Goal: Task Accomplishment & Management: Manage account settings

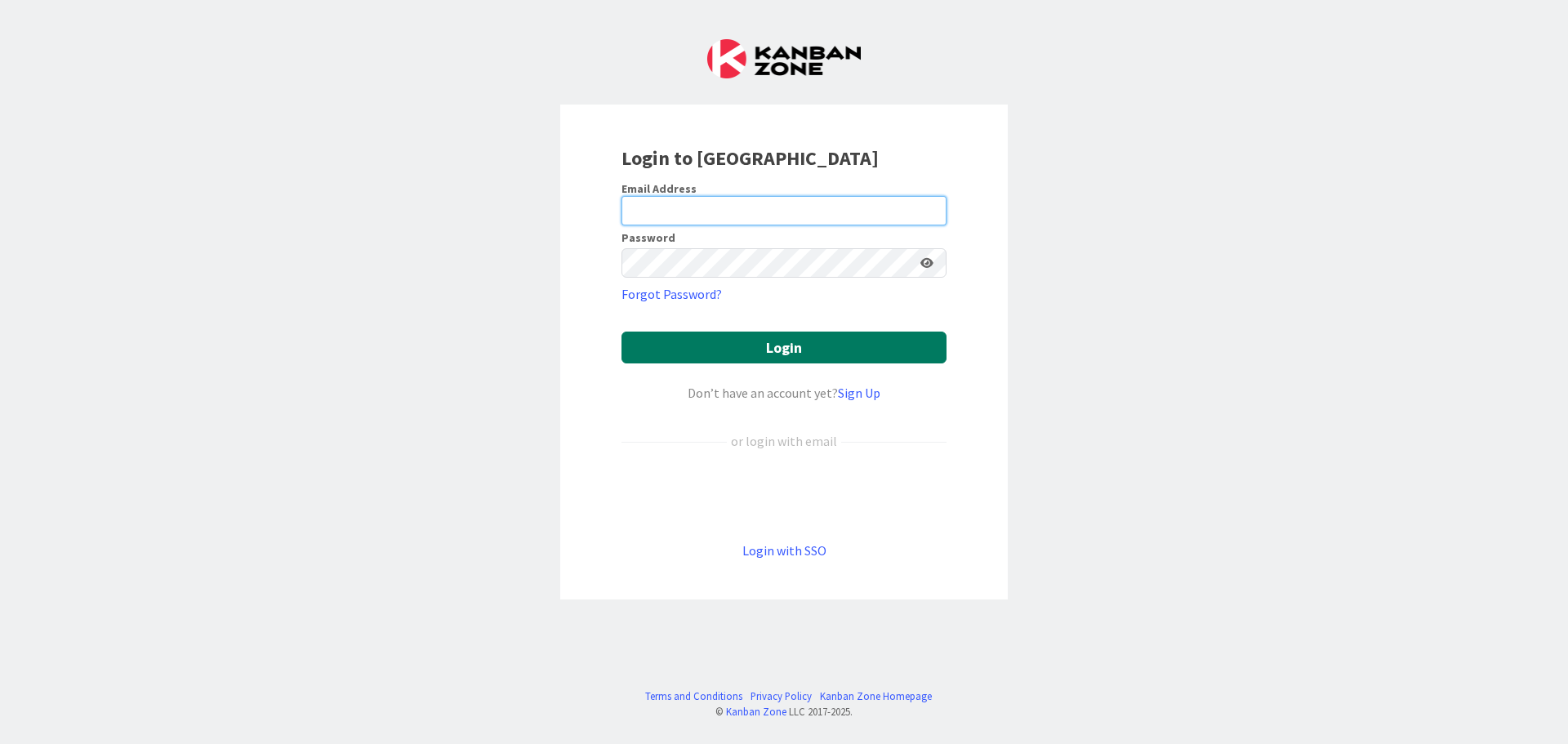
type input "[EMAIL_ADDRESS][DOMAIN_NAME]"
click at [781, 349] on button "Login" at bounding box center [783, 347] width 325 height 31
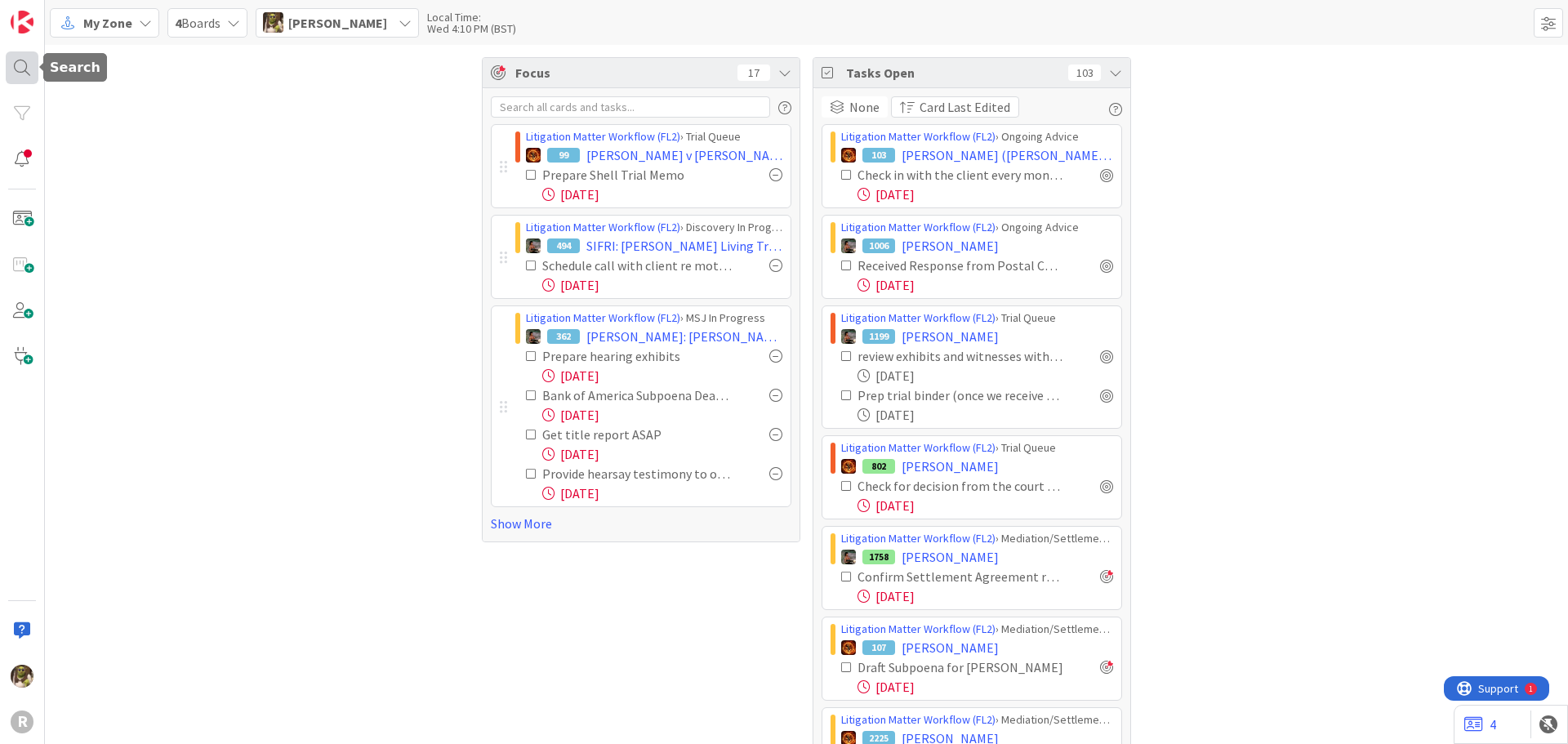
click at [20, 69] on div at bounding box center [22, 68] width 32 height 32
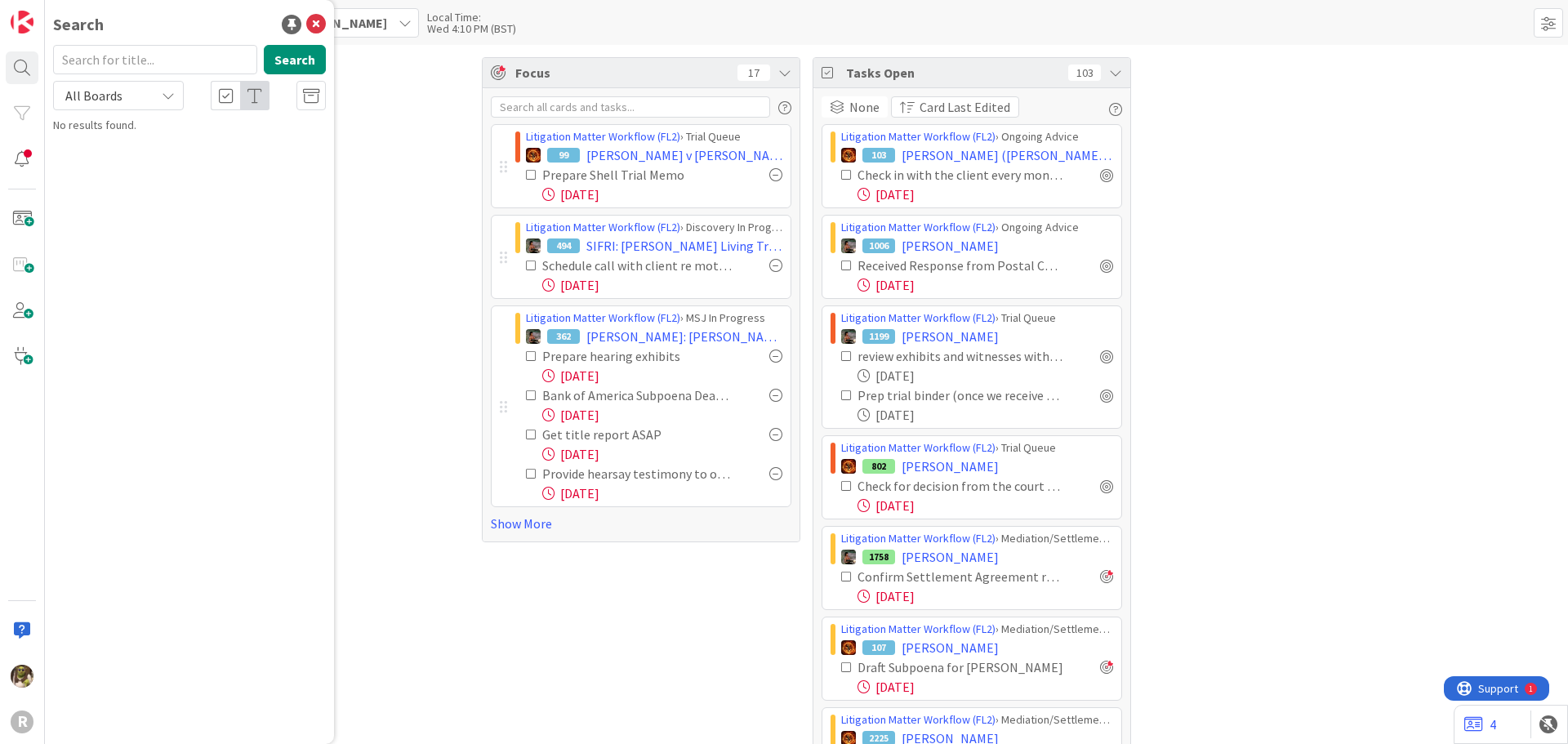
click at [142, 71] on input "text" at bounding box center [155, 59] width 204 height 30
type input "[PERSON_NAME]"
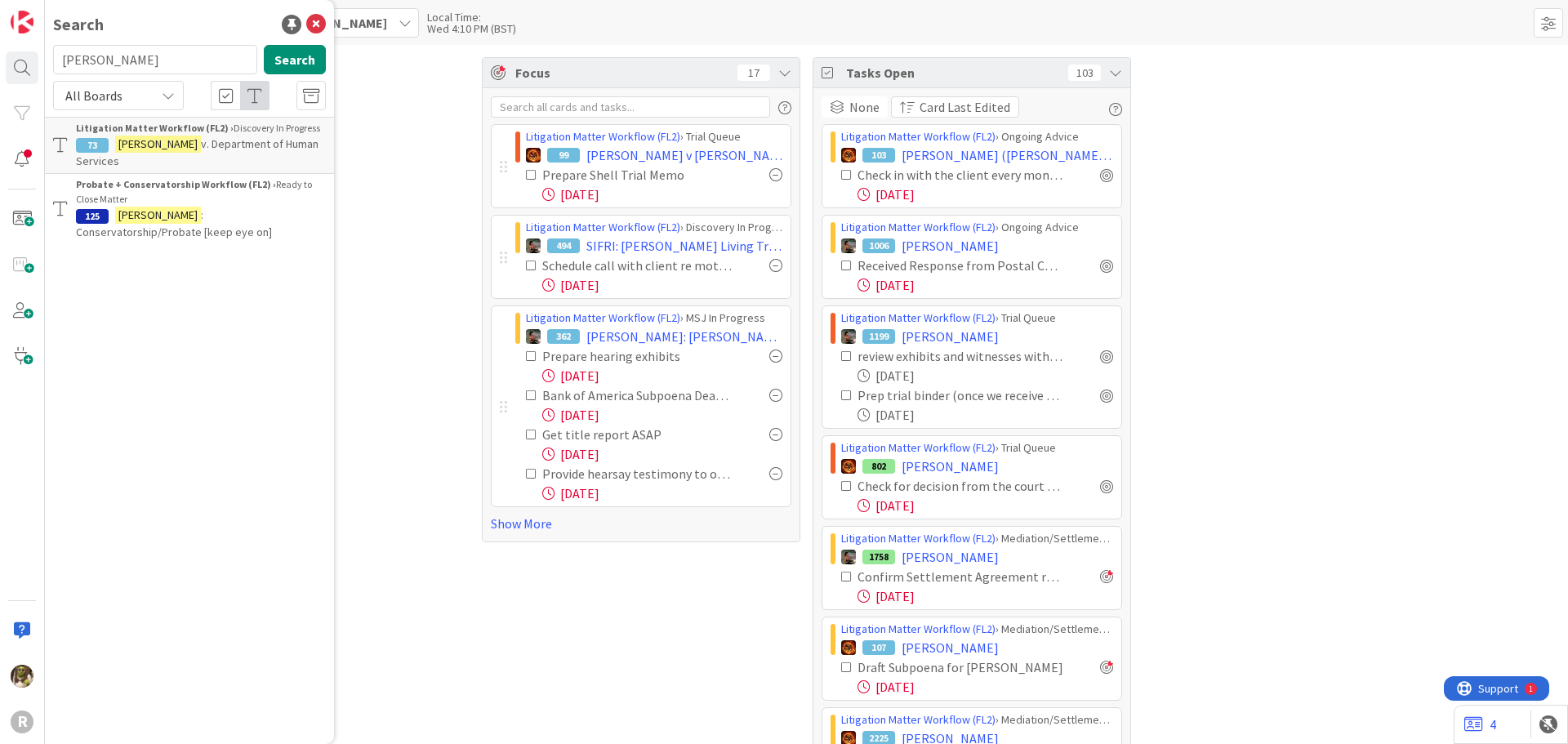
click at [180, 138] on span "v. Department of Human Services" at bounding box center [197, 151] width 243 height 31
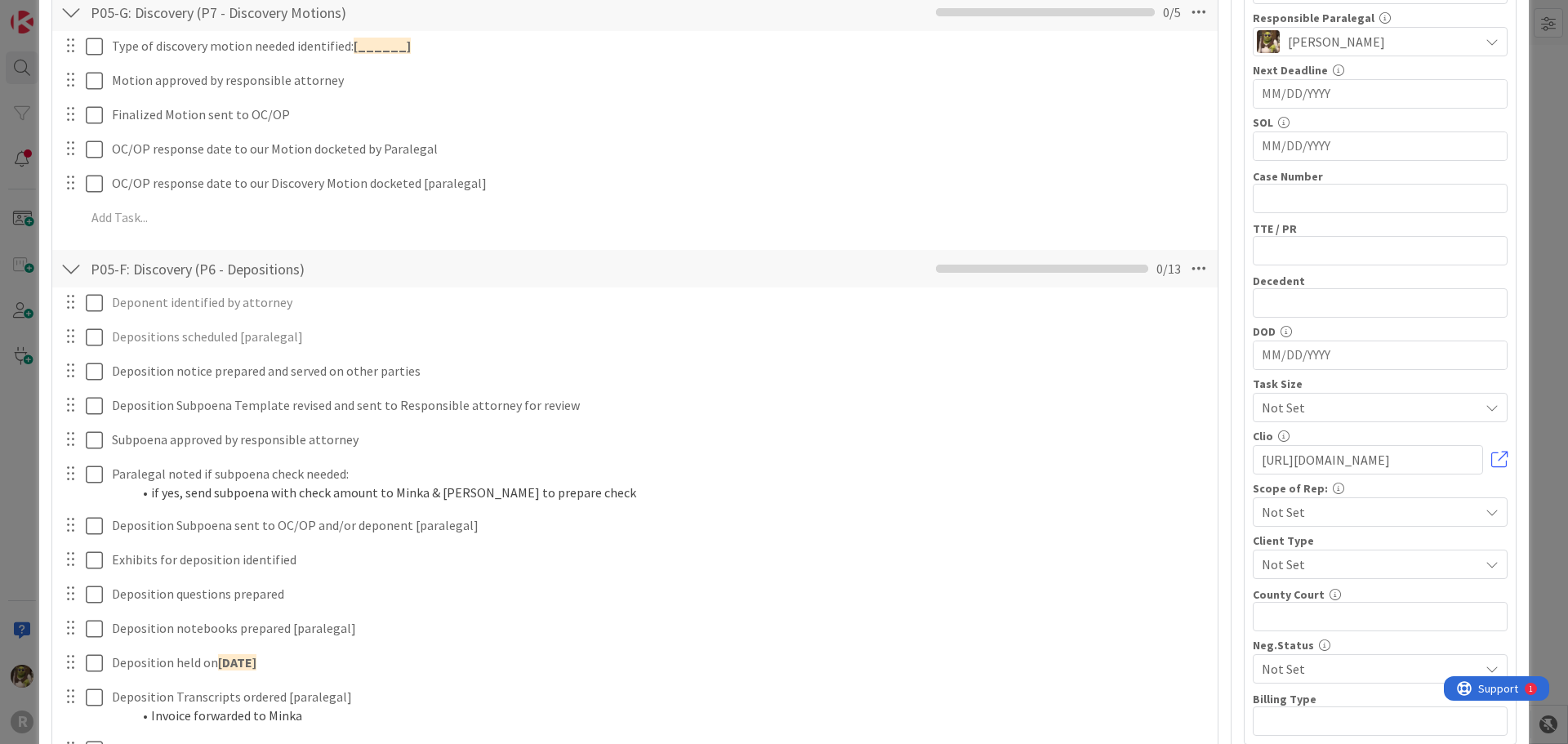
scroll to position [163, 0]
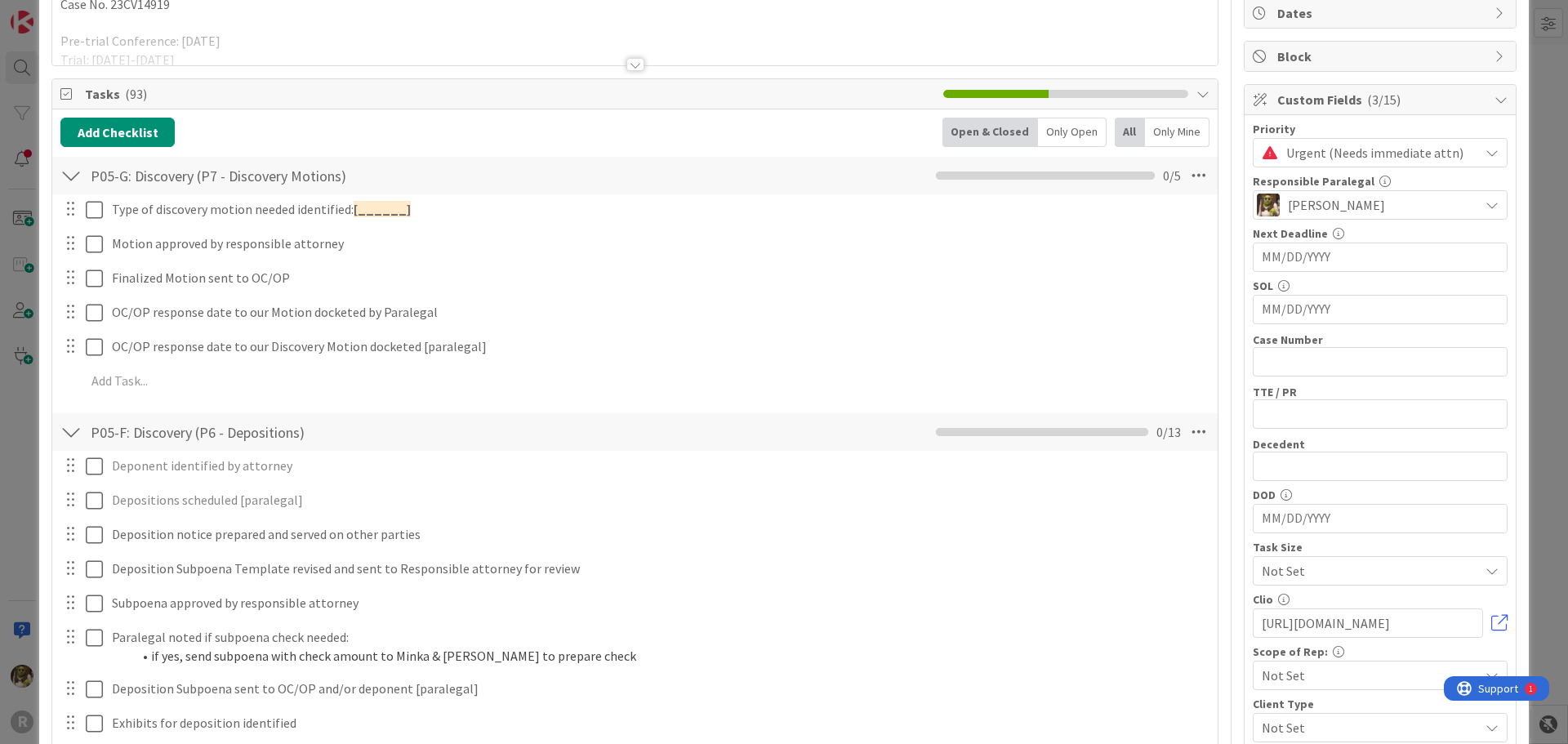
click at [70, 177] on div at bounding box center [70, 175] width 21 height 30
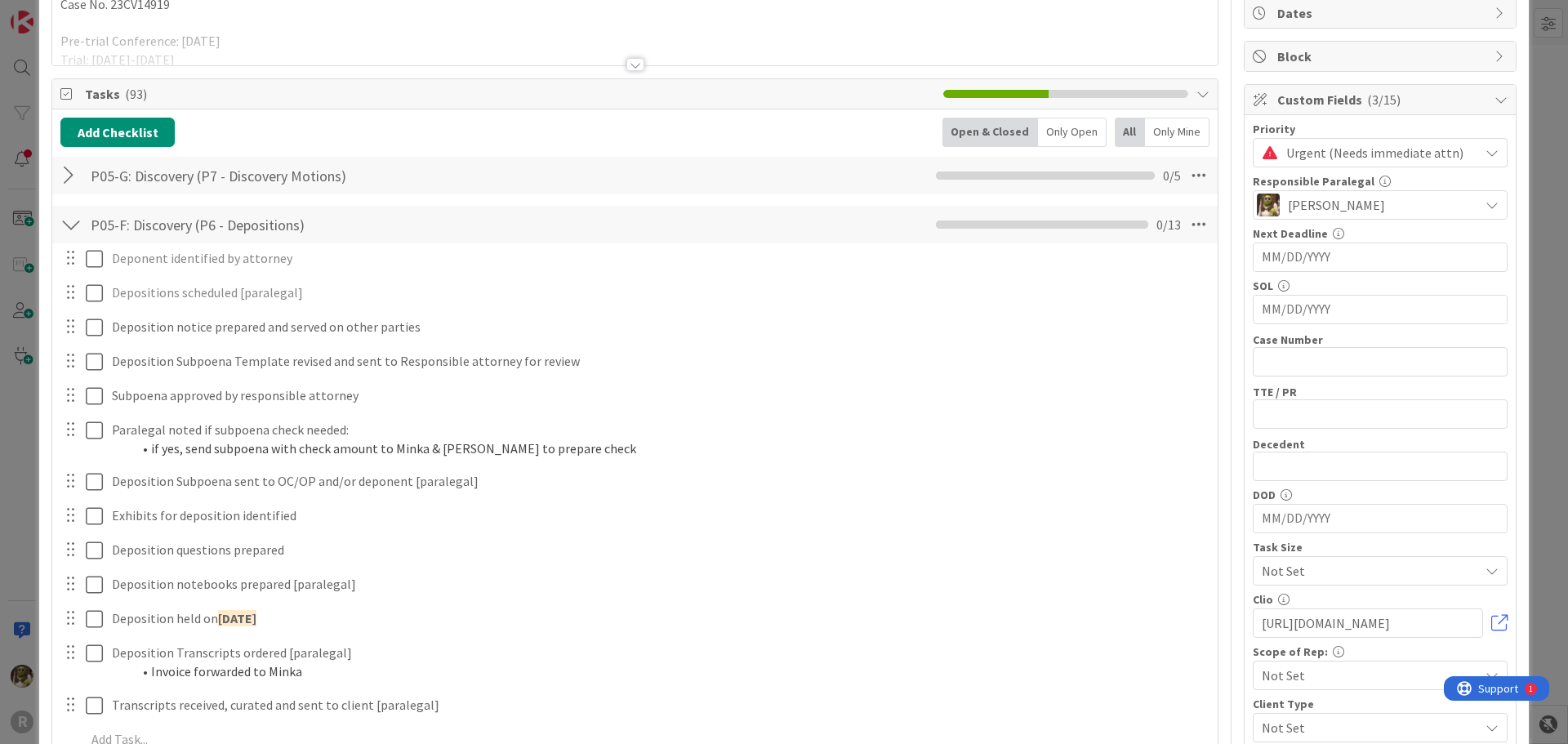
click at [71, 223] on div at bounding box center [70, 224] width 21 height 30
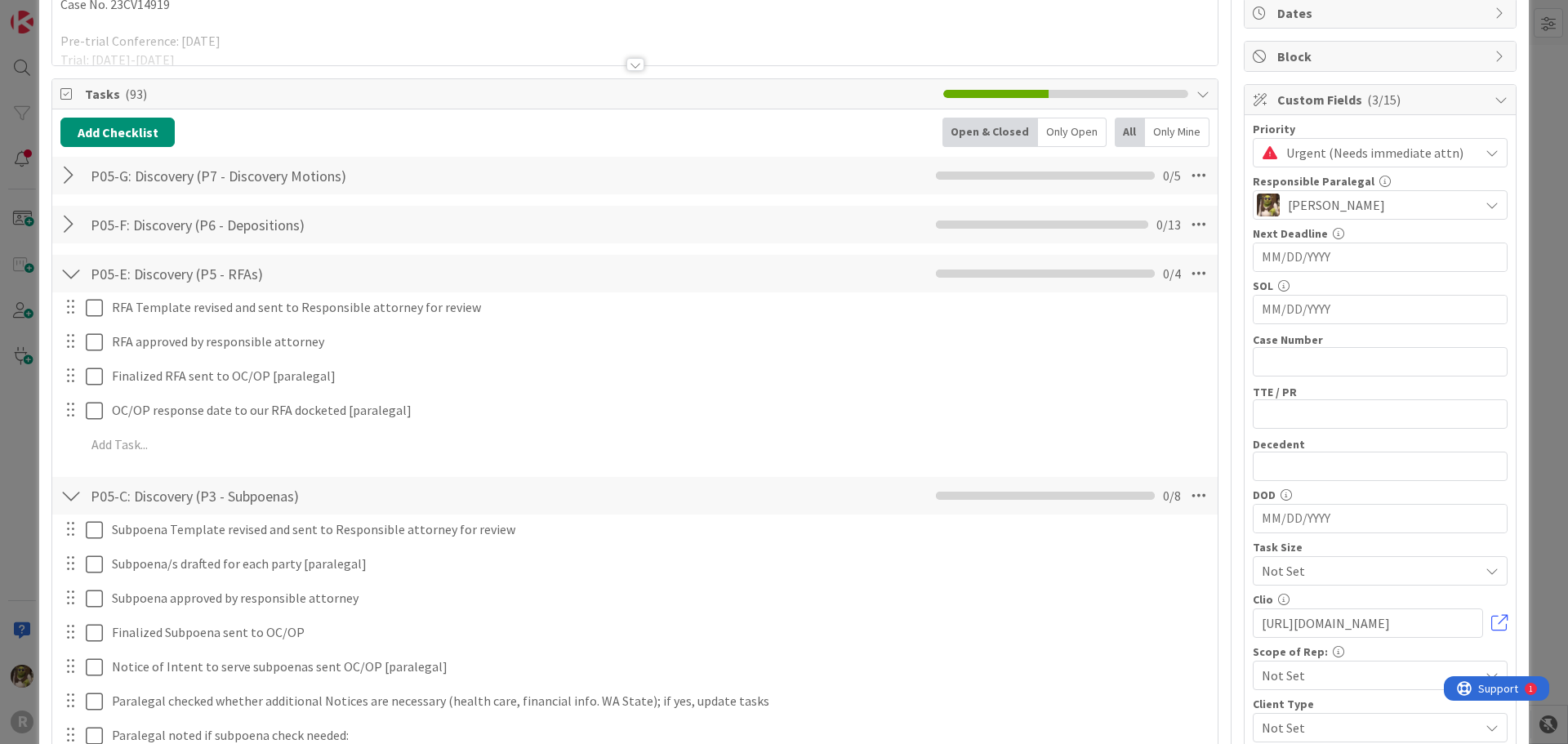
click at [67, 280] on div at bounding box center [70, 273] width 21 height 30
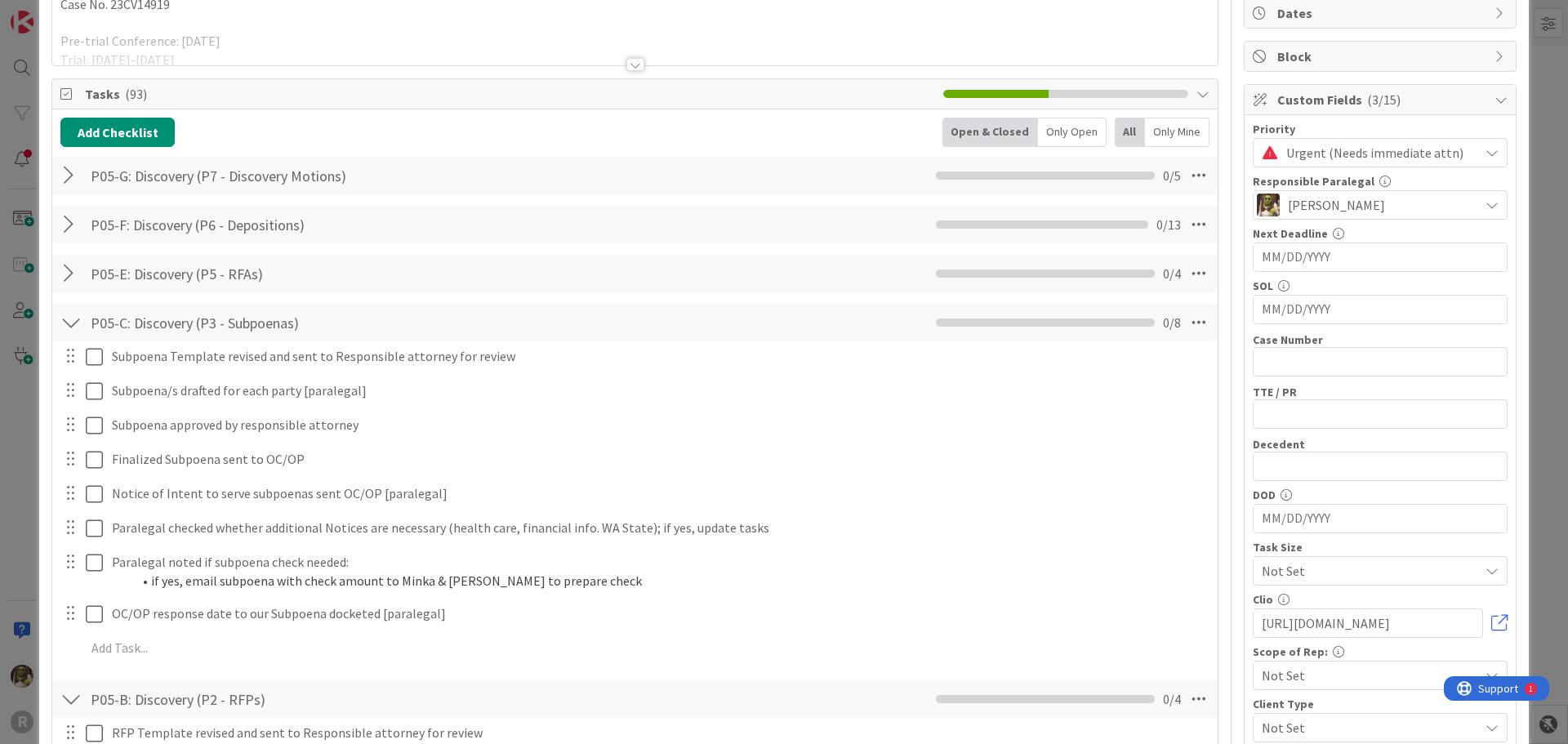
click at [81, 325] on div at bounding box center [70, 322] width 21 height 30
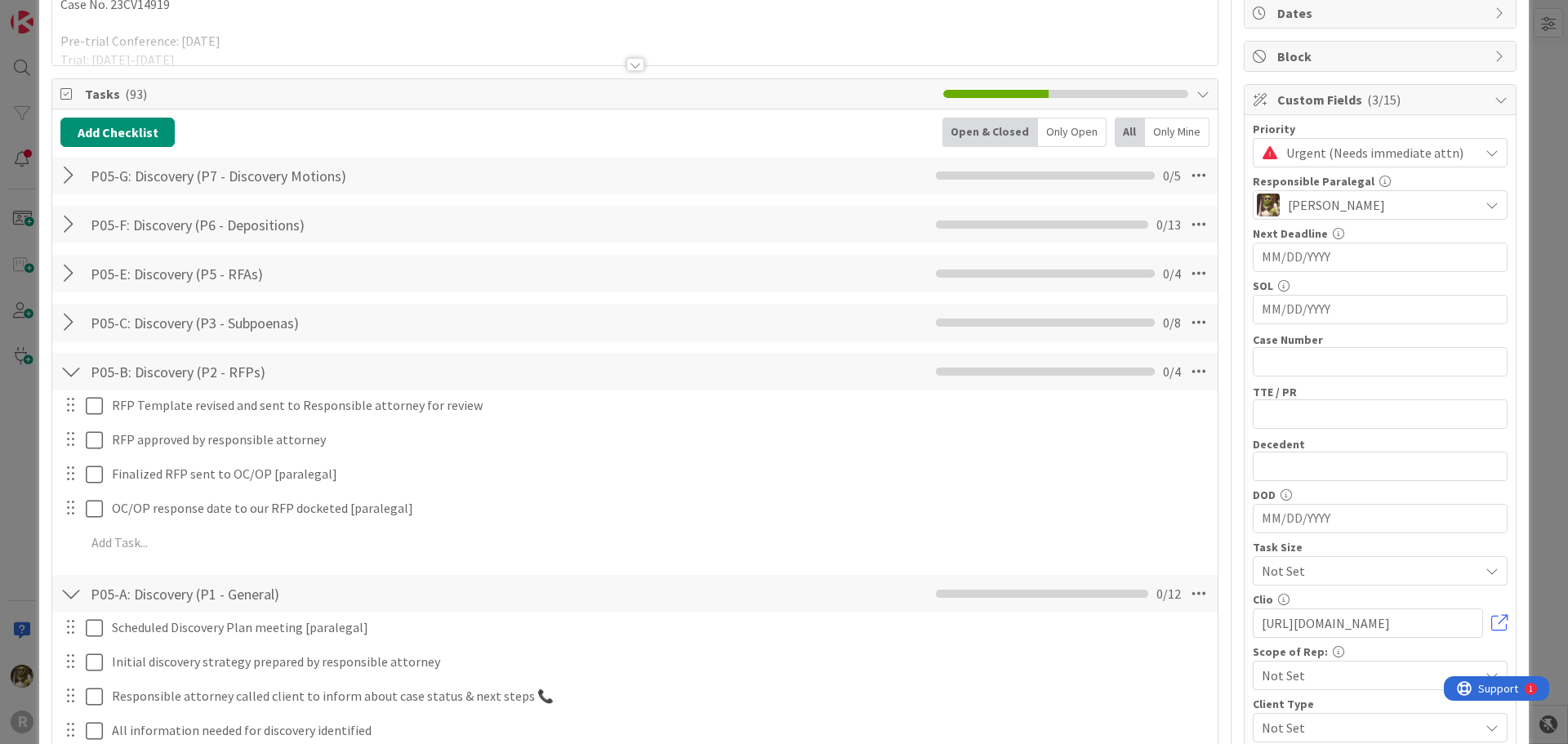
click at [70, 368] on div at bounding box center [70, 372] width 21 height 30
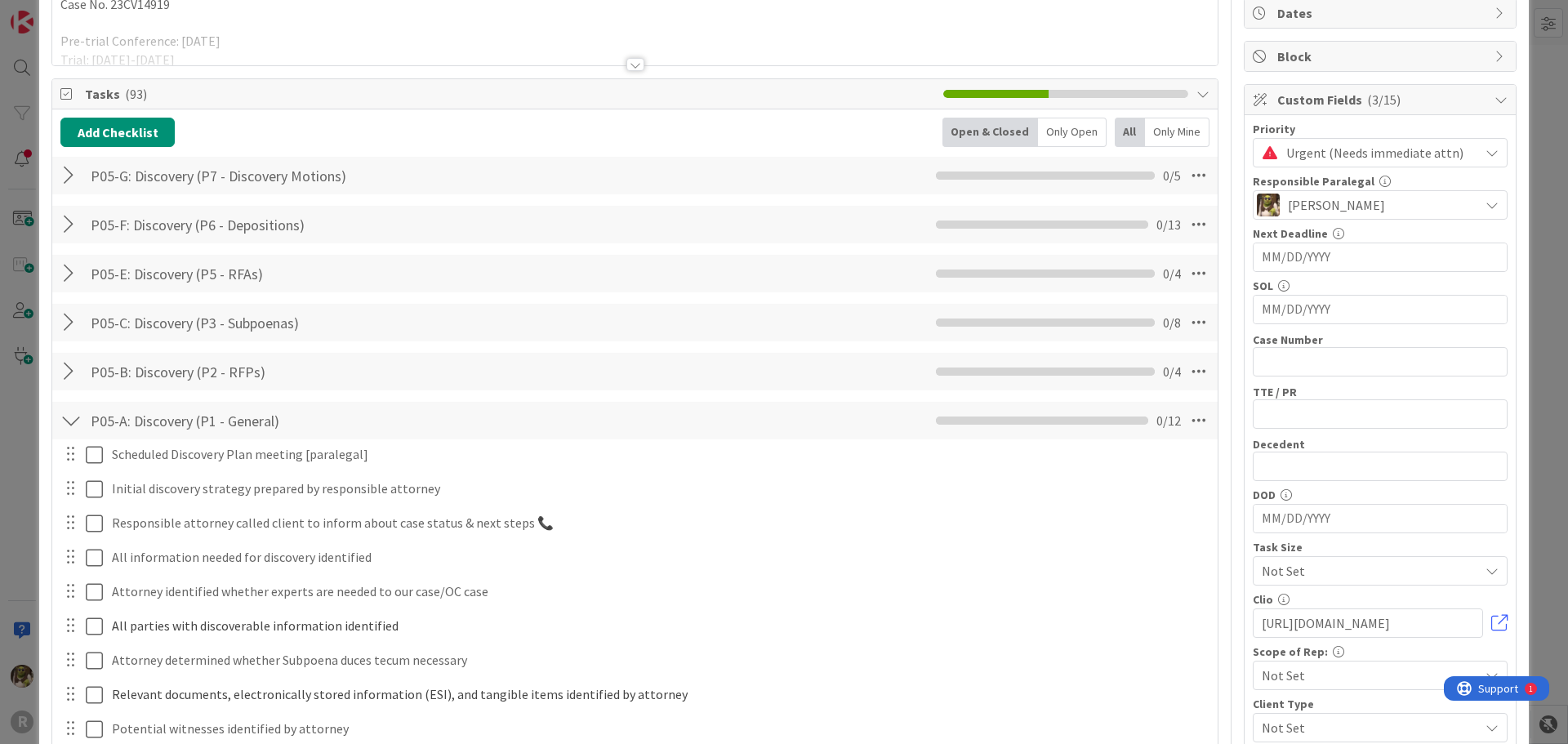
click at [71, 414] on div at bounding box center [70, 420] width 21 height 30
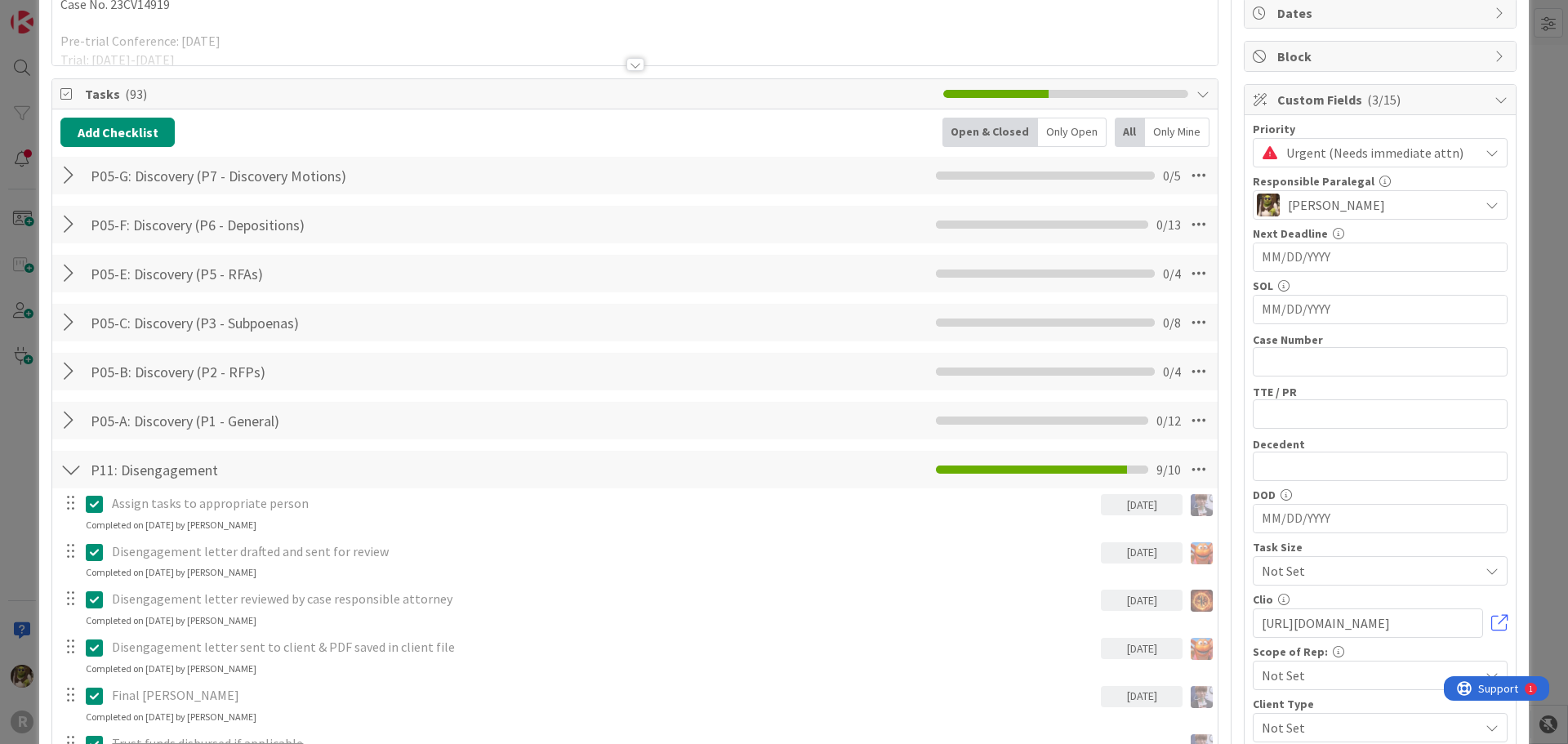
scroll to position [490, 0]
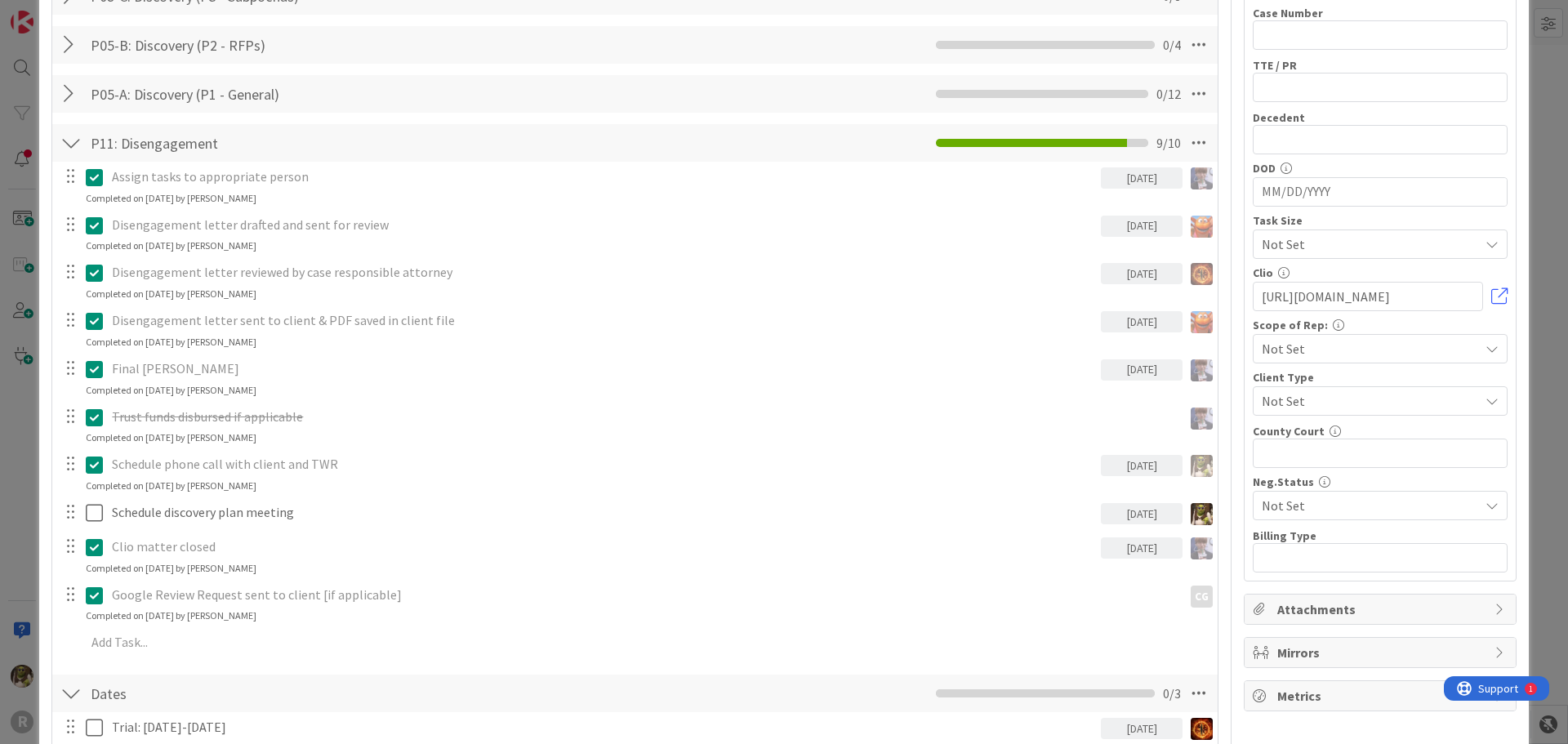
click at [72, 147] on div at bounding box center [70, 143] width 21 height 30
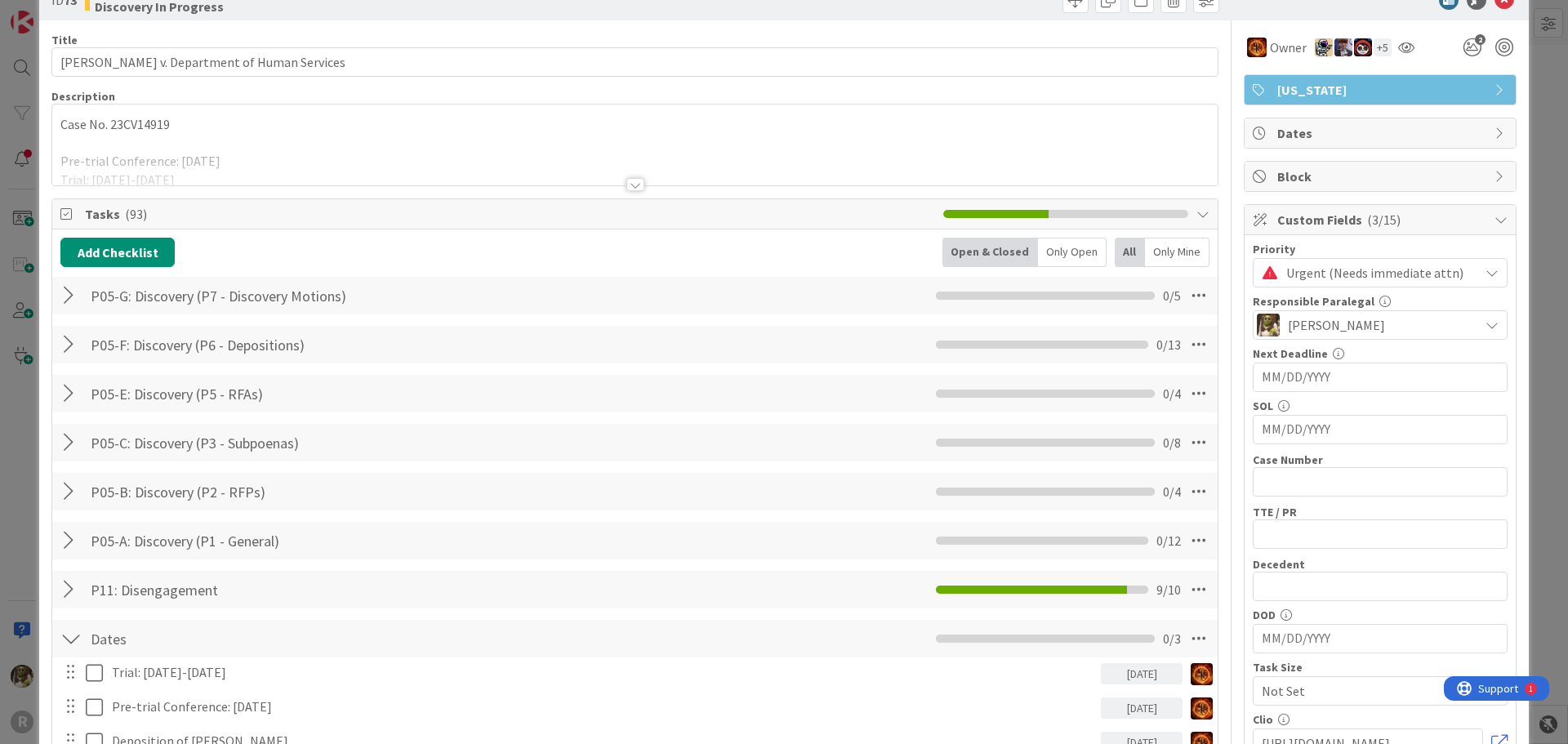
scroll to position [0, 0]
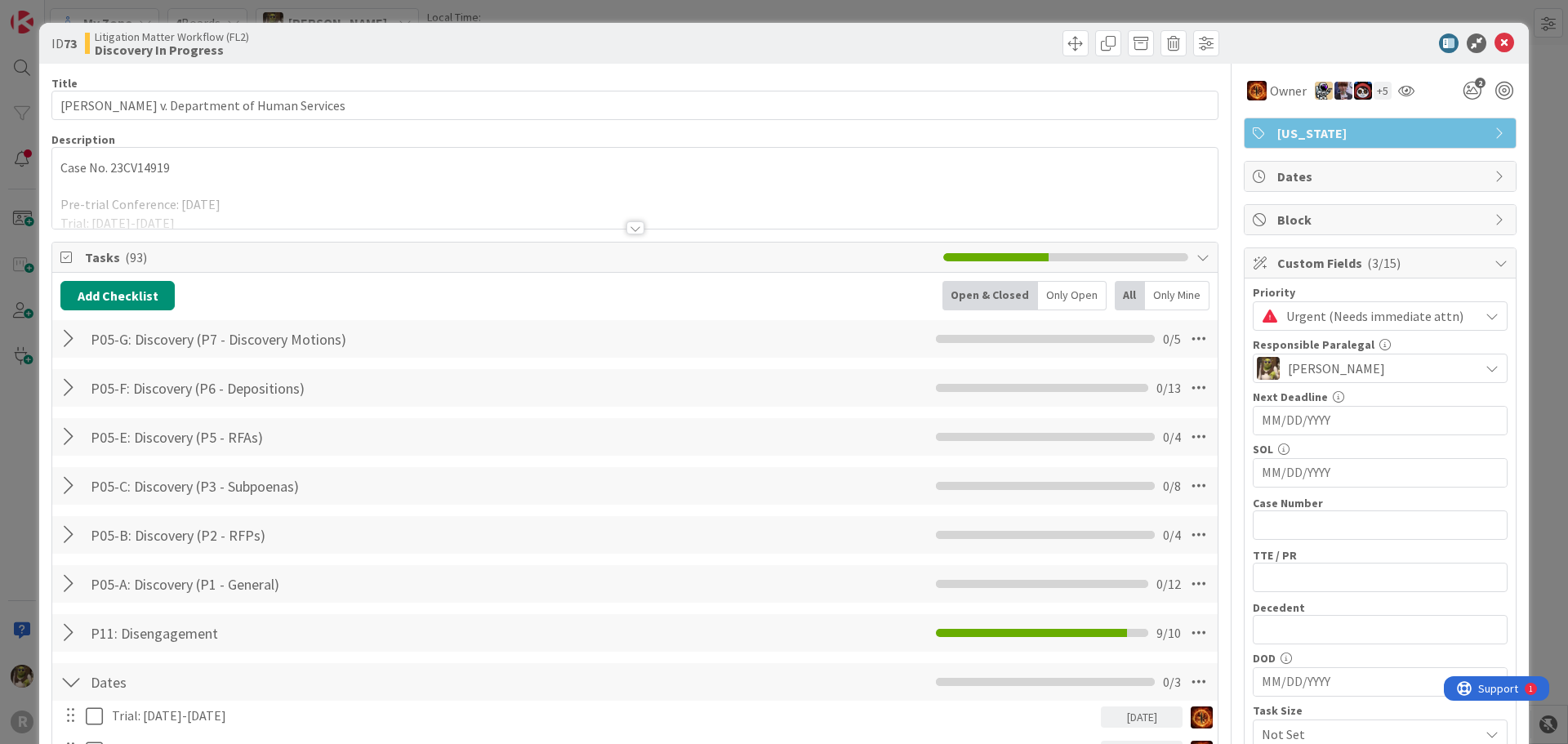
click at [1062, 287] on div "Only Open" at bounding box center [1073, 295] width 69 height 30
click at [1158, 286] on div "Only Mine" at bounding box center [1177, 295] width 65 height 30
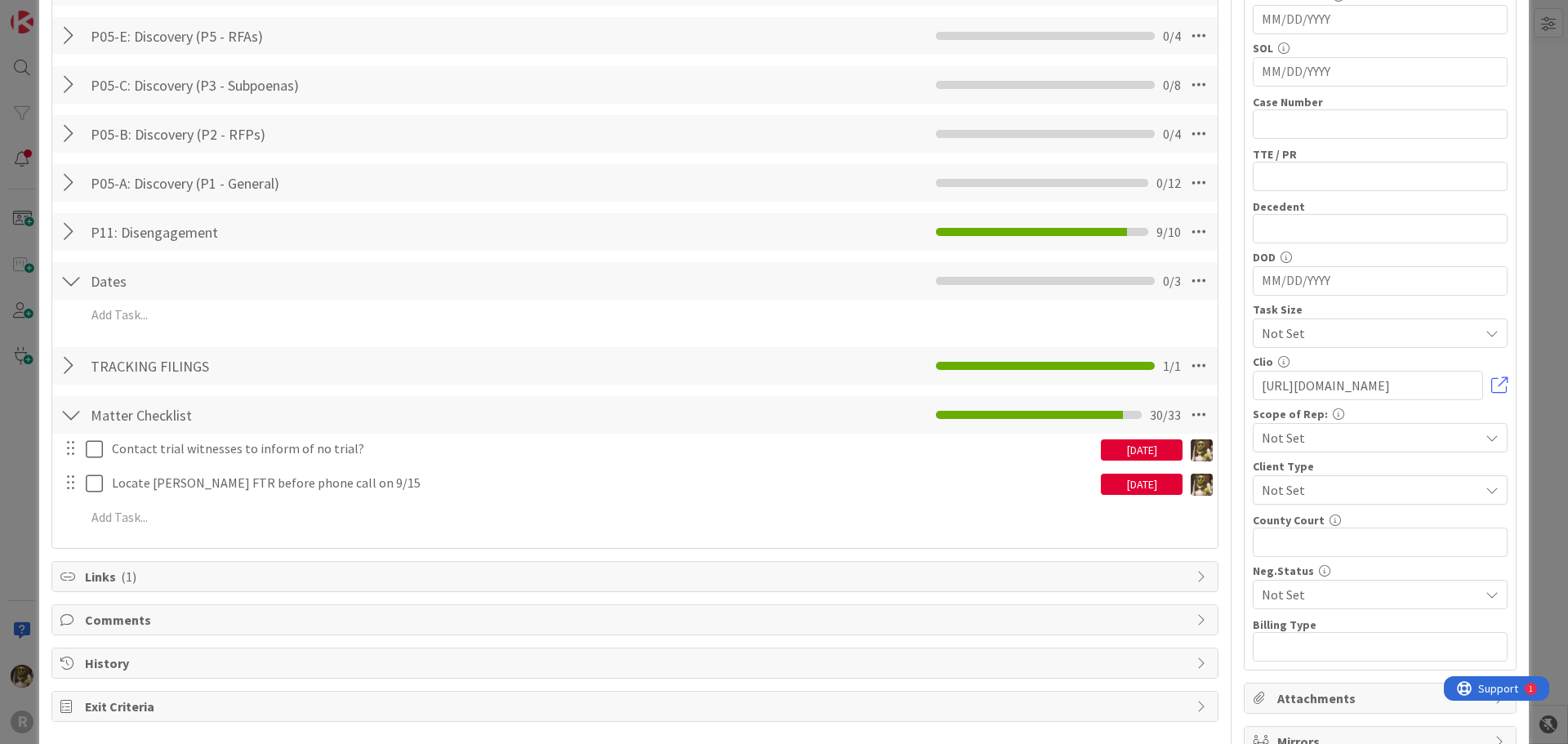
scroll to position [409, 0]
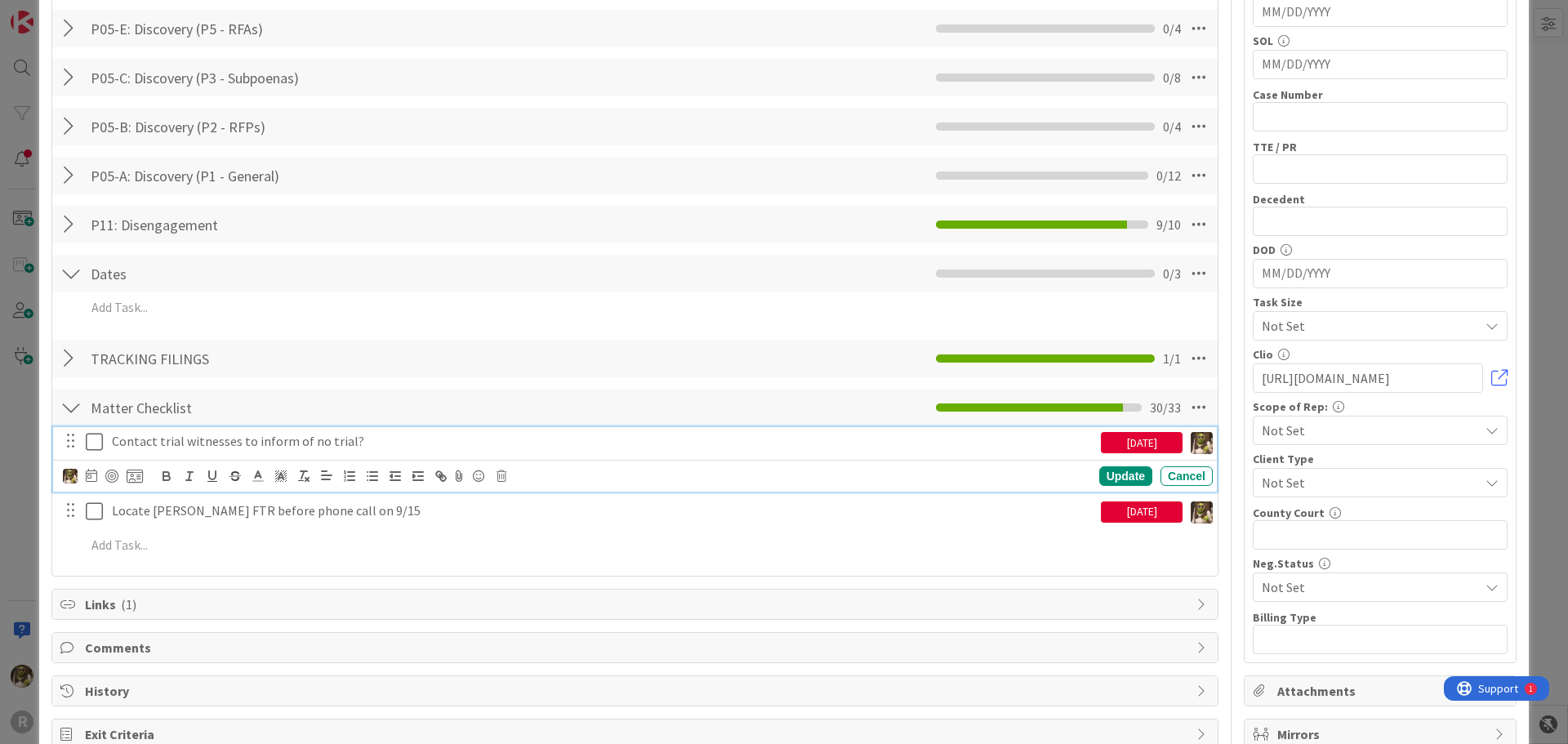
click at [369, 432] on p "Contact trial witnesses to inform of no trial?" at bounding box center [602, 441] width 982 height 19
click at [500, 476] on icon at bounding box center [501, 476] width 10 height 11
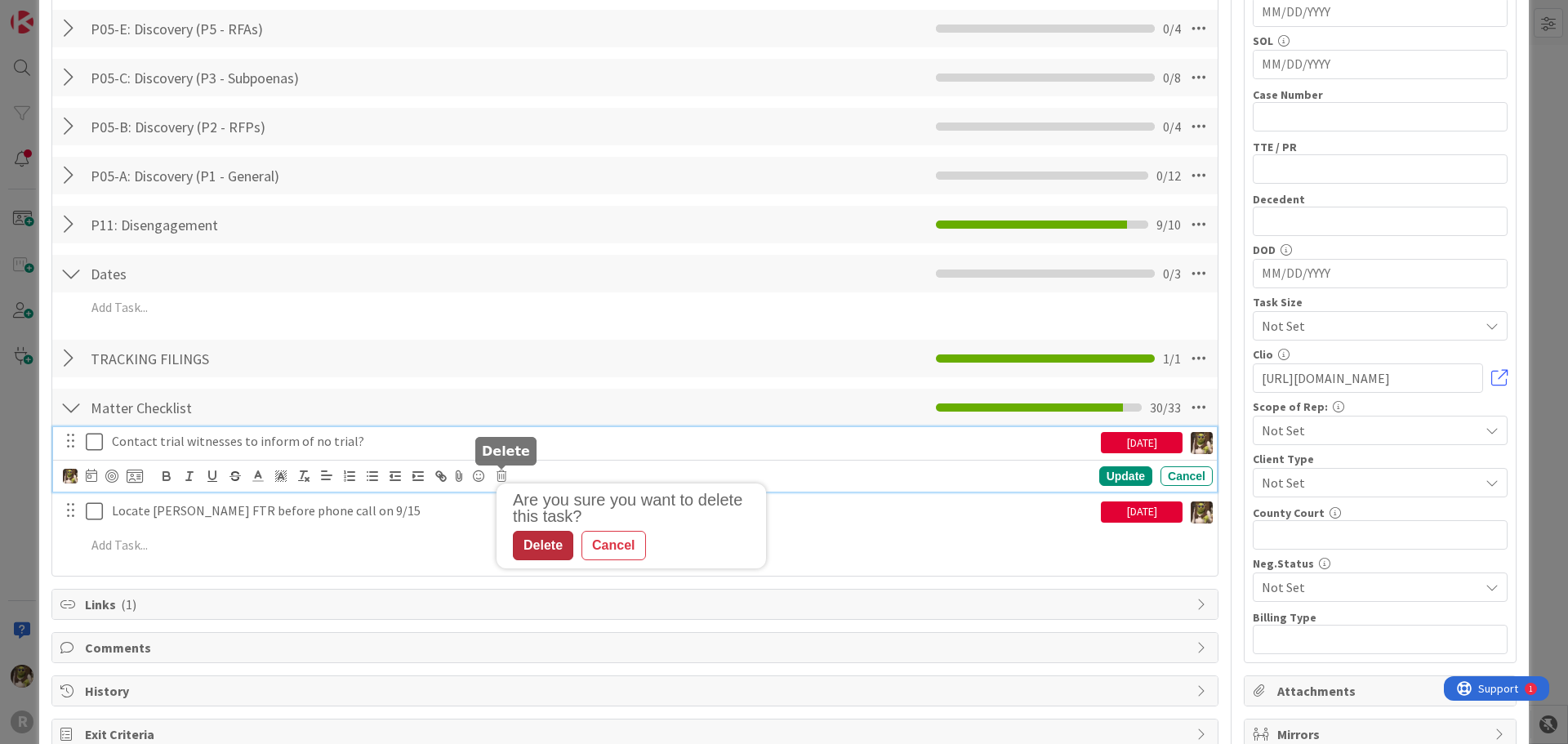
click at [552, 546] on div "Delete" at bounding box center [542, 545] width 60 height 30
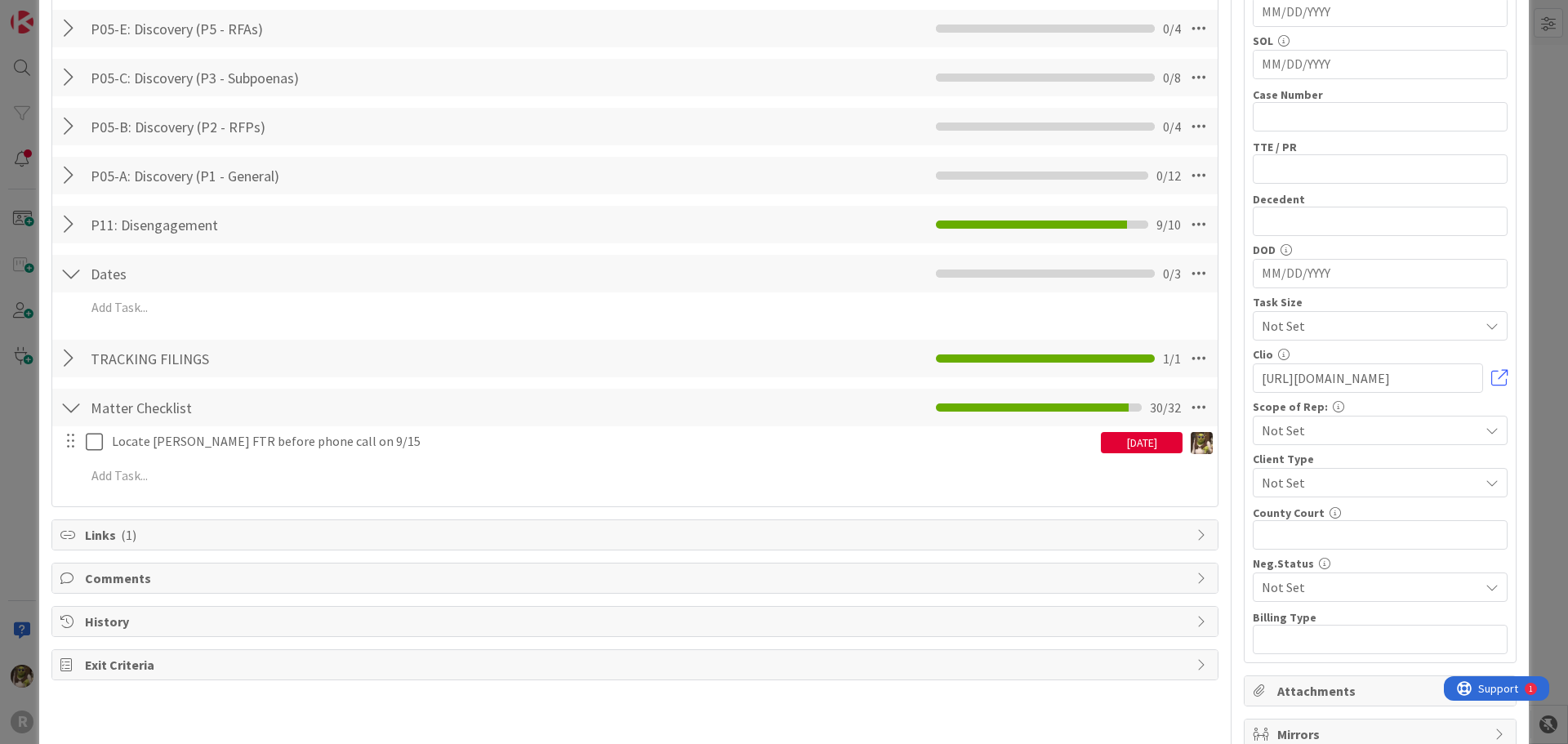
click at [254, 459] on div "Locate [PERSON_NAME] FTR before phone call on 9/15 [DATE] Update Cancel Add Add…" at bounding box center [634, 461] width 1149 height 70
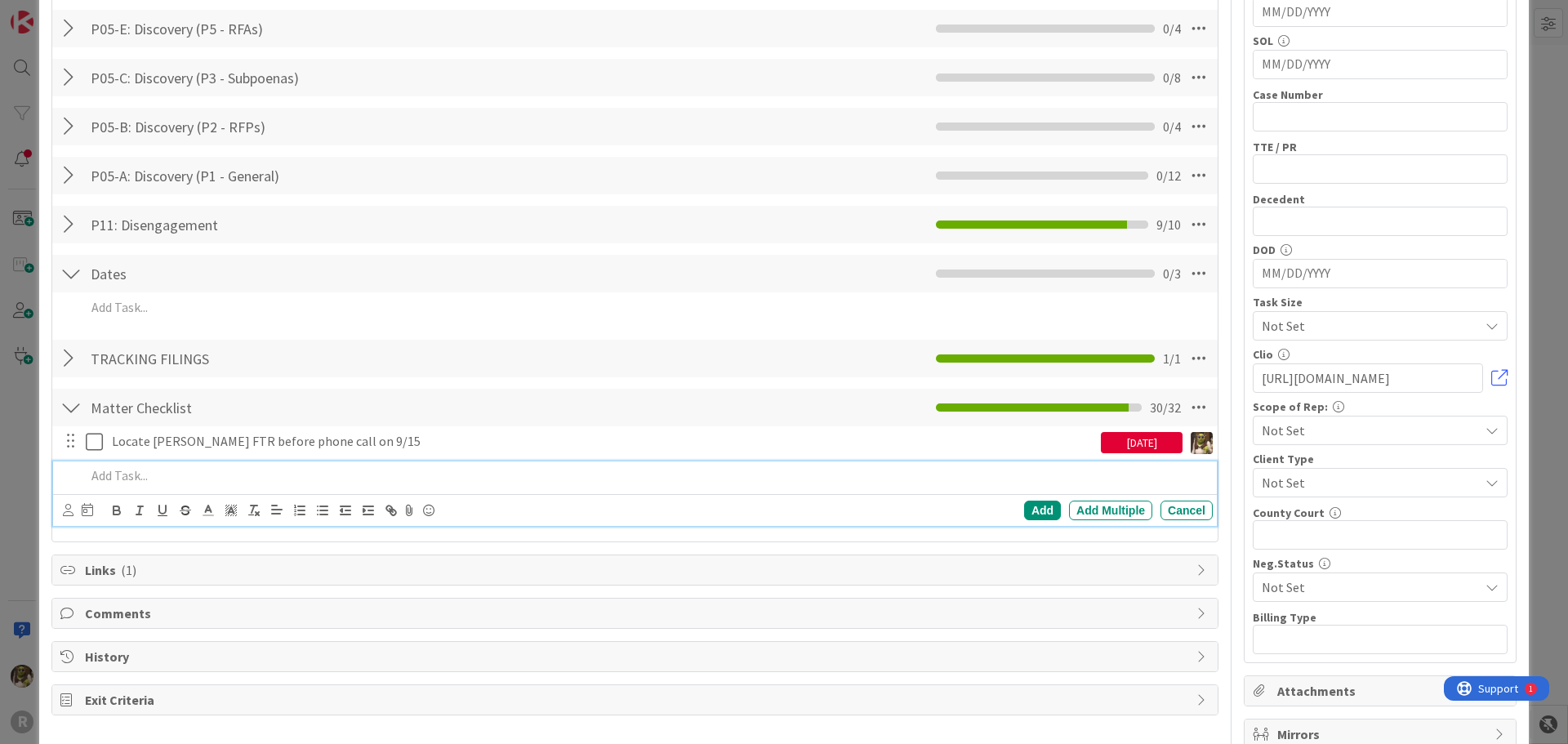
click at [254, 472] on p at bounding box center [646, 475] width 1120 height 19
click at [63, 514] on icon at bounding box center [68, 510] width 10 height 12
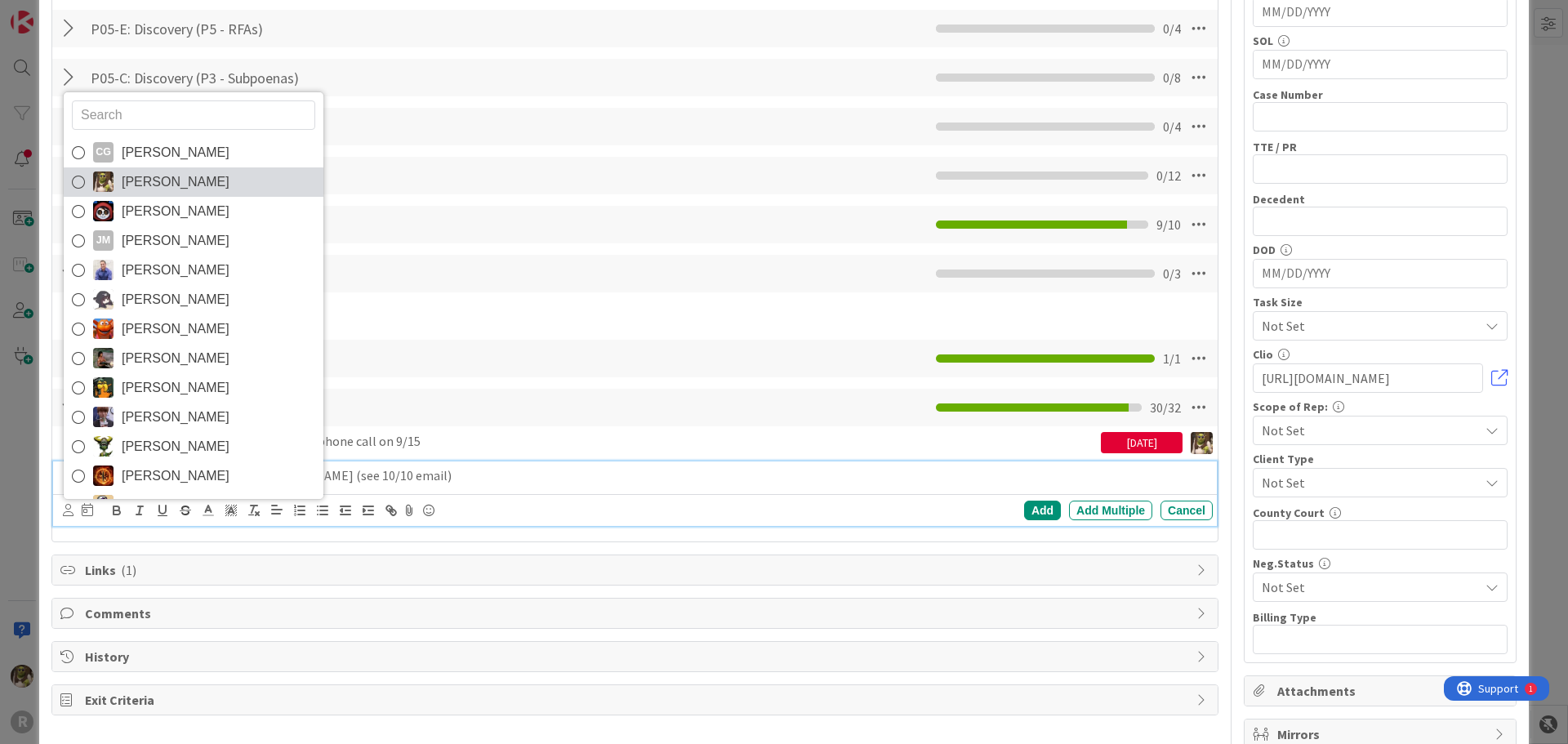
click at [142, 177] on span "[PERSON_NAME]" at bounding box center [175, 182] width 108 height 25
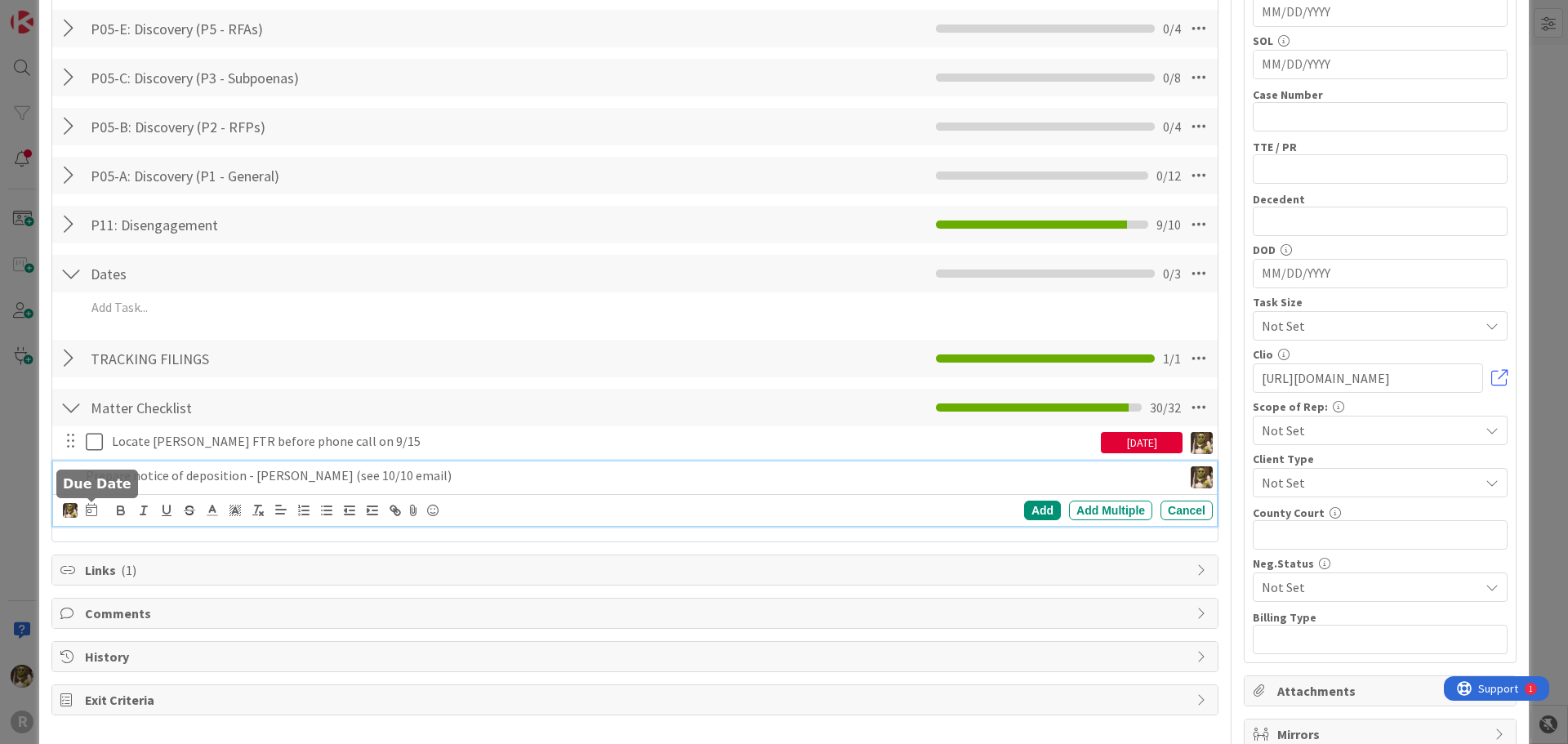
click at [87, 506] on icon at bounding box center [91, 510] width 11 height 13
click at [220, 682] on td "15" at bounding box center [215, 677] width 31 height 31
type input "[DATE]"
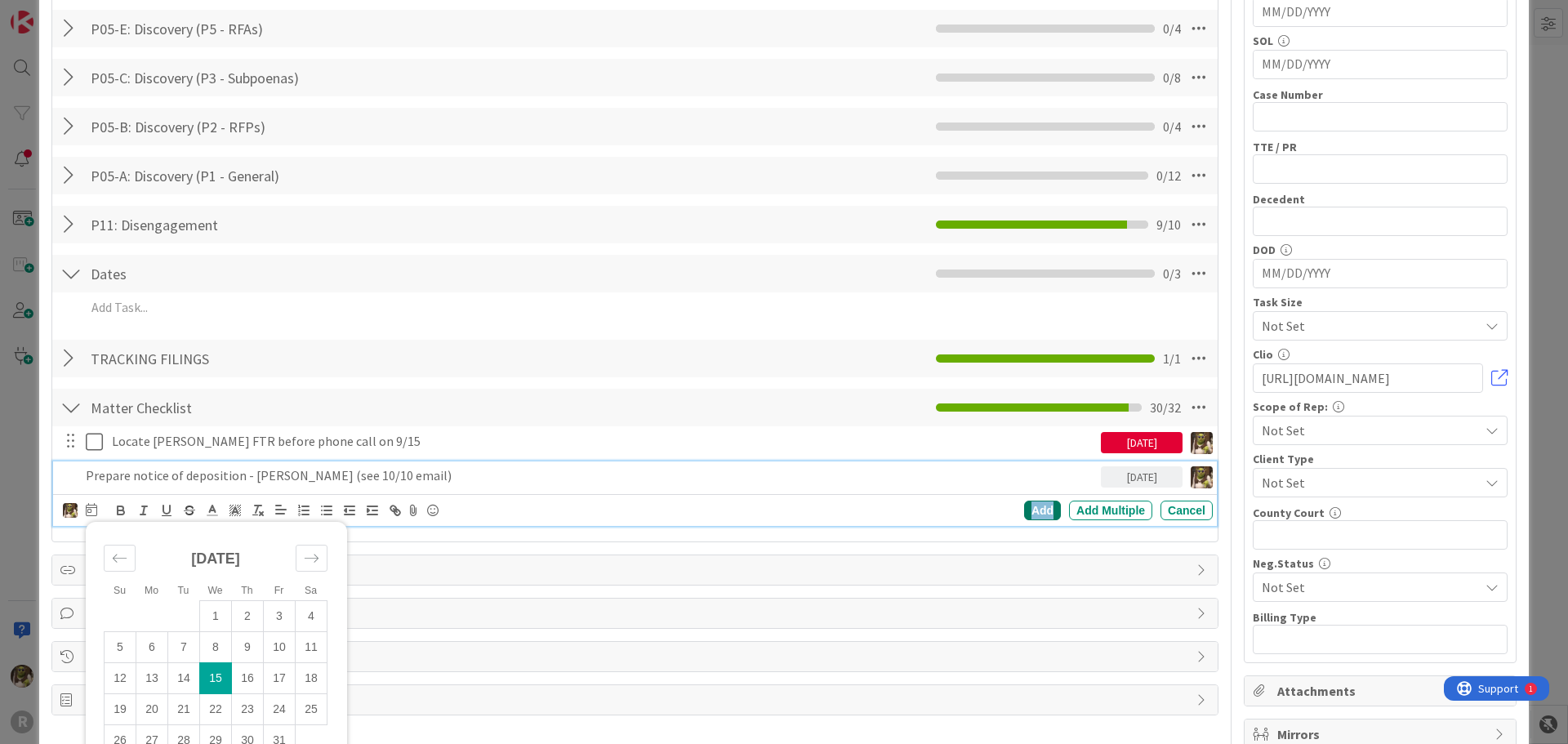
click at [1026, 516] on div "Add" at bounding box center [1042, 510] width 37 height 20
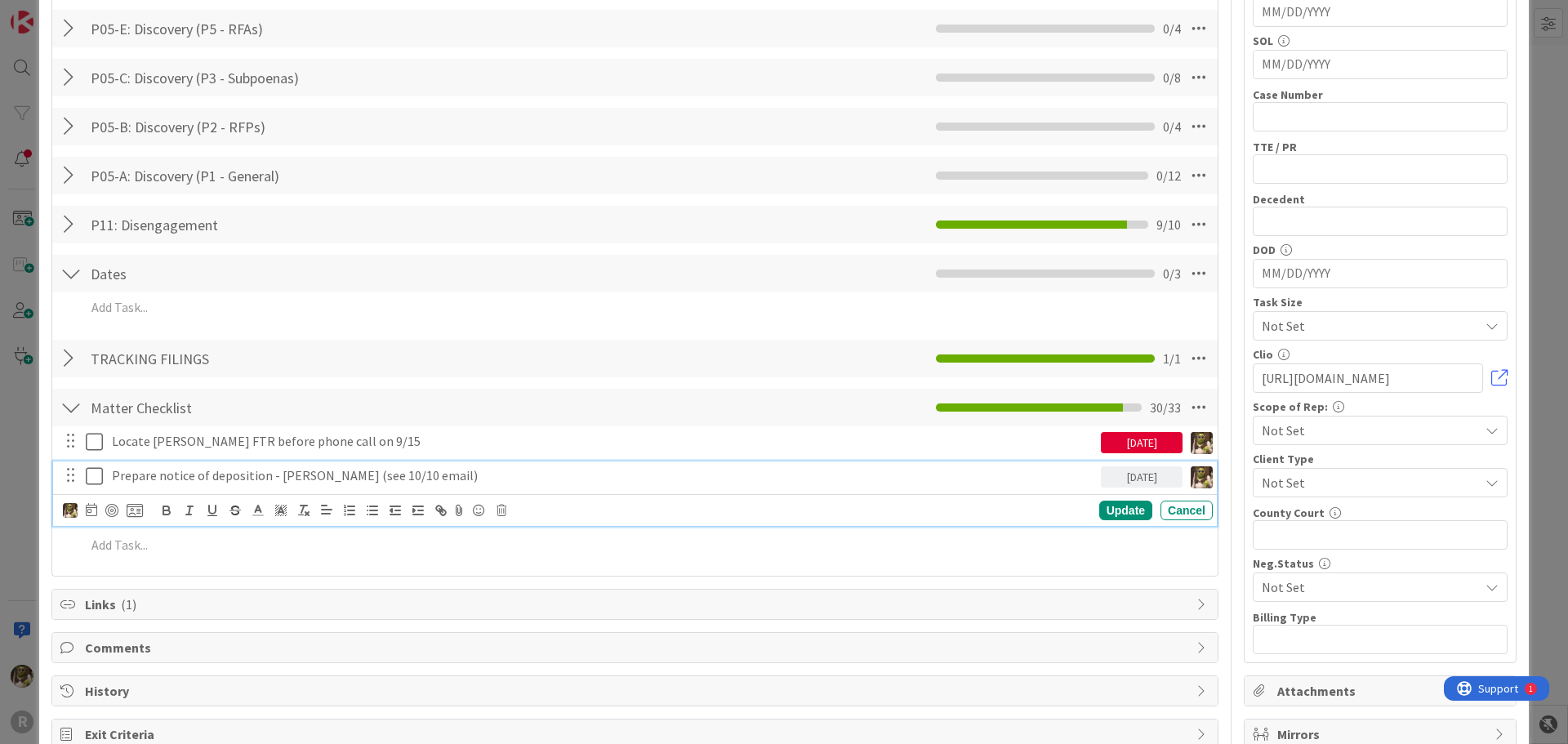
click at [188, 478] on p "Prepare notice of deposition - [PERSON_NAME] (see 10/10 email)" at bounding box center [602, 475] width 982 height 19
click at [116, 511] on div at bounding box center [112, 511] width 13 height 13
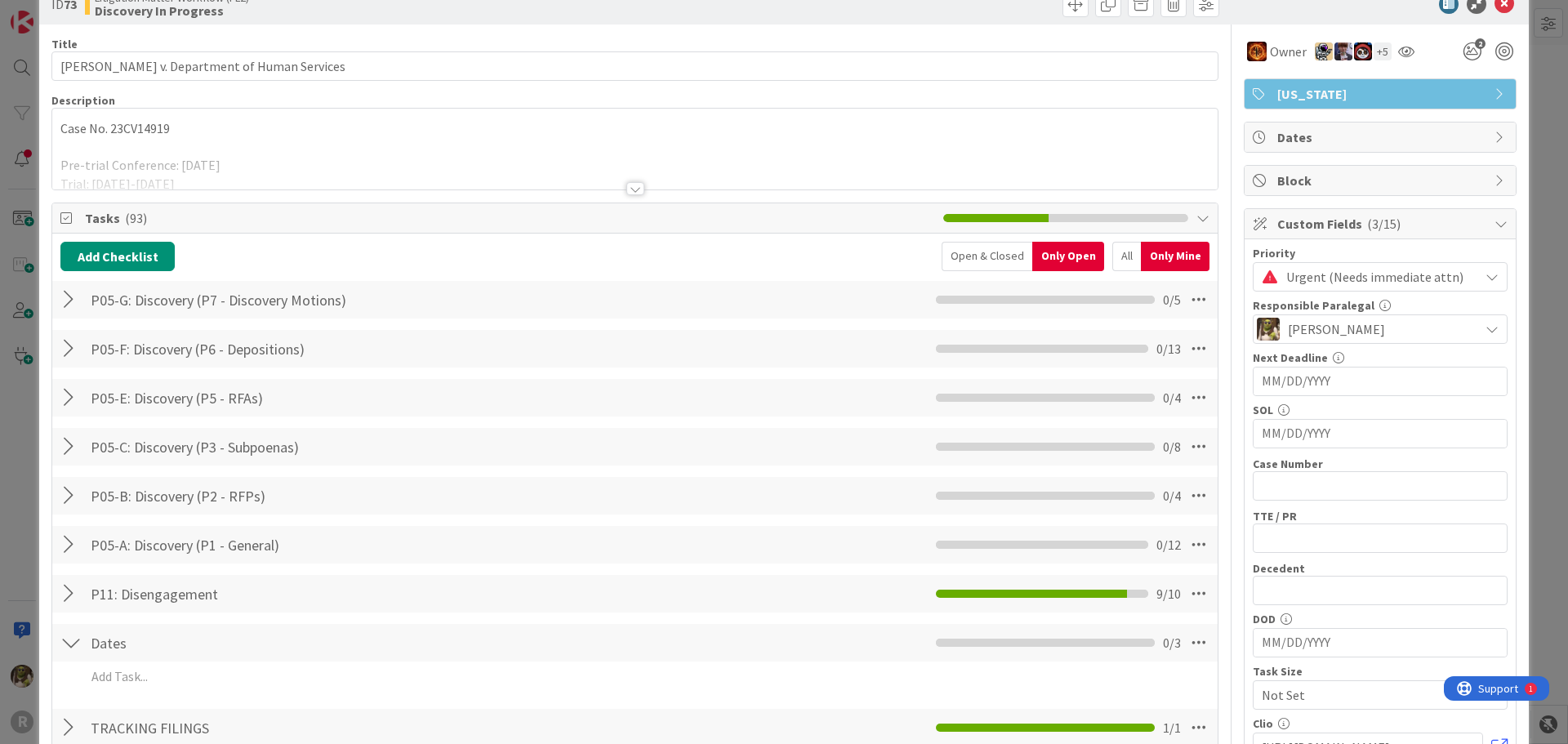
scroll to position [0, 0]
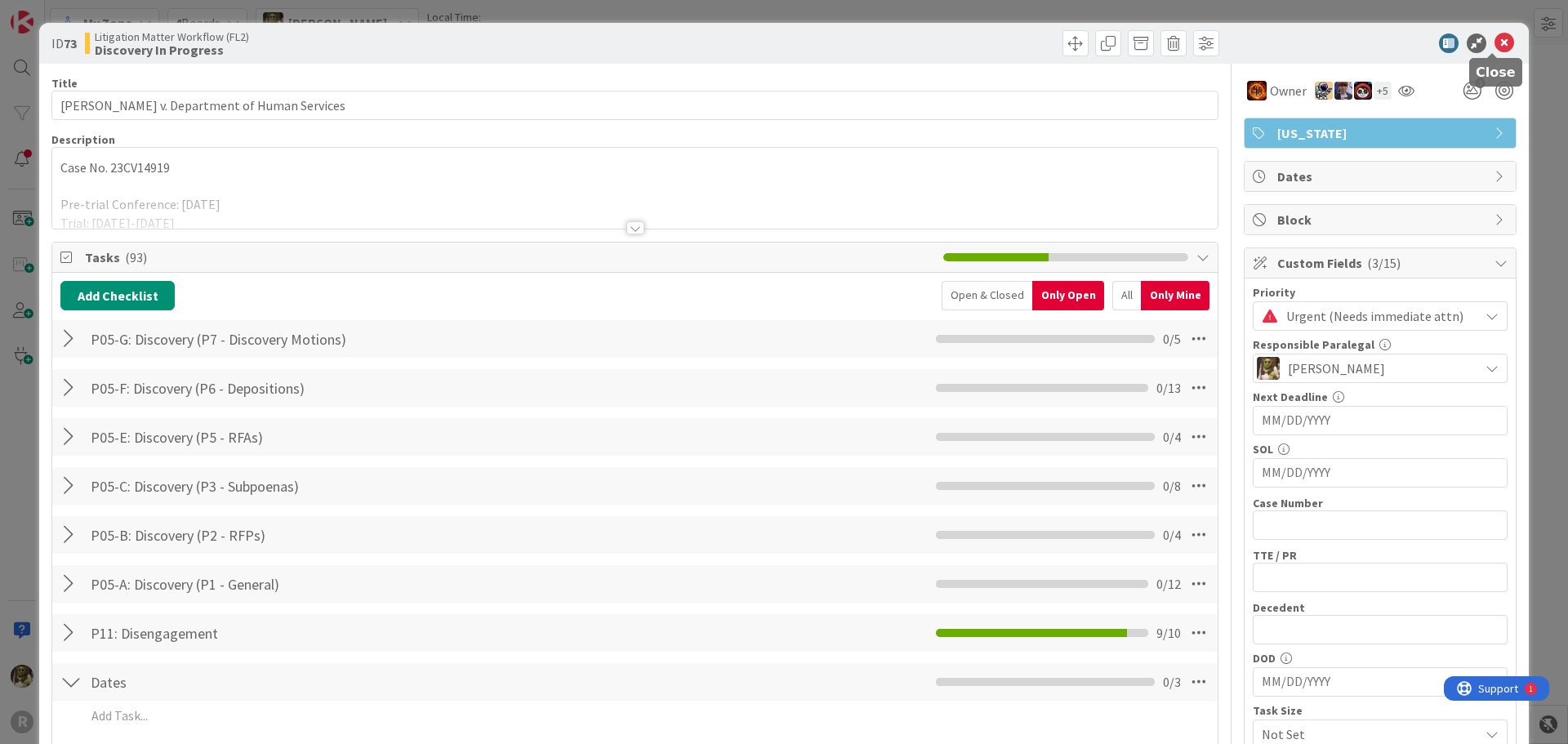
click at [1495, 43] on icon at bounding box center [1504, 43] width 20 height 20
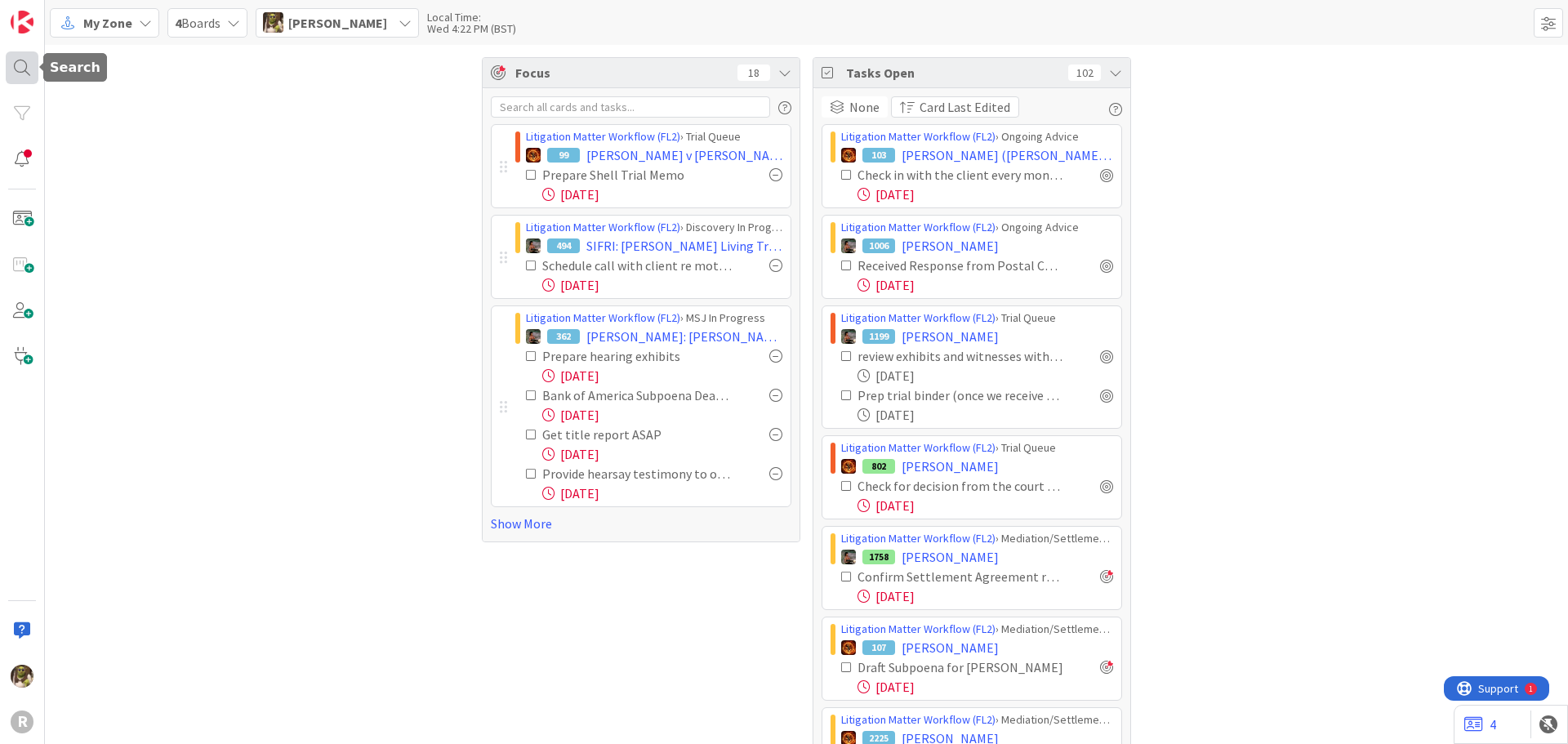
click at [25, 66] on div at bounding box center [22, 68] width 32 height 32
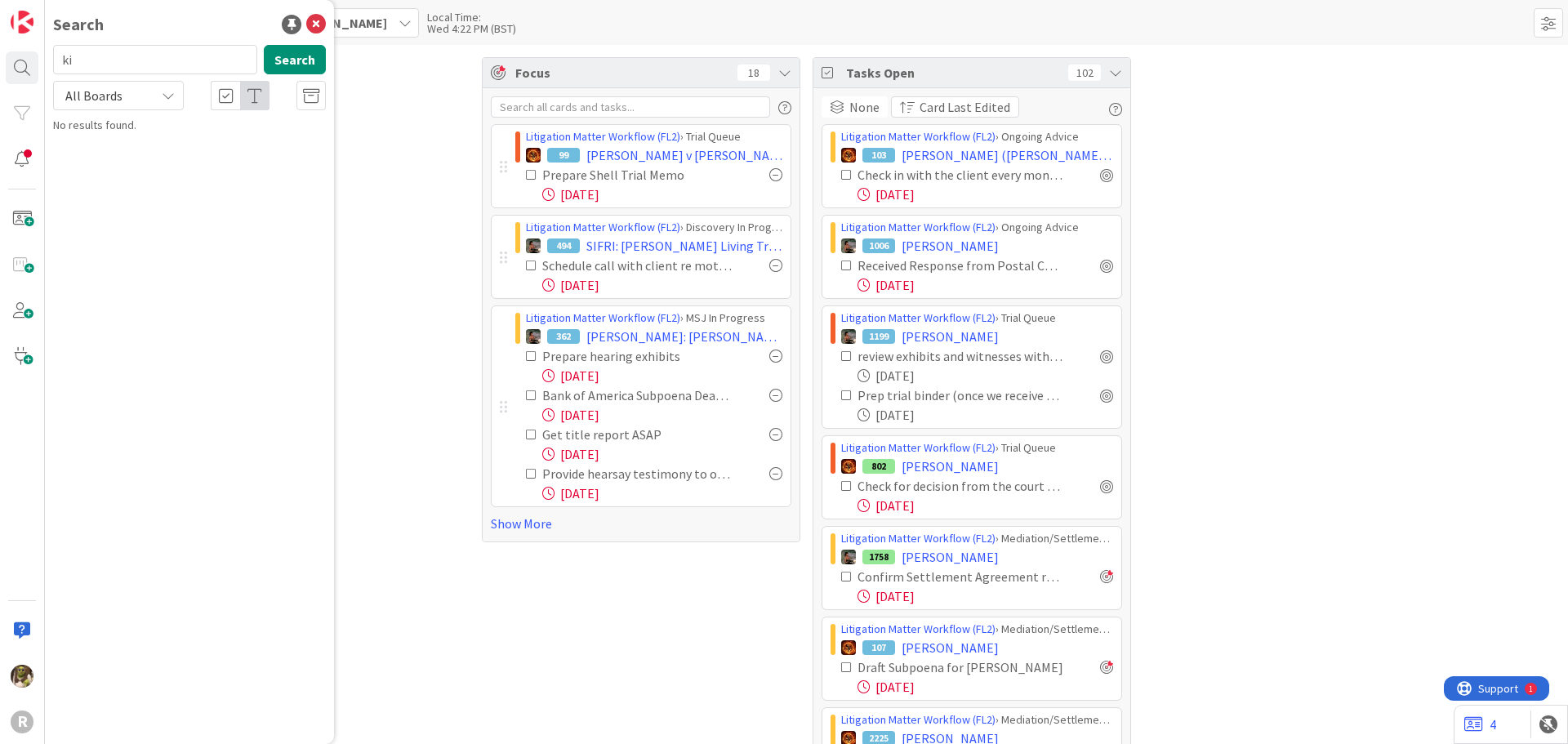
type input "k"
type input "portland sports"
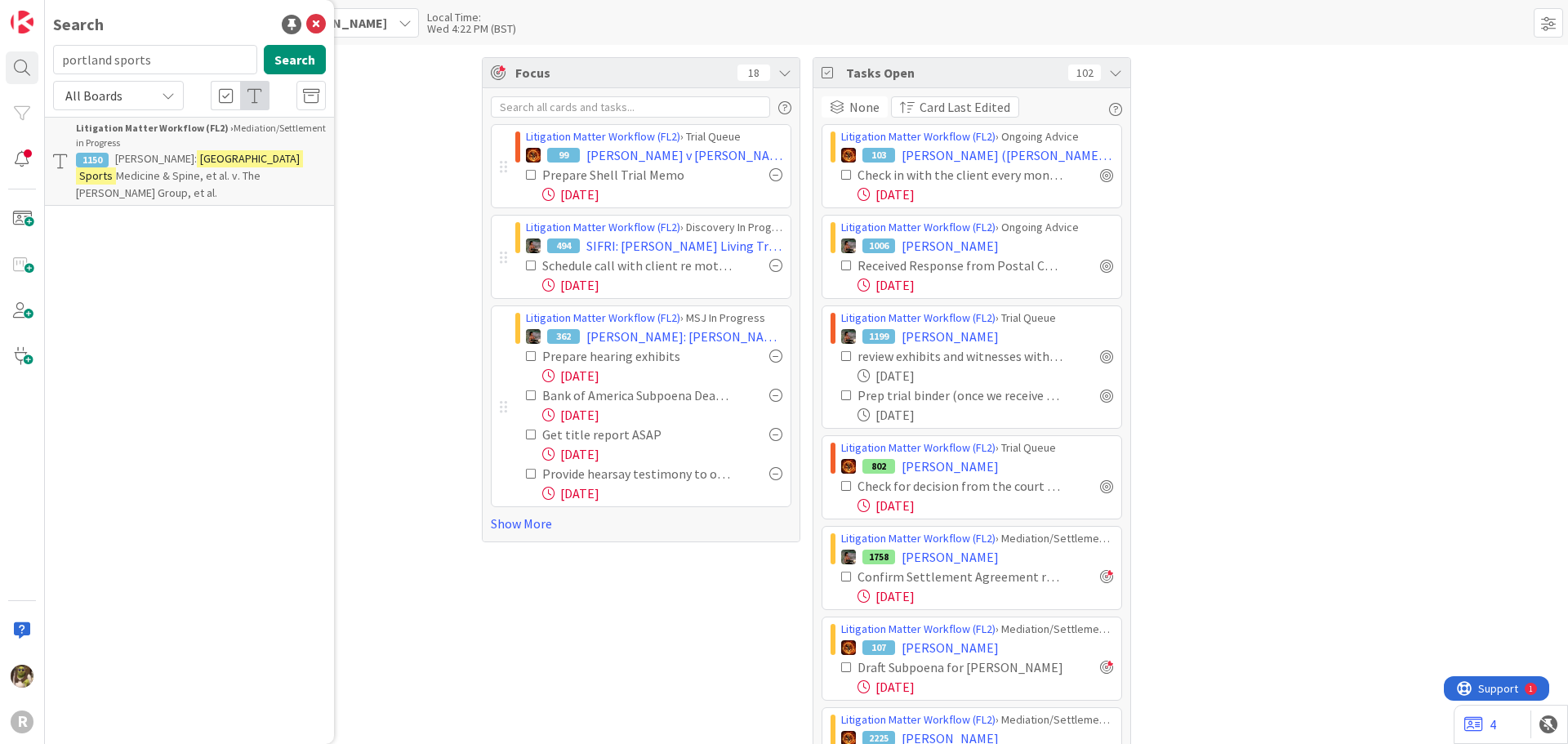
click at [185, 151] on span "[PERSON_NAME]:" at bounding box center [156, 158] width 82 height 14
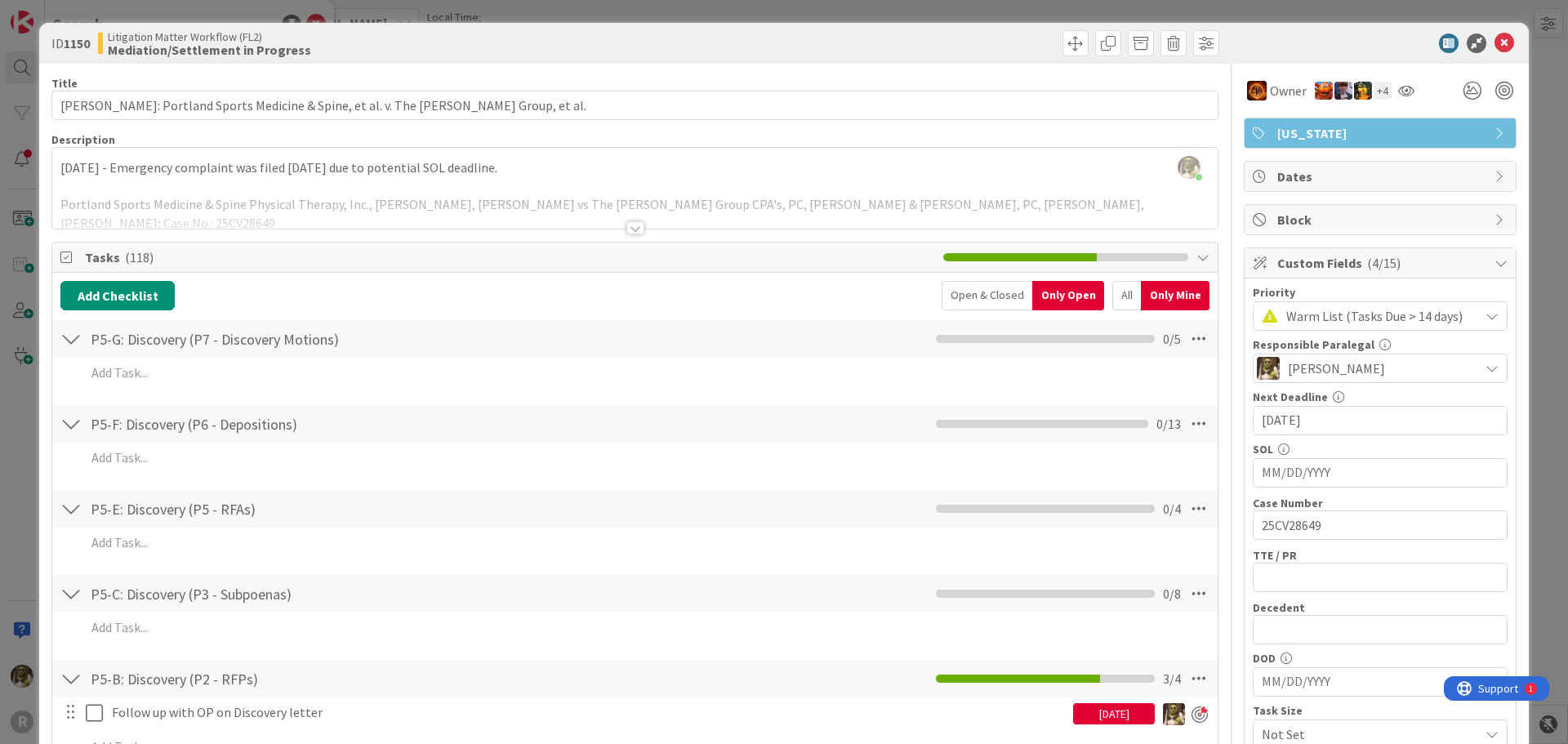
click at [77, 346] on div at bounding box center [70, 338] width 21 height 30
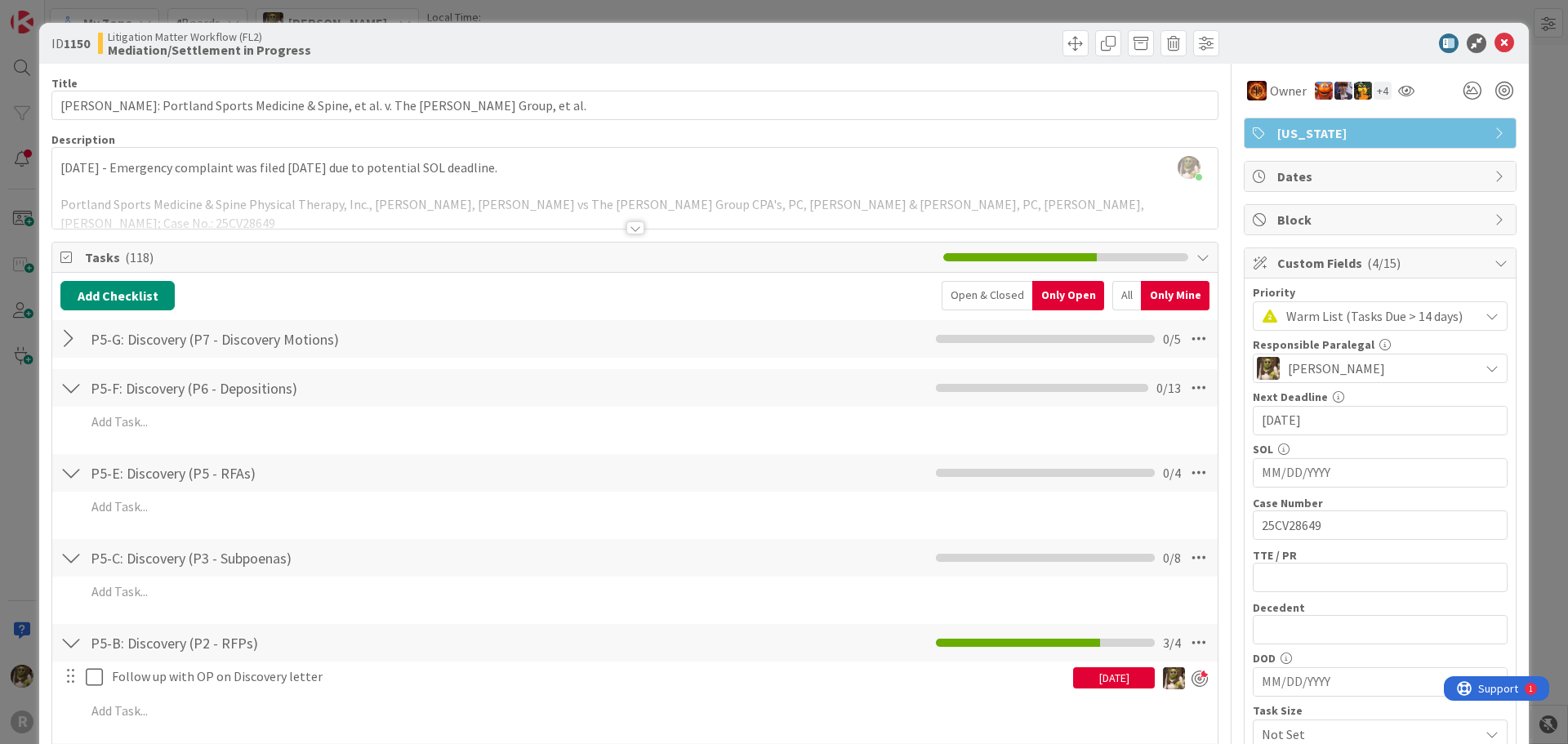
click at [66, 383] on div at bounding box center [70, 388] width 21 height 30
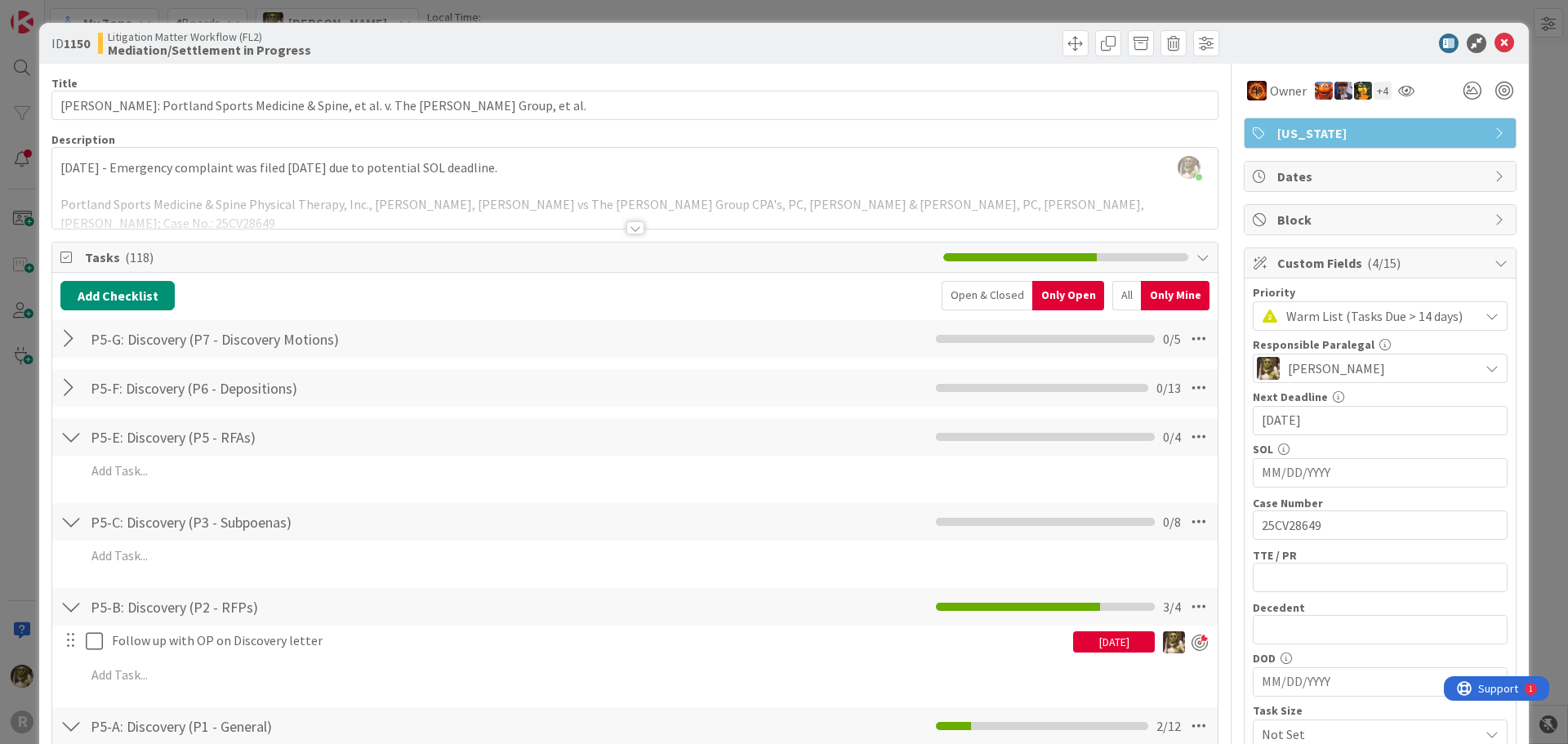
click at [71, 440] on div at bounding box center [70, 436] width 21 height 30
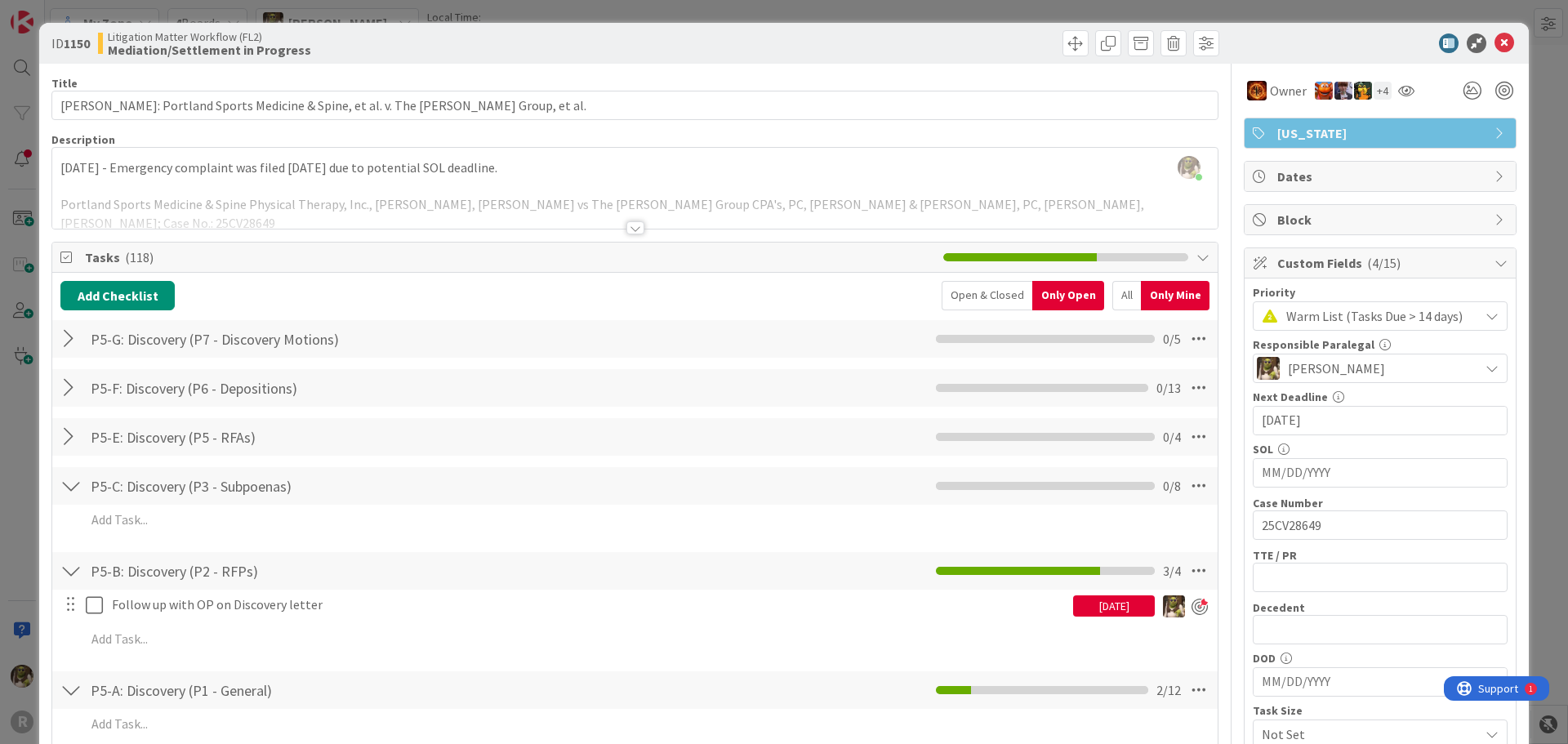
click at [70, 481] on div at bounding box center [70, 486] width 21 height 30
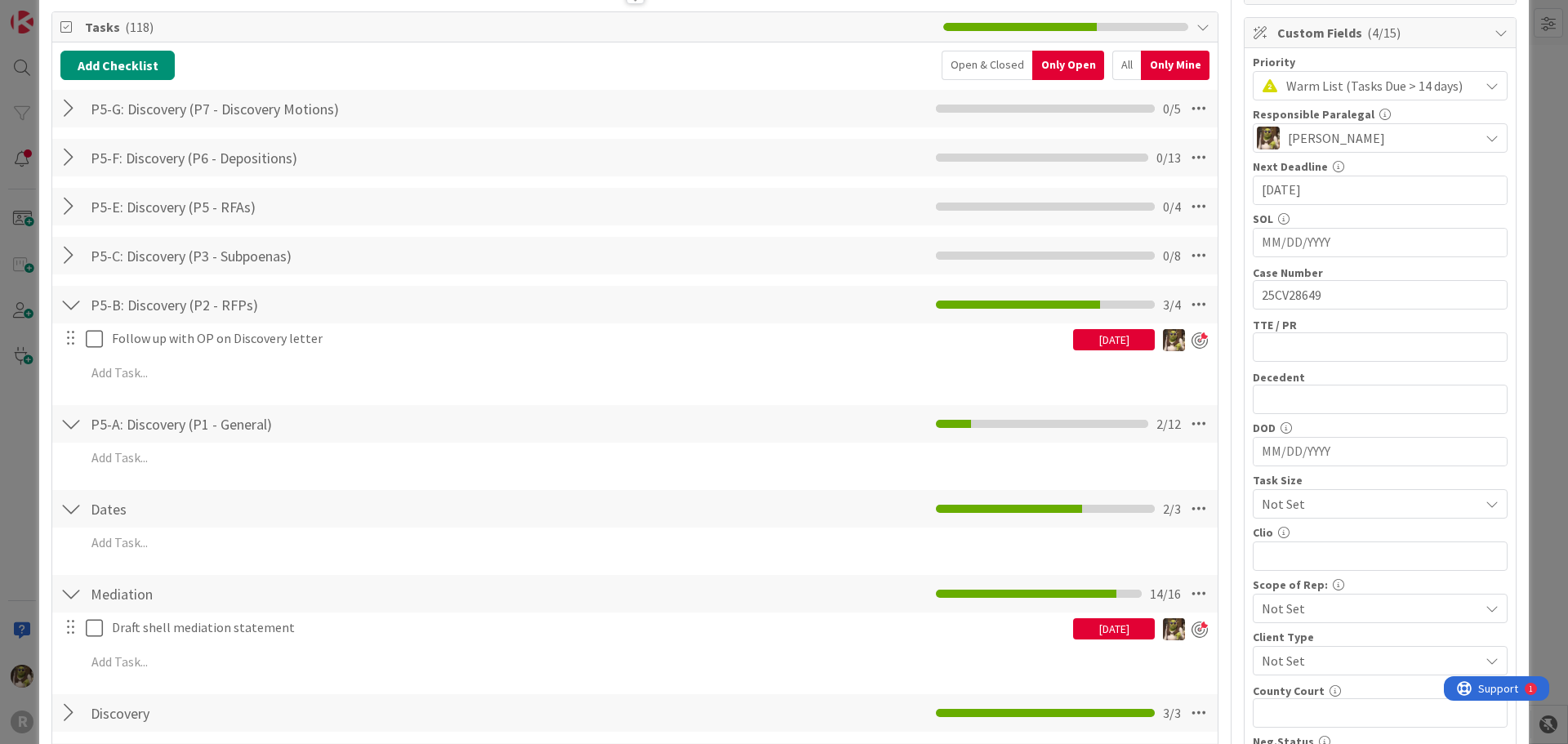
scroll to position [245, 0]
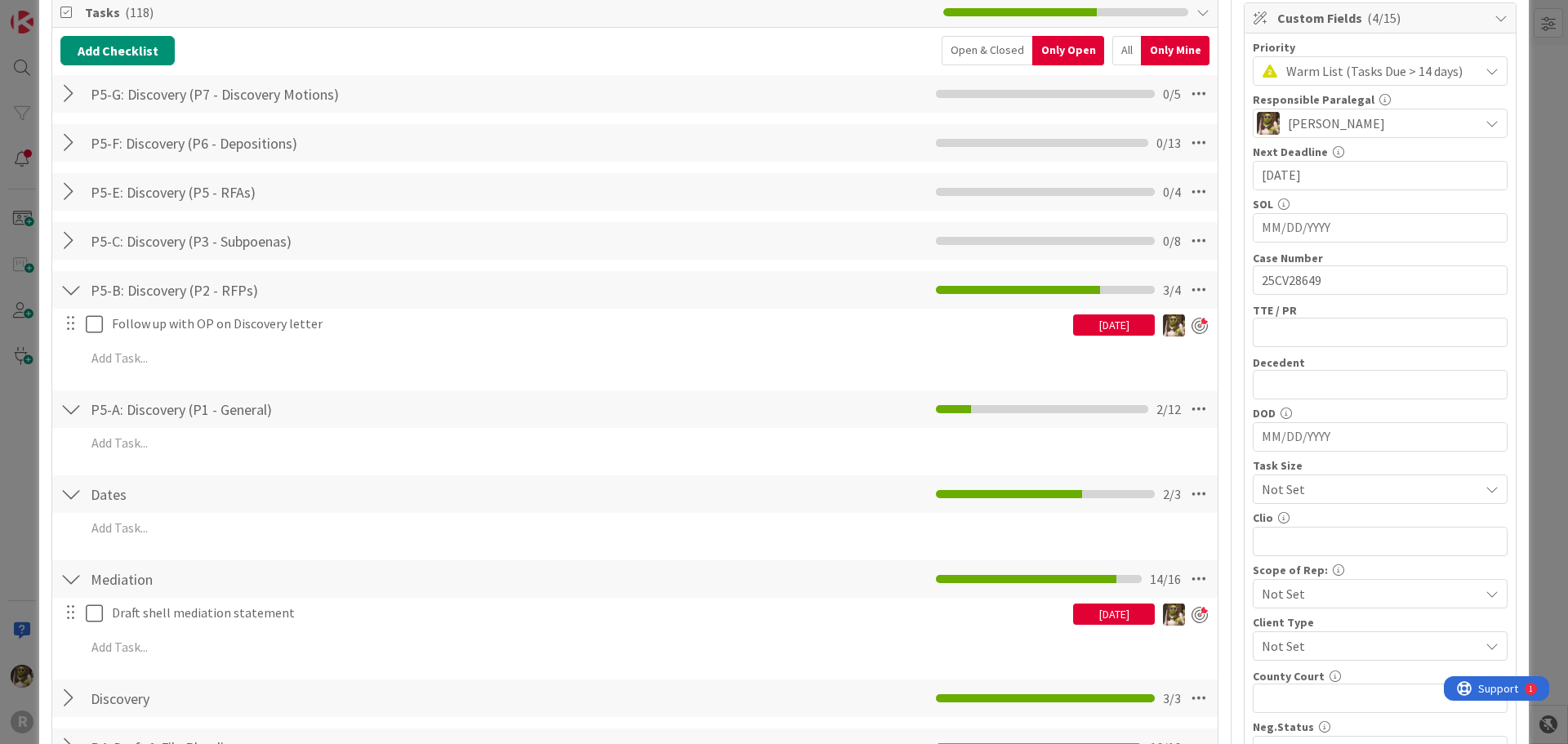
click at [71, 277] on div at bounding box center [70, 290] width 21 height 30
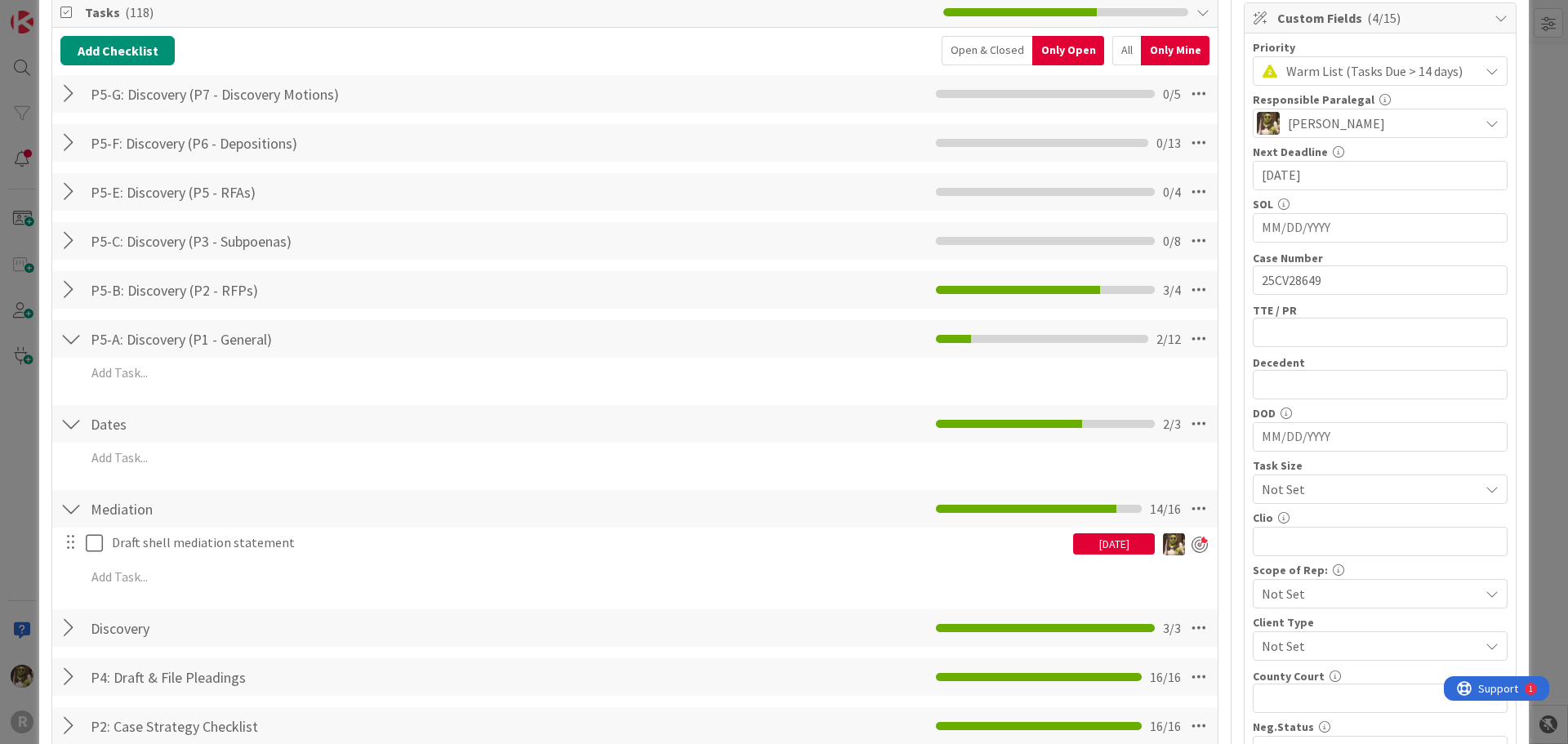
click at [78, 434] on div at bounding box center [70, 423] width 21 height 30
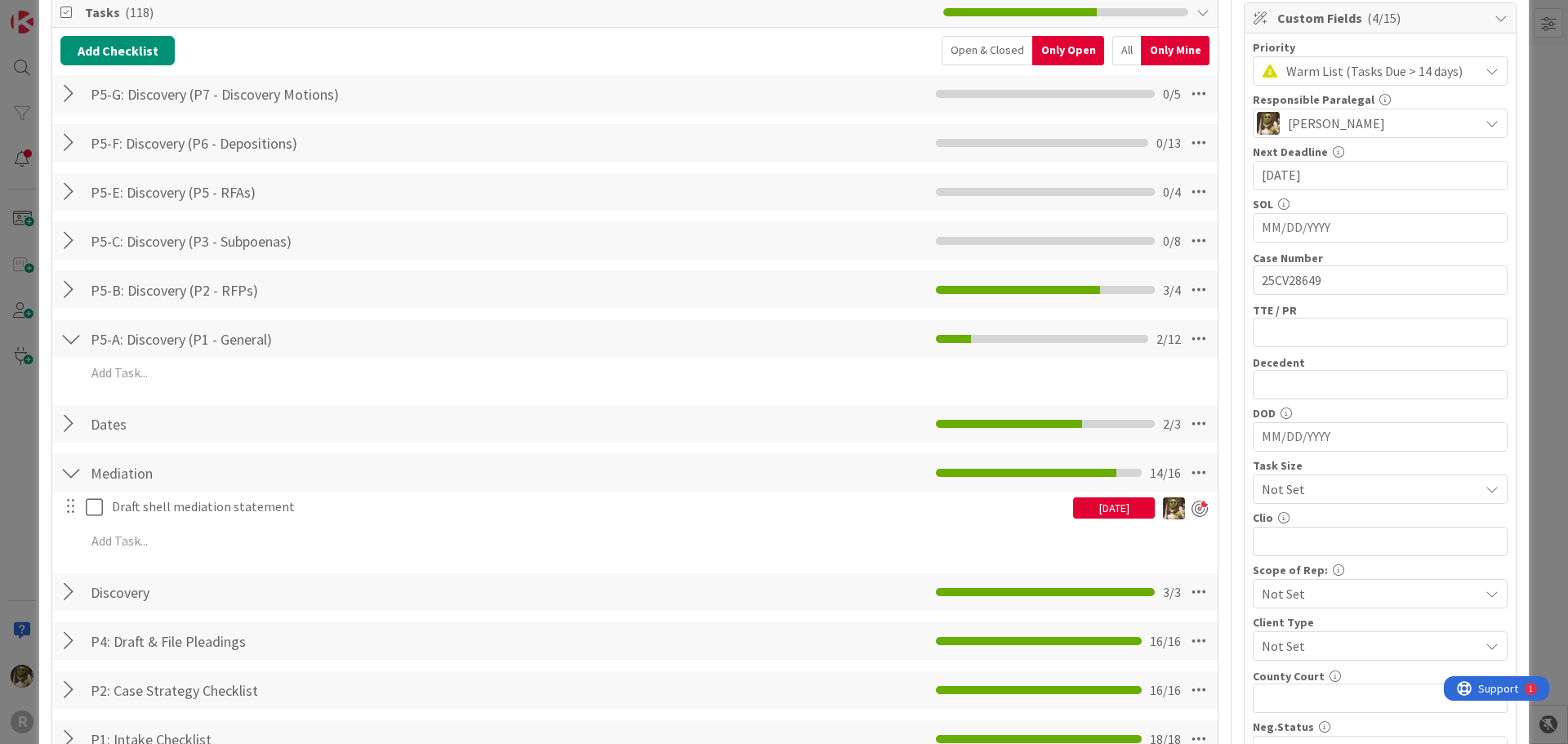
click at [69, 340] on div at bounding box center [70, 338] width 21 height 30
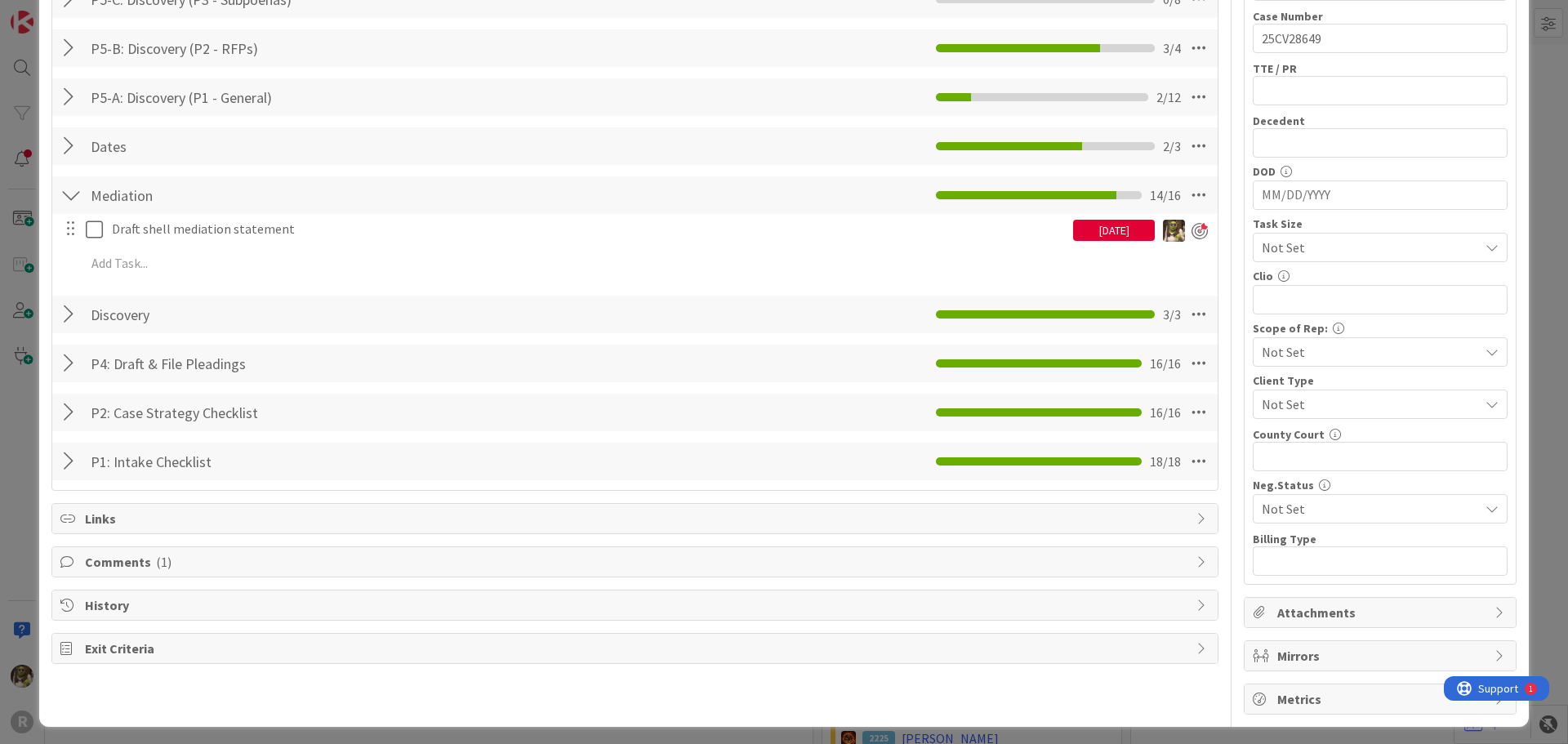
scroll to position [490, 0]
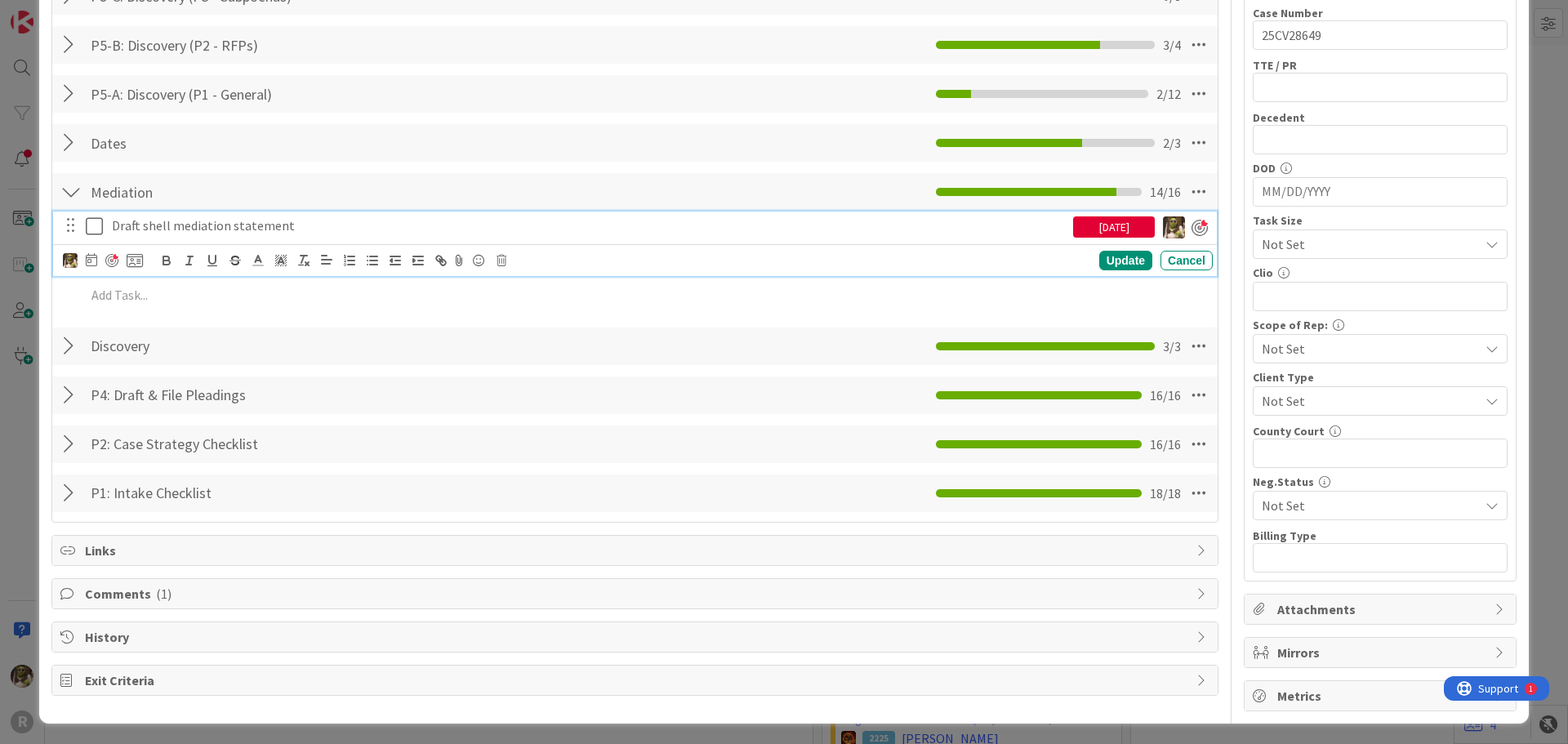
click at [271, 231] on p "Draft shell mediation statement" at bounding box center [589, 226] width 955 height 19
click at [94, 264] on icon at bounding box center [91, 260] width 11 height 13
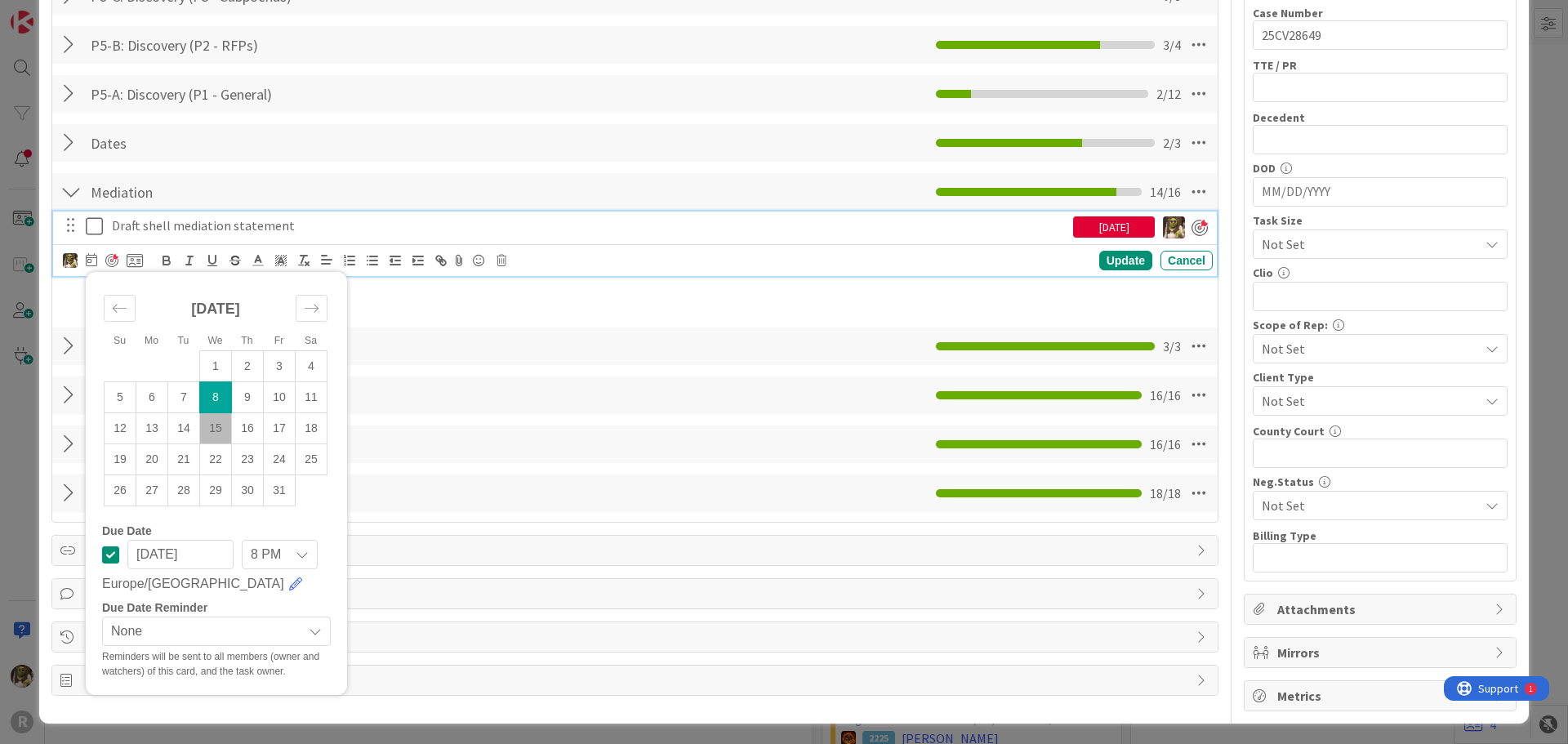
click at [216, 430] on td "15" at bounding box center [215, 428] width 31 height 31
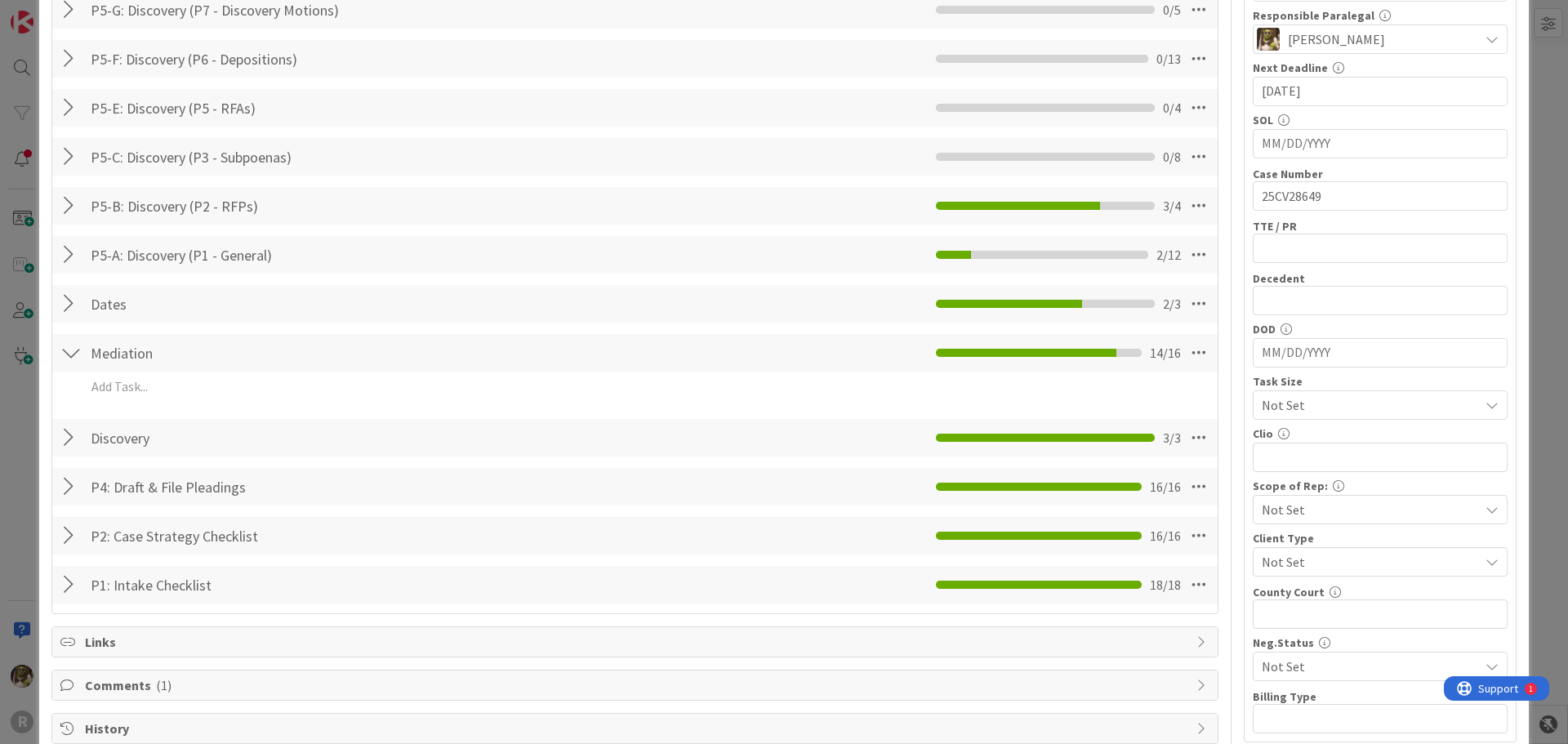
scroll to position [248, 0]
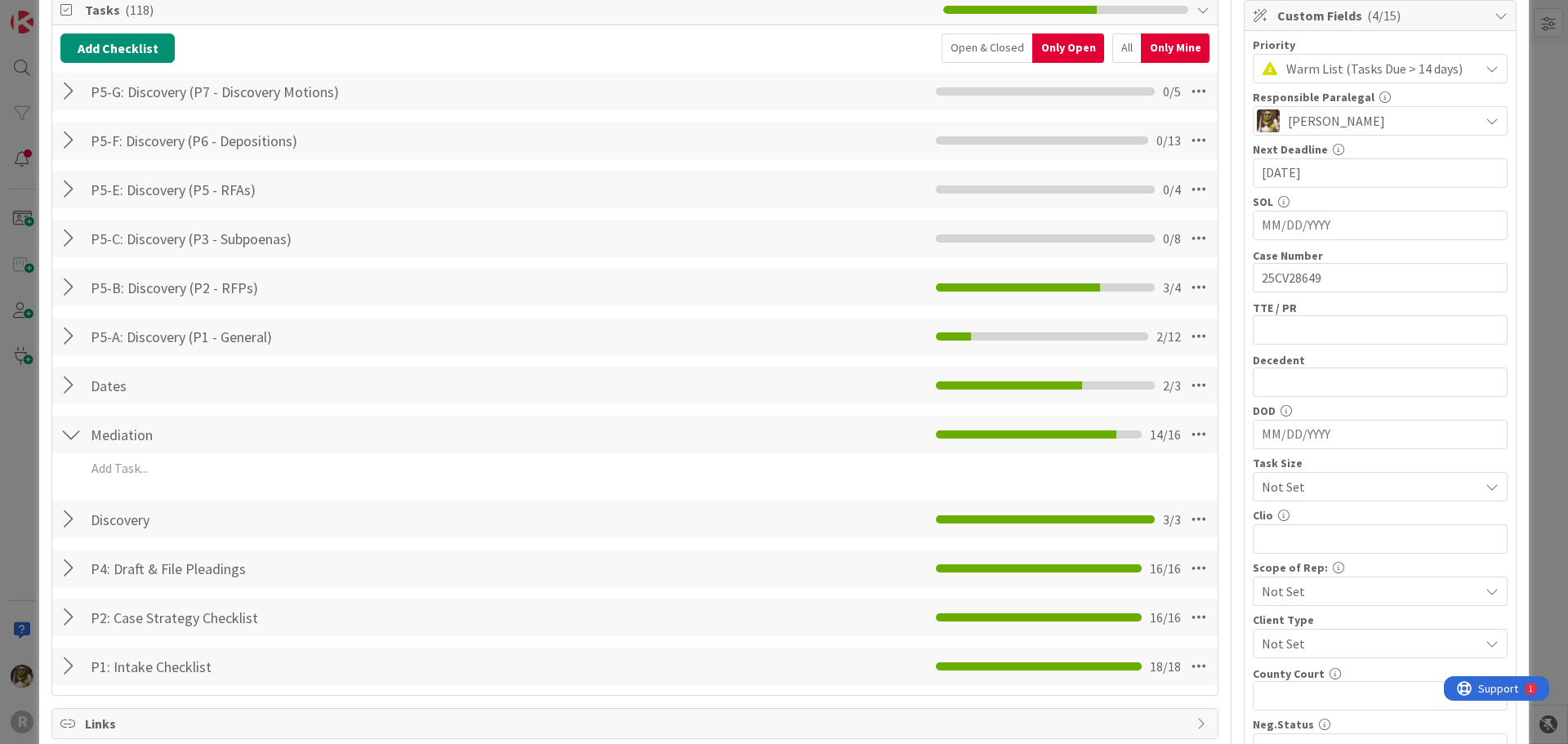
click at [66, 333] on div at bounding box center [70, 336] width 21 height 30
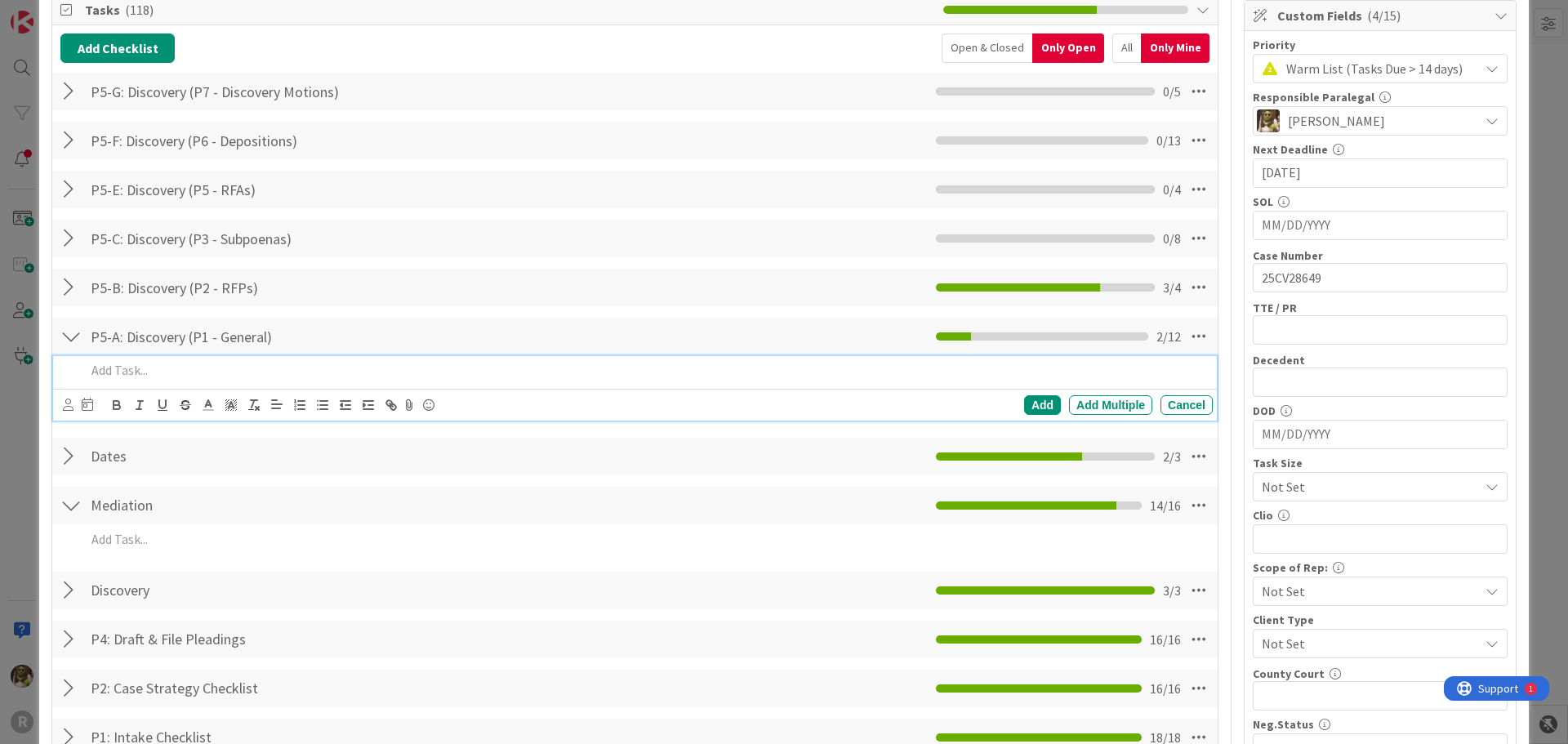
click at [160, 376] on p at bounding box center [646, 371] width 1120 height 19
click at [63, 407] on icon at bounding box center [68, 404] width 10 height 12
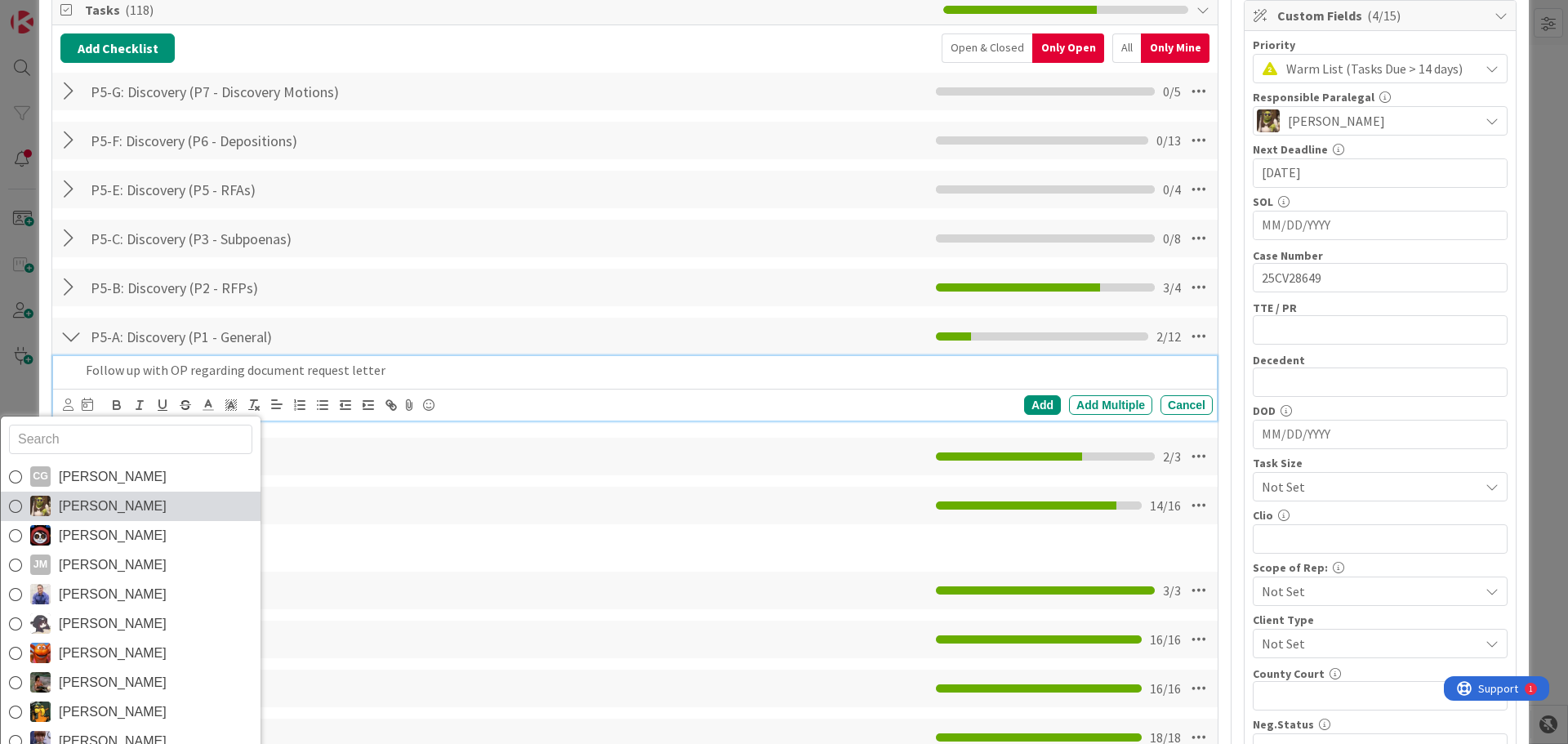
click at [83, 506] on span "[PERSON_NAME]" at bounding box center [112, 507] width 108 height 25
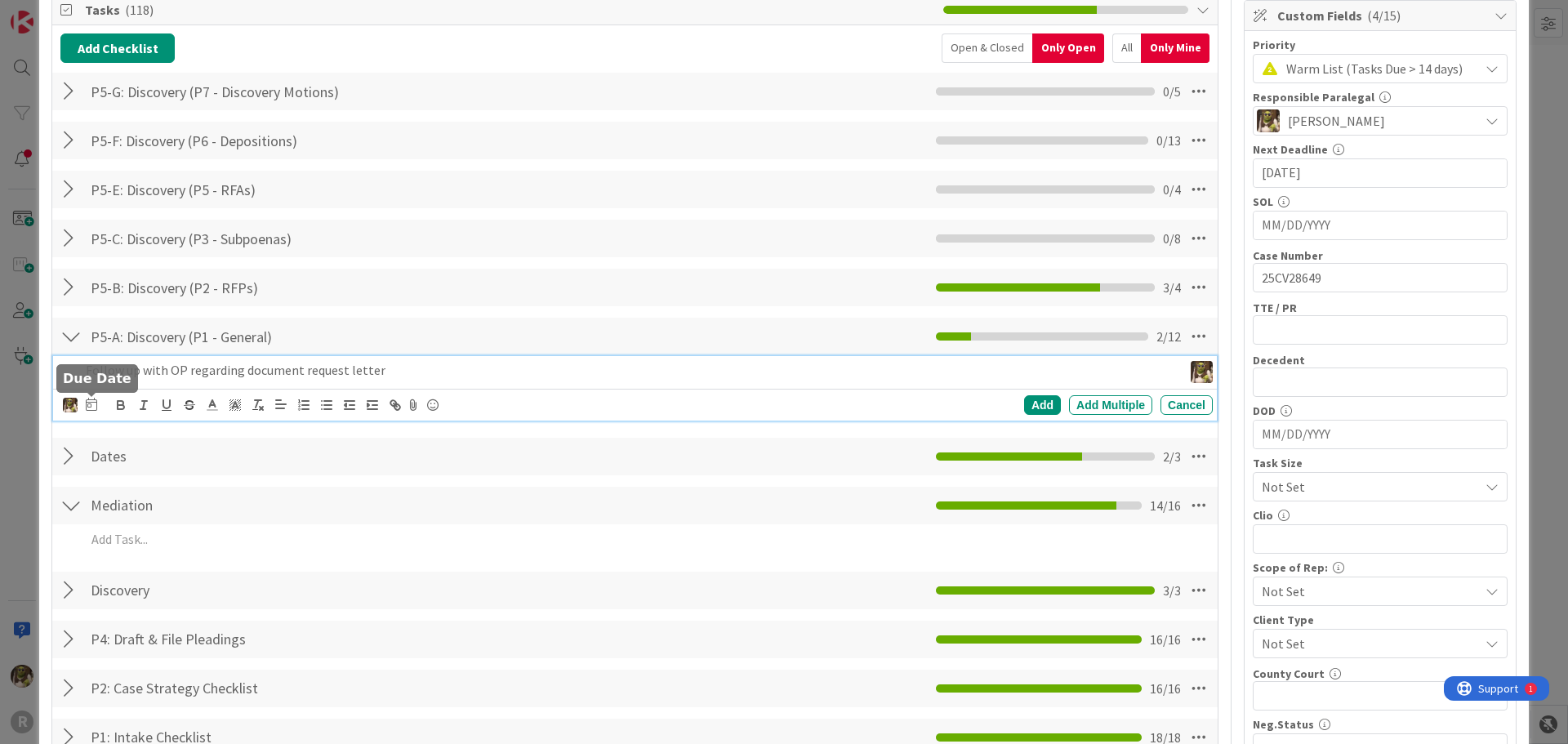
click at [90, 407] on icon at bounding box center [91, 404] width 11 height 13
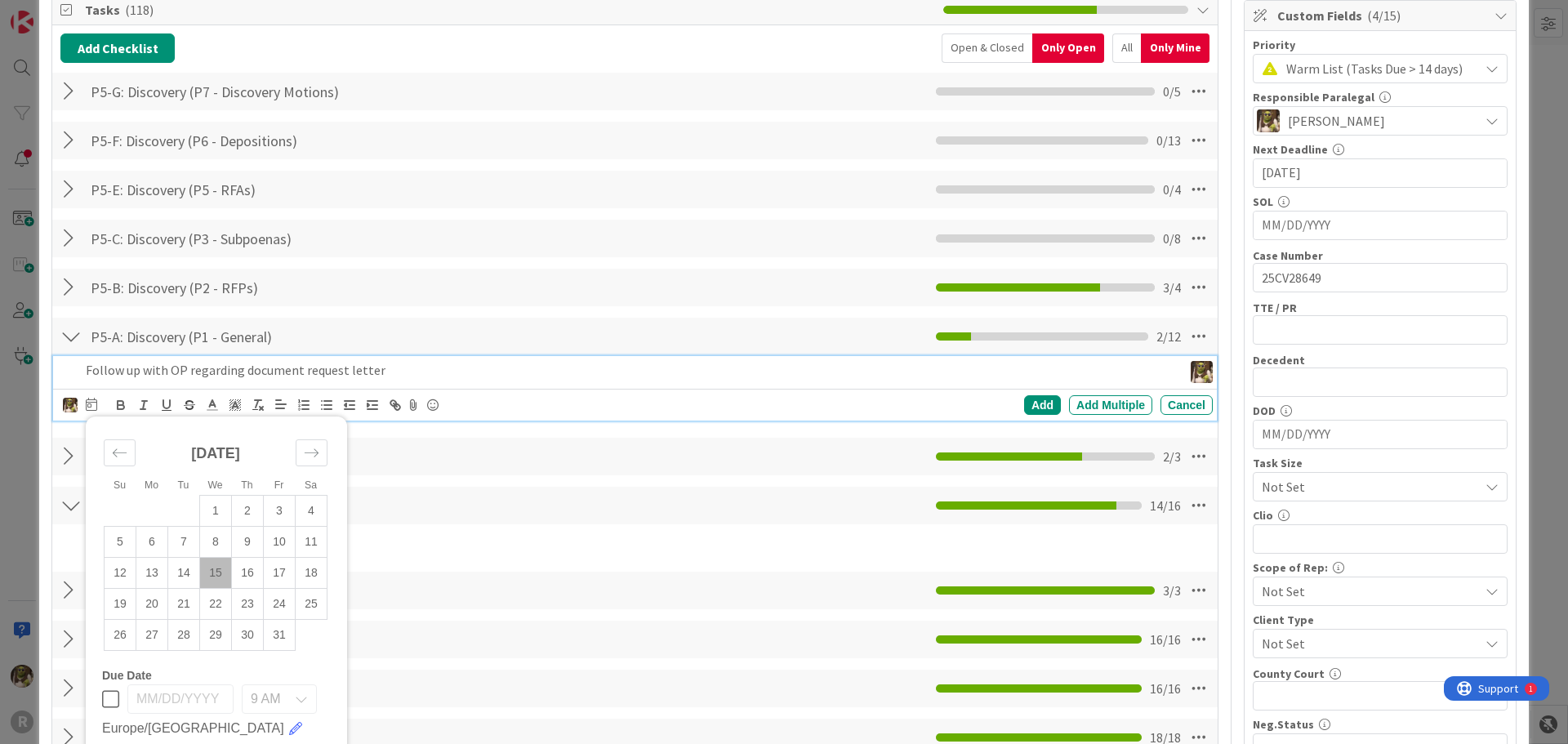
click at [213, 572] on td "15" at bounding box center [215, 573] width 31 height 31
type input "[DATE]"
click at [1024, 408] on div "Add" at bounding box center [1042, 405] width 37 height 20
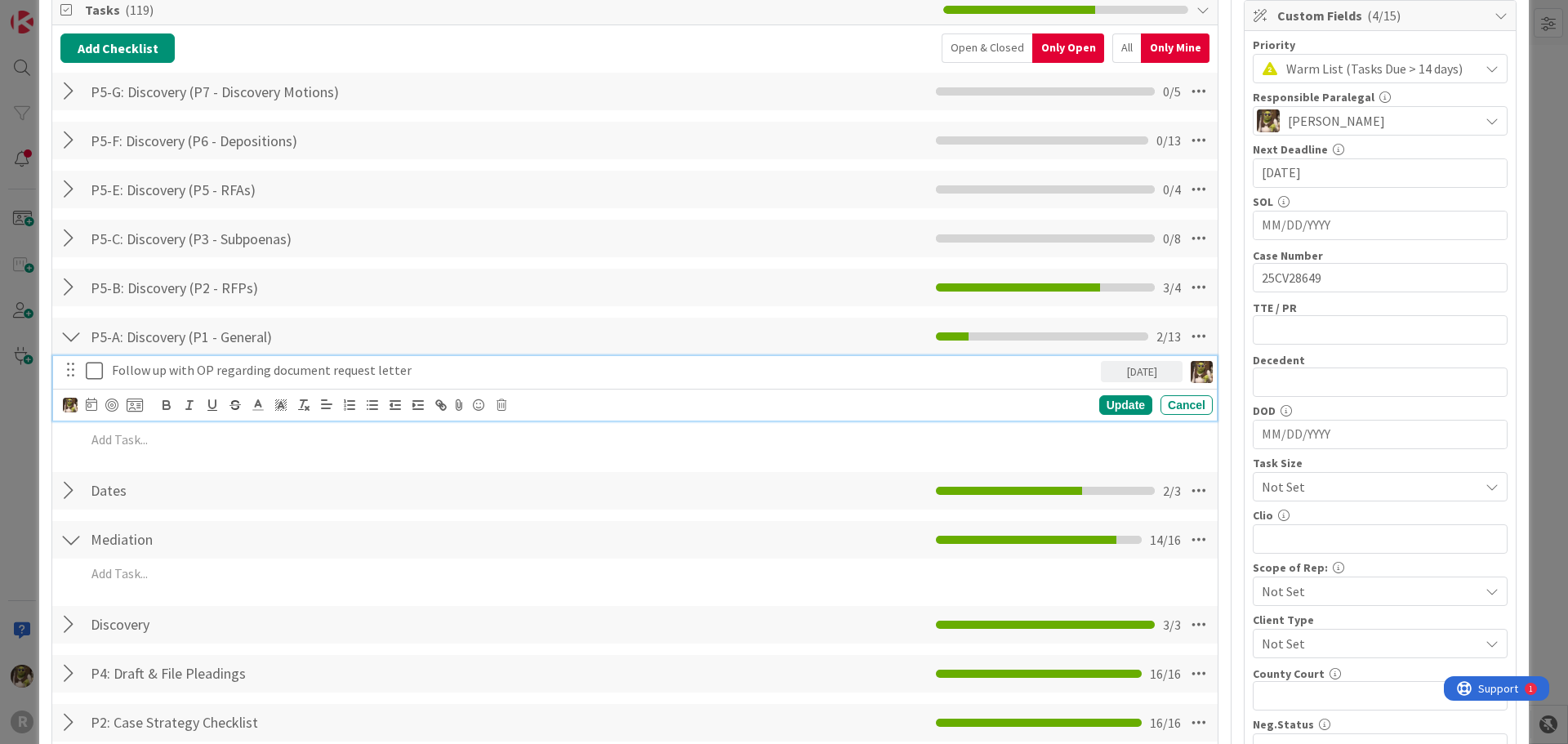
click at [511, 360] on div "Follow up with OP regarding document request letter" at bounding box center [603, 371] width 995 height 29
click at [114, 409] on div at bounding box center [112, 405] width 13 height 13
click at [1116, 404] on div "Update" at bounding box center [1126, 406] width 53 height 20
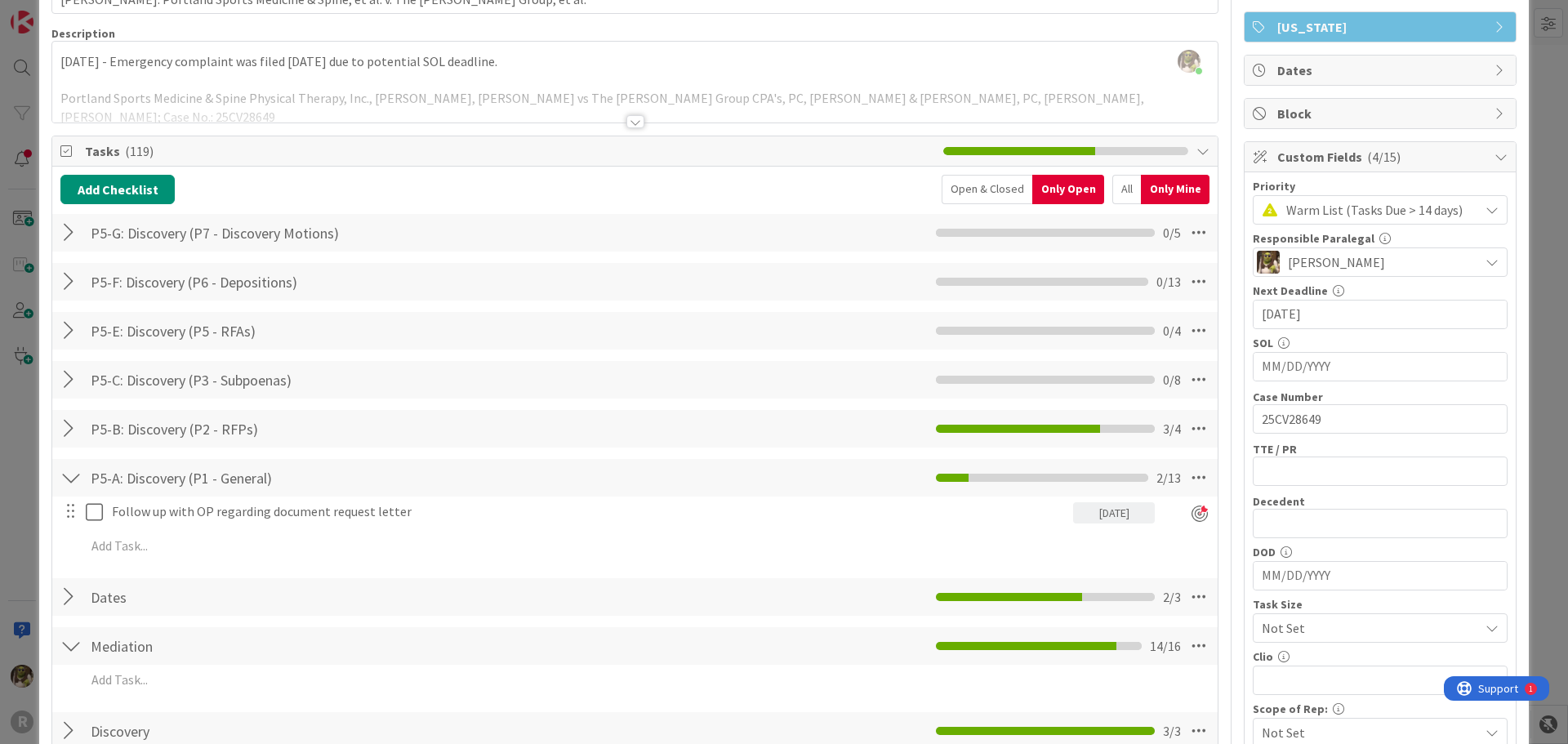
scroll to position [0, 0]
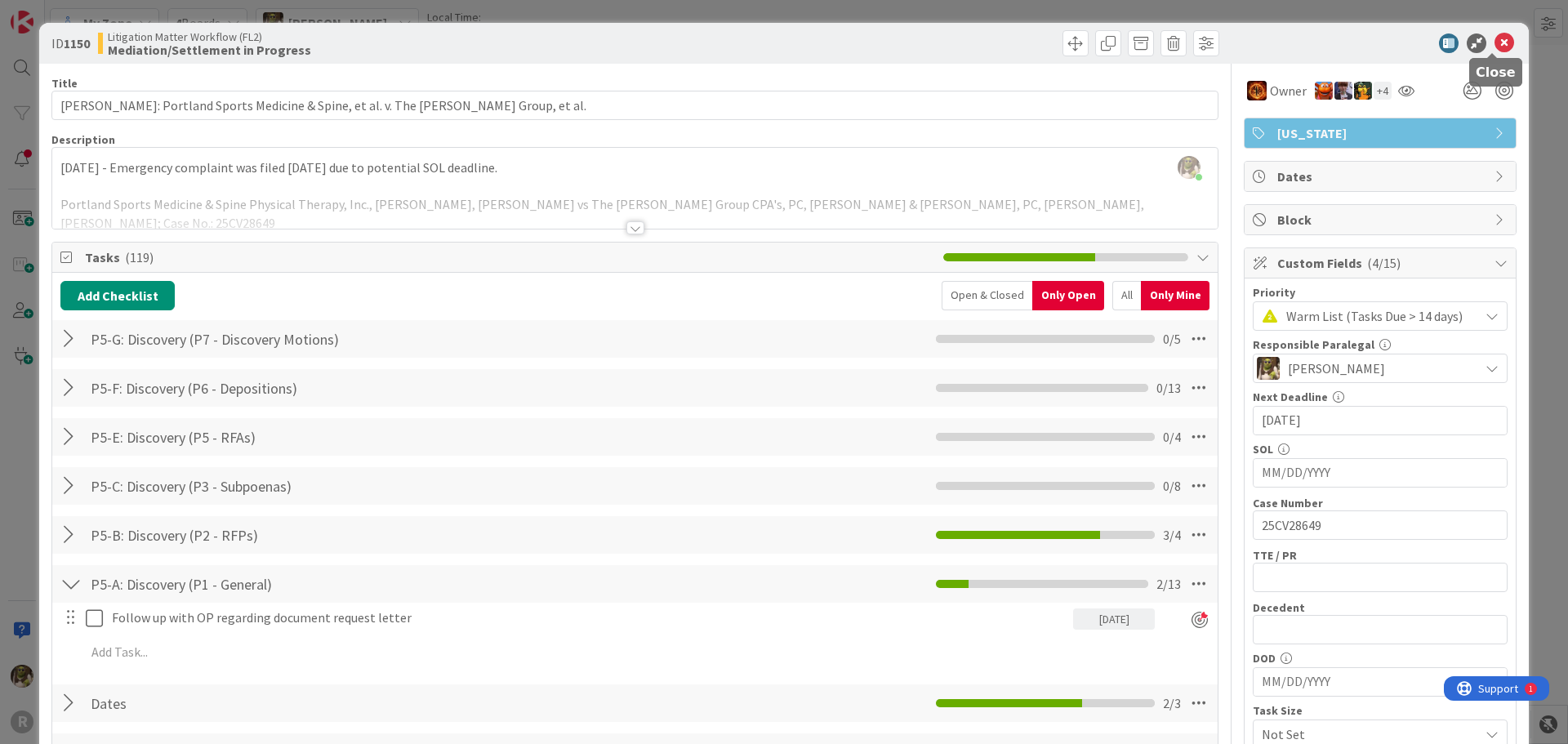
click at [1495, 45] on icon at bounding box center [1504, 43] width 20 height 20
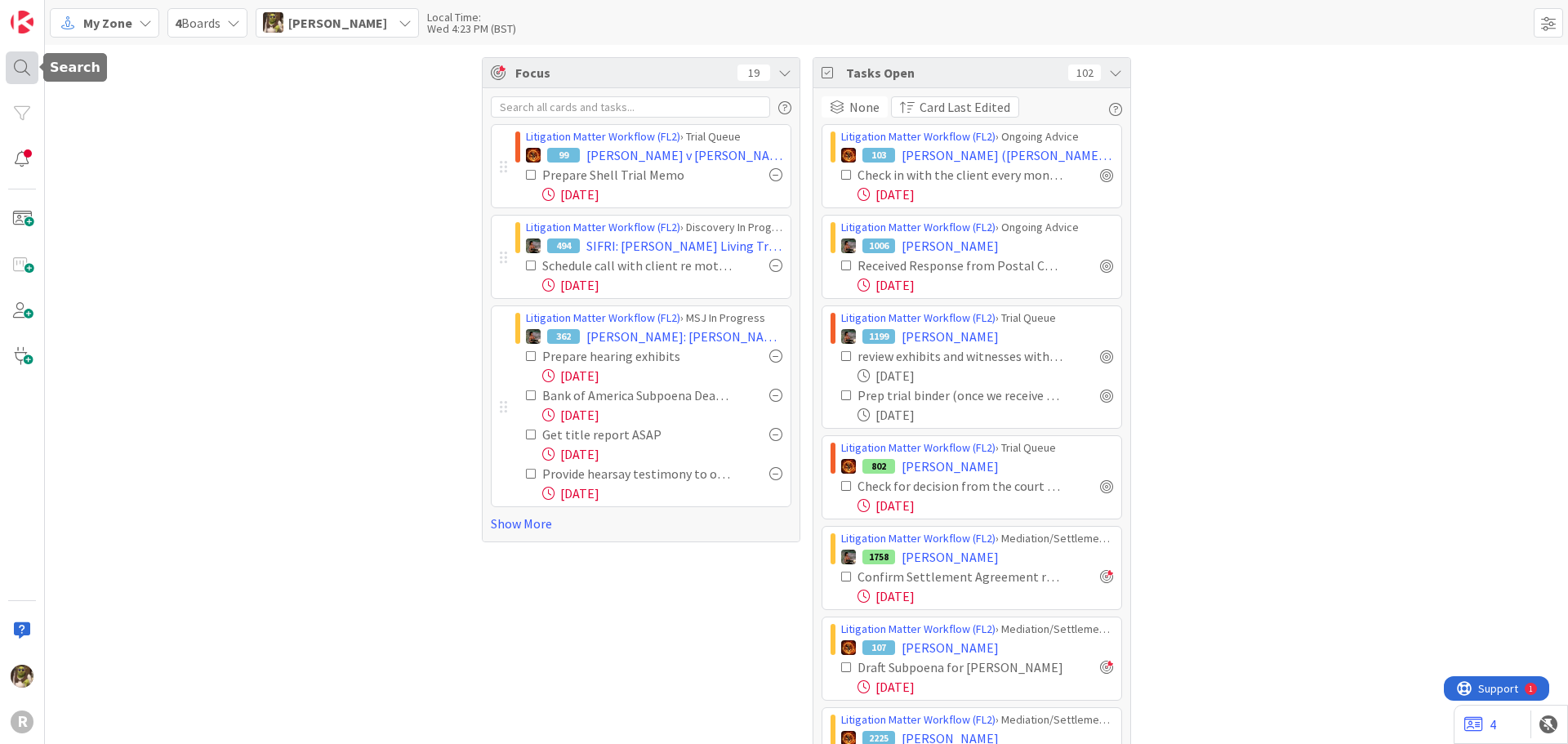
click at [20, 57] on div at bounding box center [22, 68] width 32 height 32
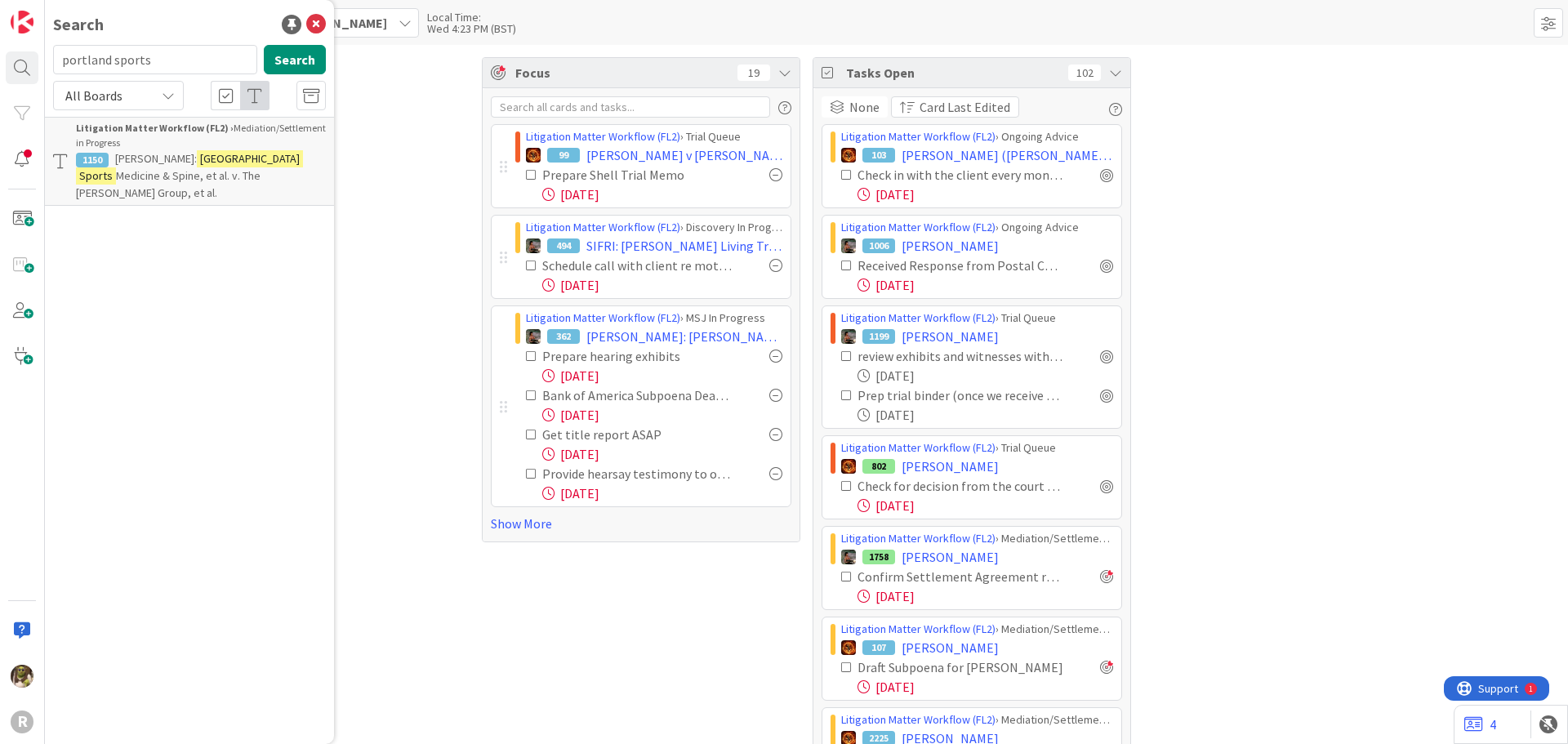
drag, startPoint x: 188, startPoint y: 65, endPoint x: -19, endPoint y: 61, distance: 207.0
click at [0, 61] on html "R Search portland sports Search All Boards Litigation Matter Workflow (FL2) › M…" at bounding box center [784, 372] width 1568 height 744
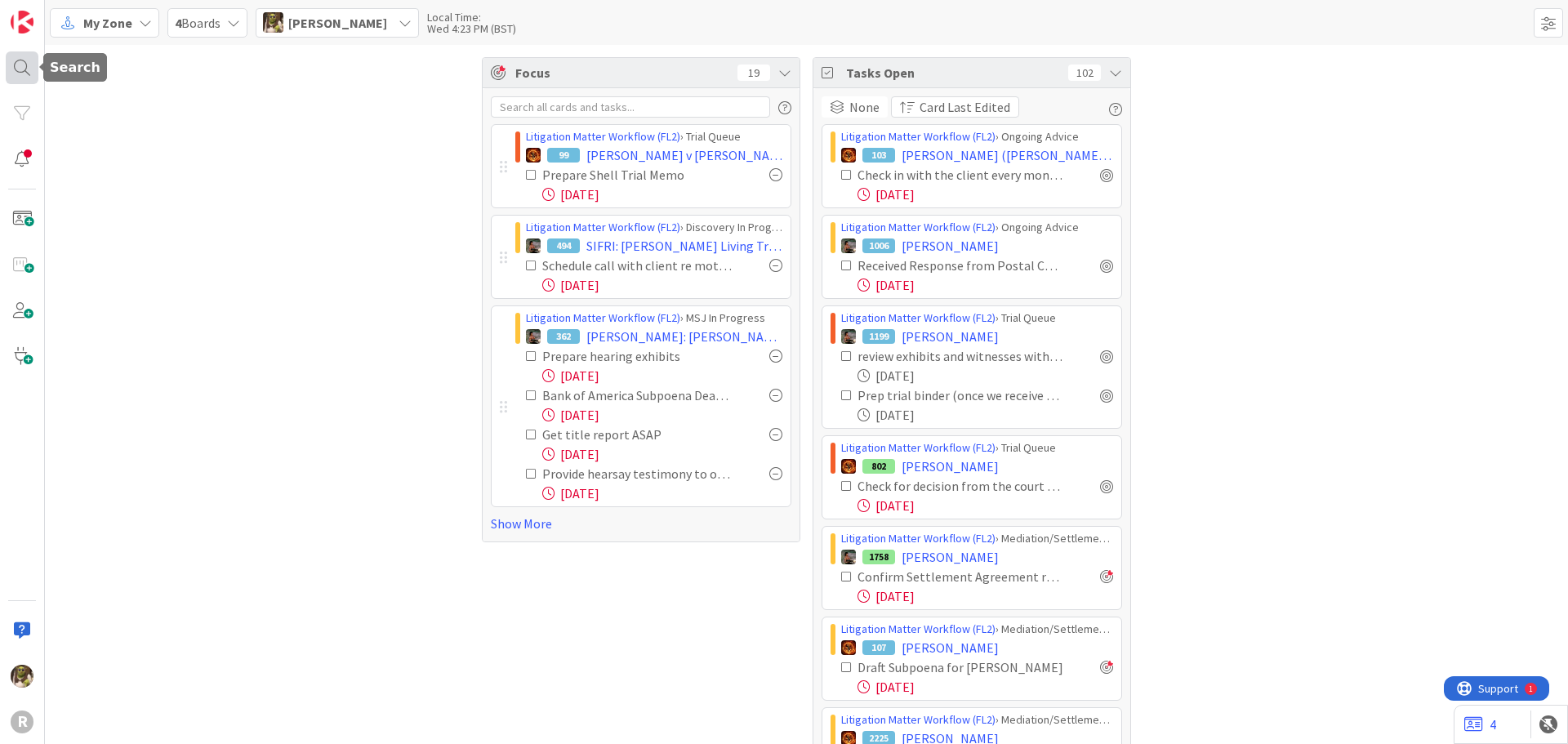
click at [32, 64] on div at bounding box center [22, 68] width 32 height 32
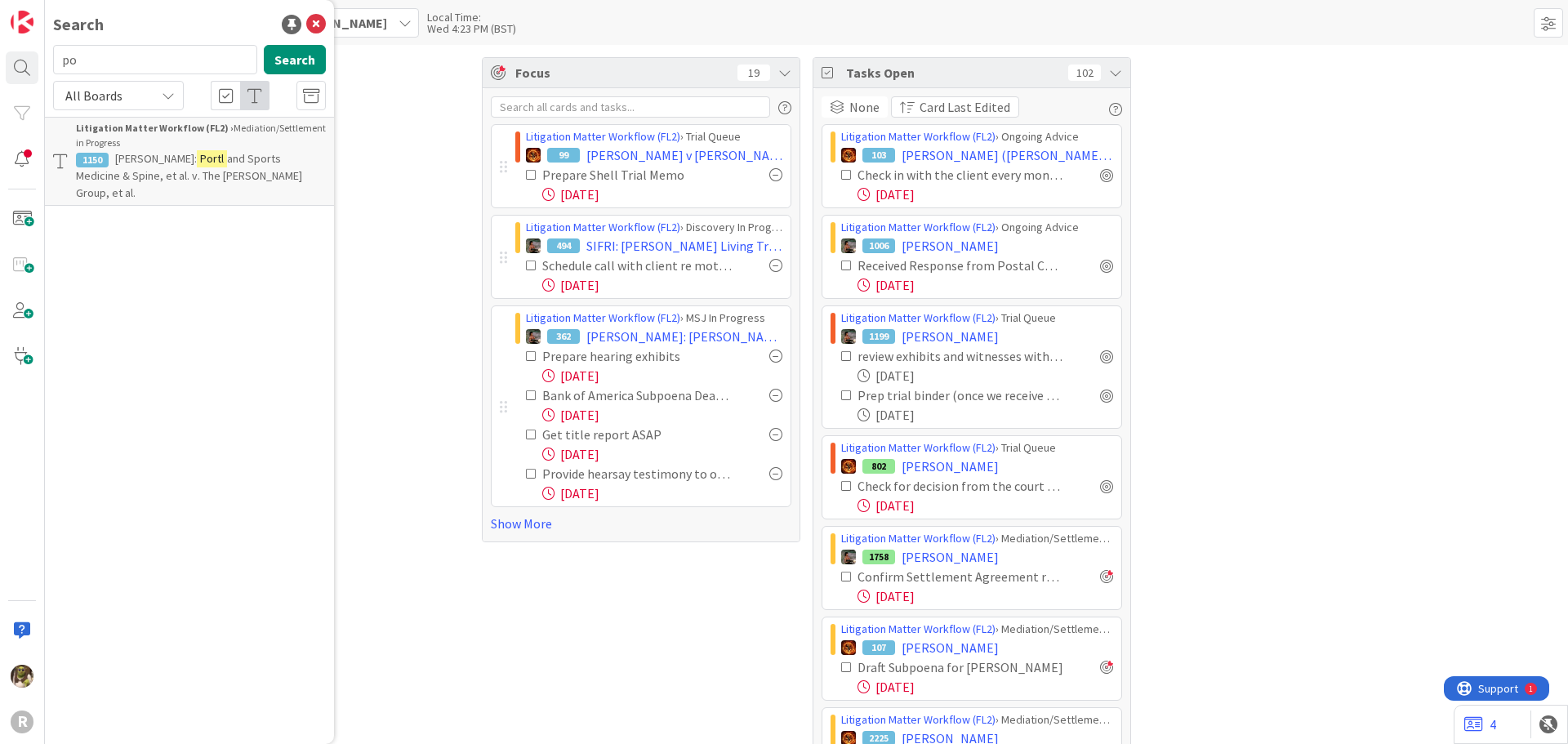
type input "p"
type input "monte"
click at [170, 131] on b "Litigation Matter Workflow (FL2) ›" at bounding box center [154, 128] width 157 height 12
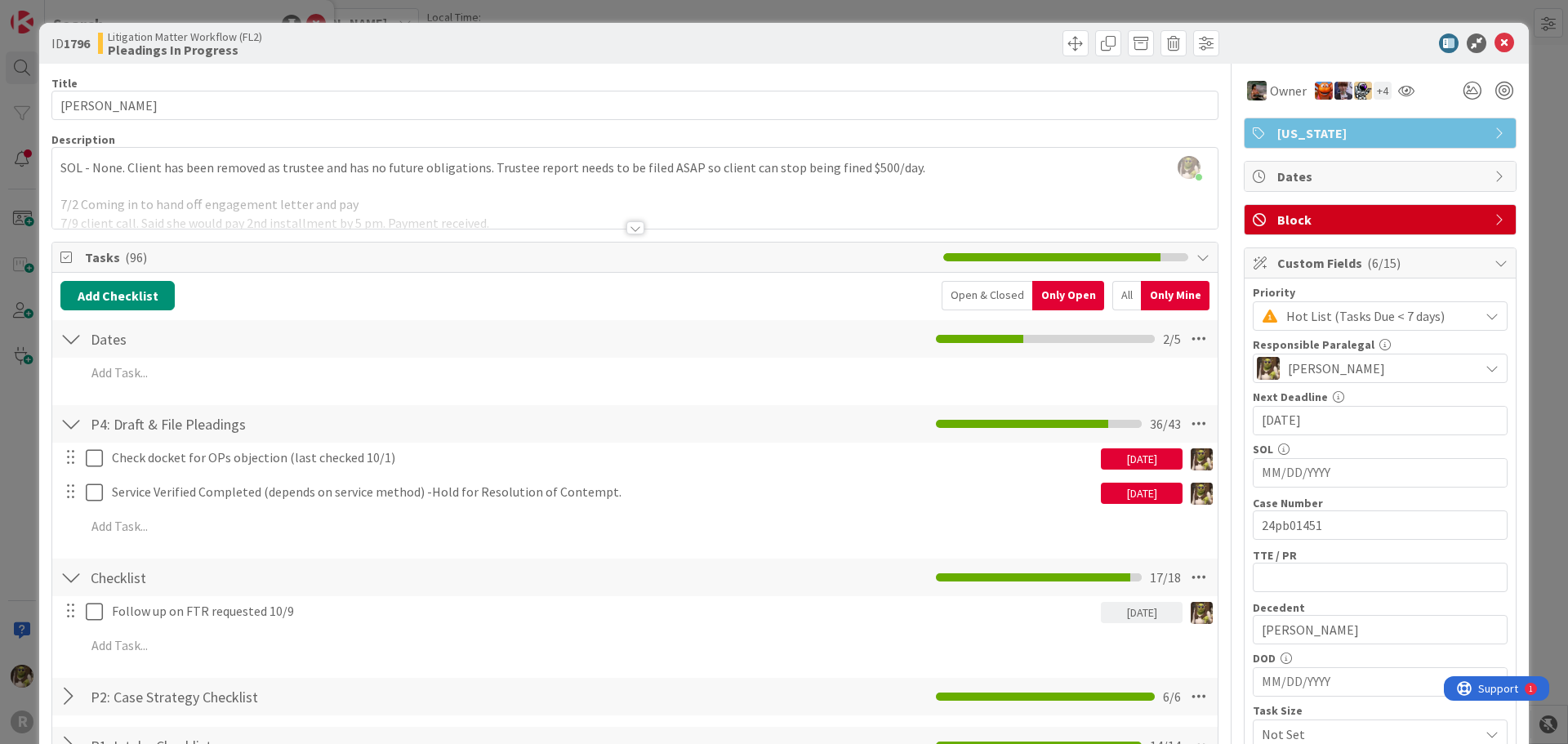
click at [1321, 213] on span "Block" at bounding box center [1381, 219] width 209 height 20
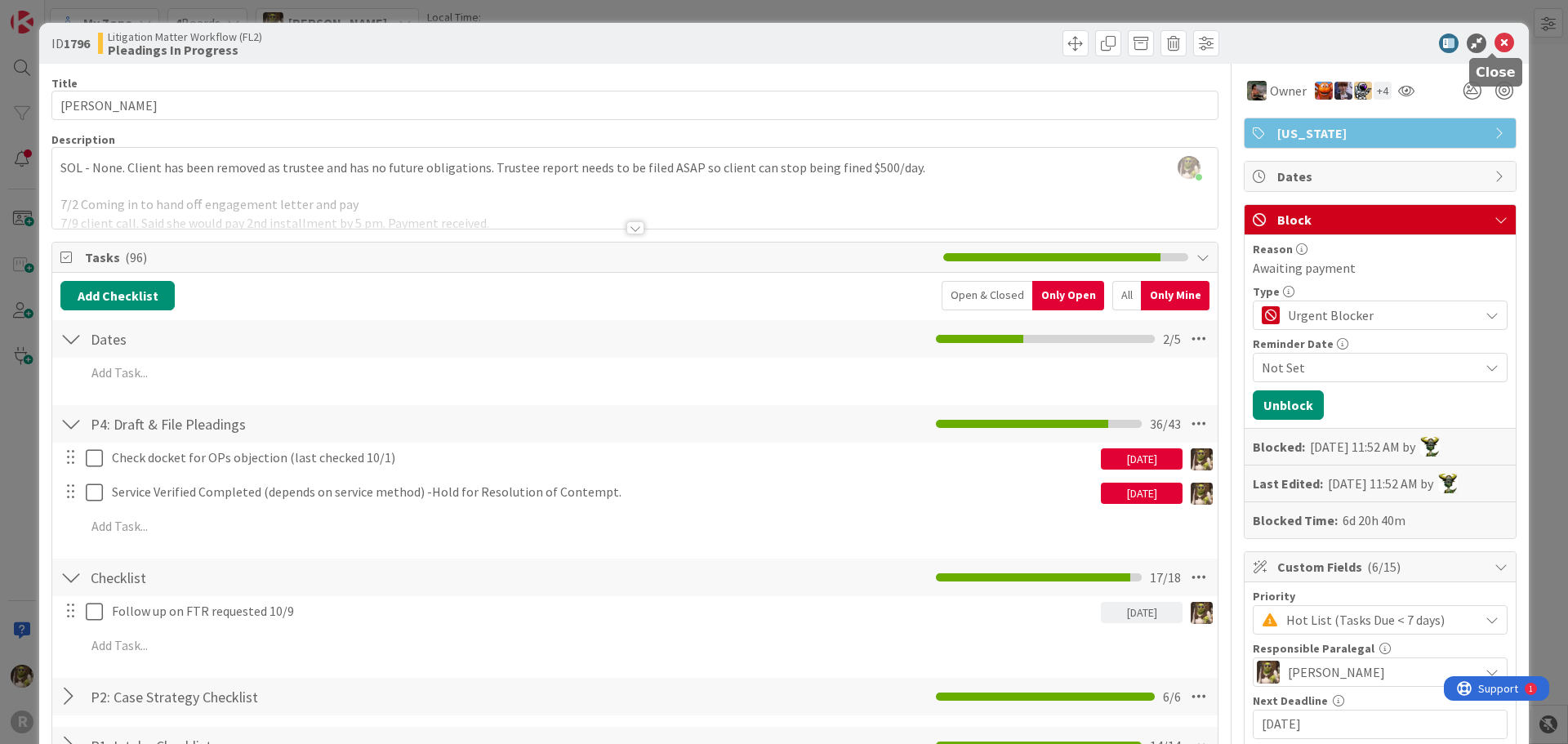
click at [1498, 41] on icon at bounding box center [1504, 43] width 20 height 20
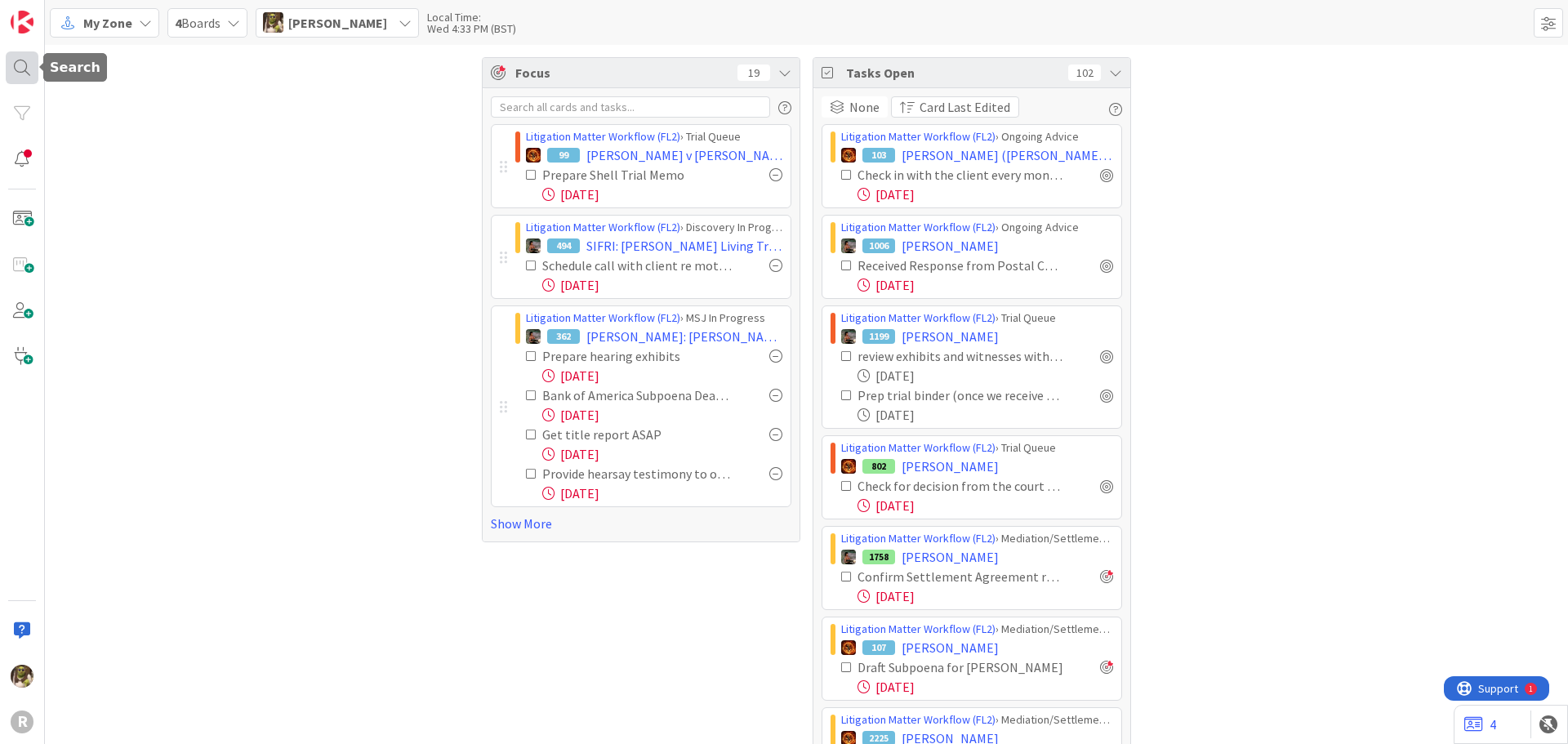
click at [29, 64] on div at bounding box center [22, 68] width 32 height 32
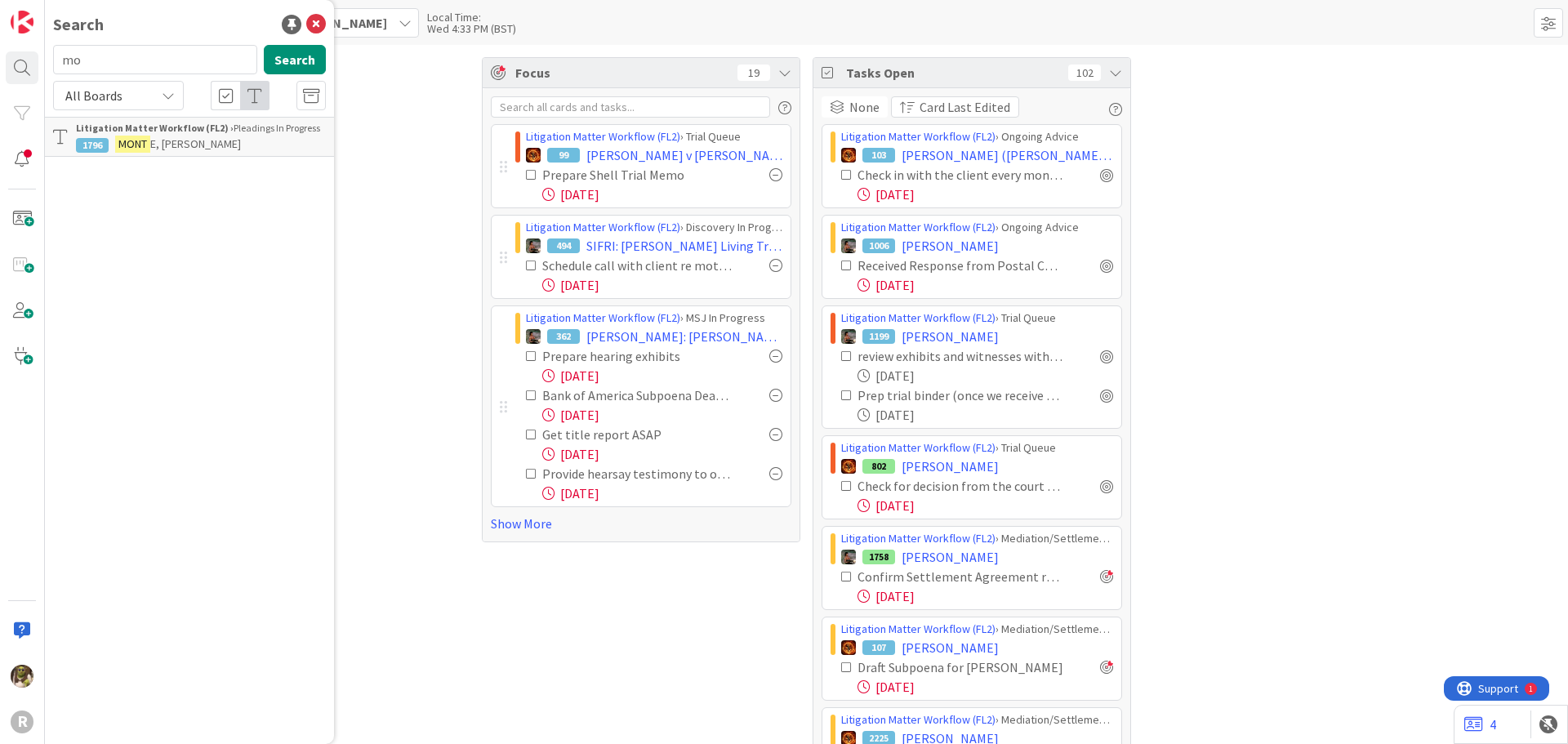
type input "m"
type input "[PERSON_NAME]"
click at [156, 123] on b "Legal Ethics Board ›" at bounding box center [122, 128] width 91 height 12
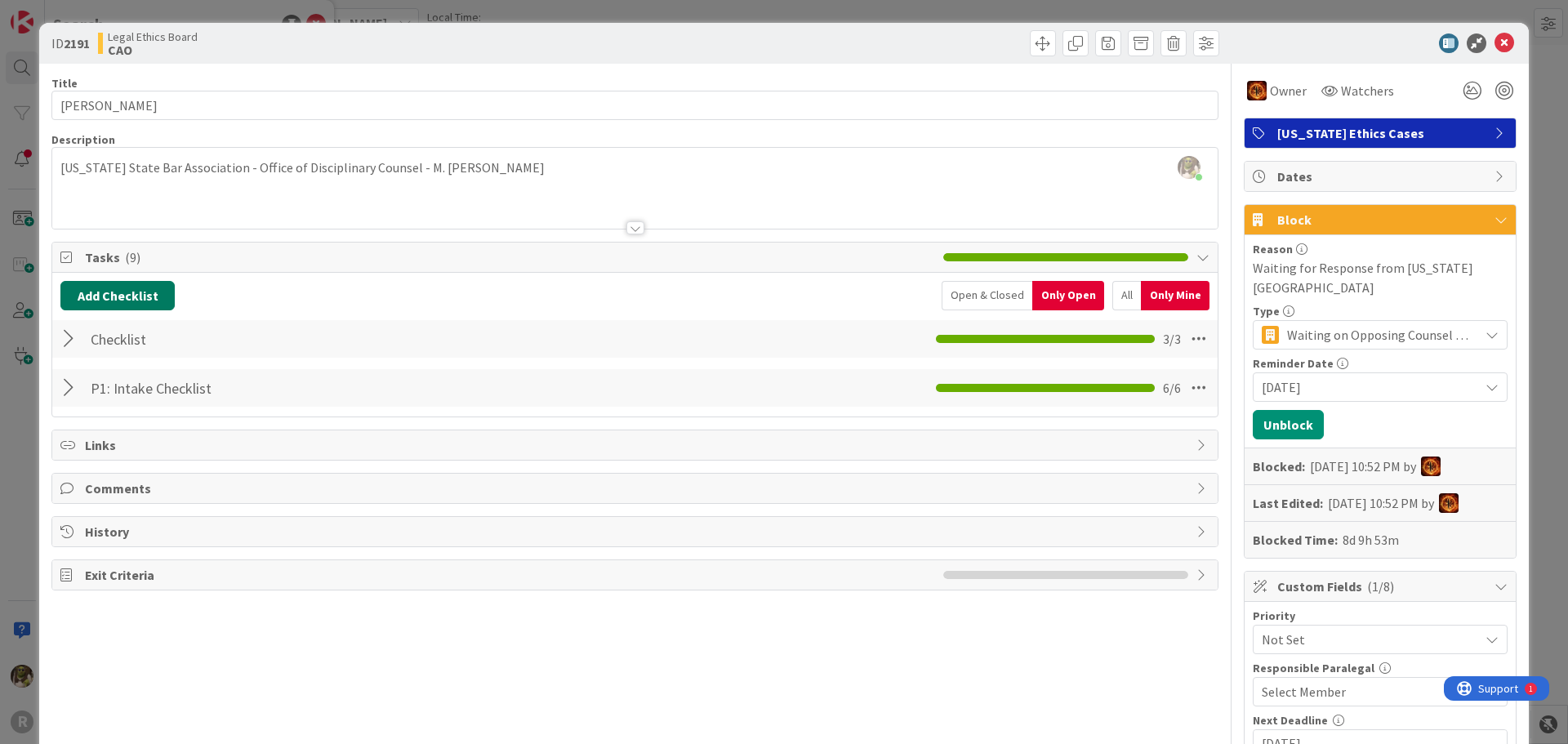
click at [117, 292] on button "Add Checklist" at bounding box center [117, 295] width 114 height 30
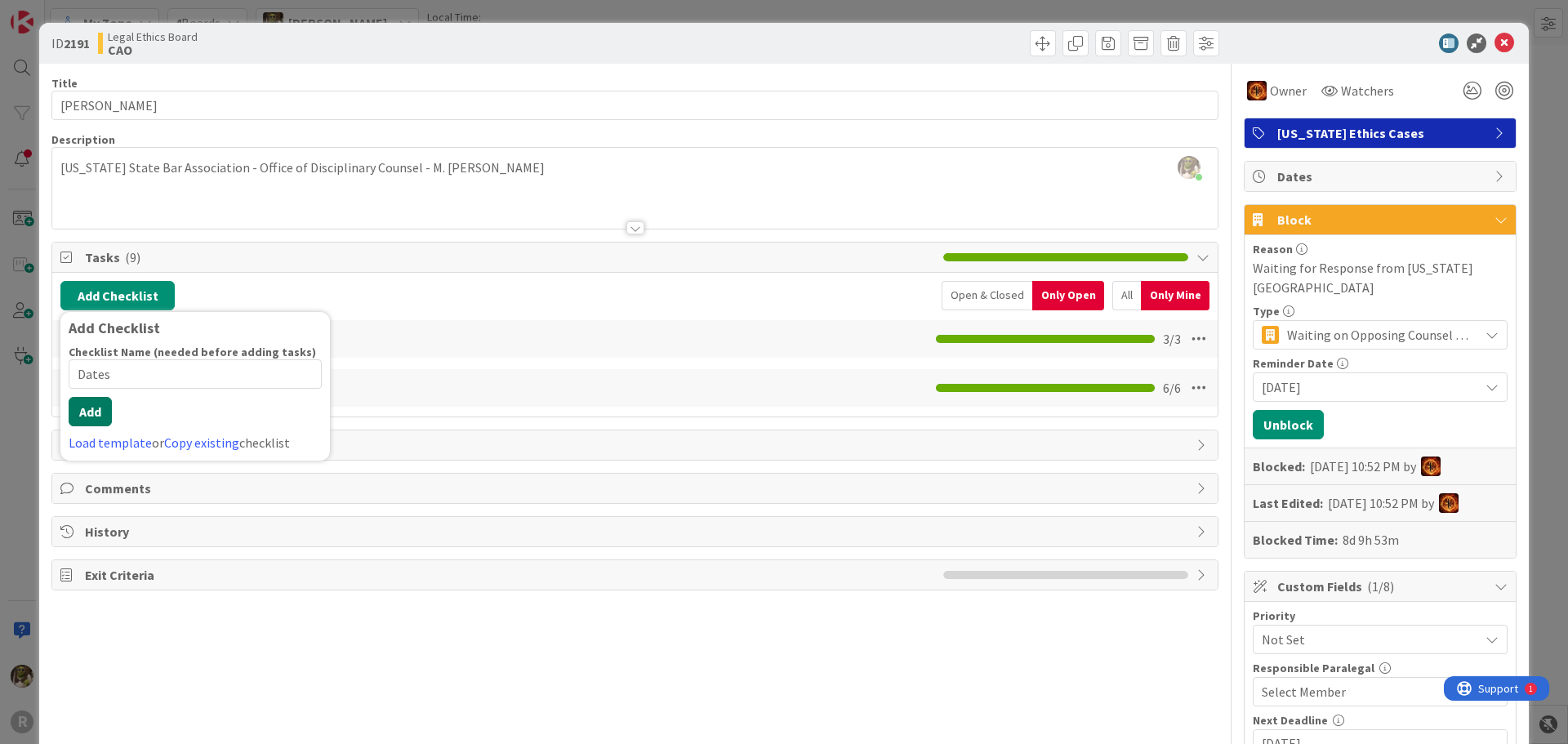
type input "Dates"
click at [89, 415] on button "Add" at bounding box center [90, 412] width 43 height 30
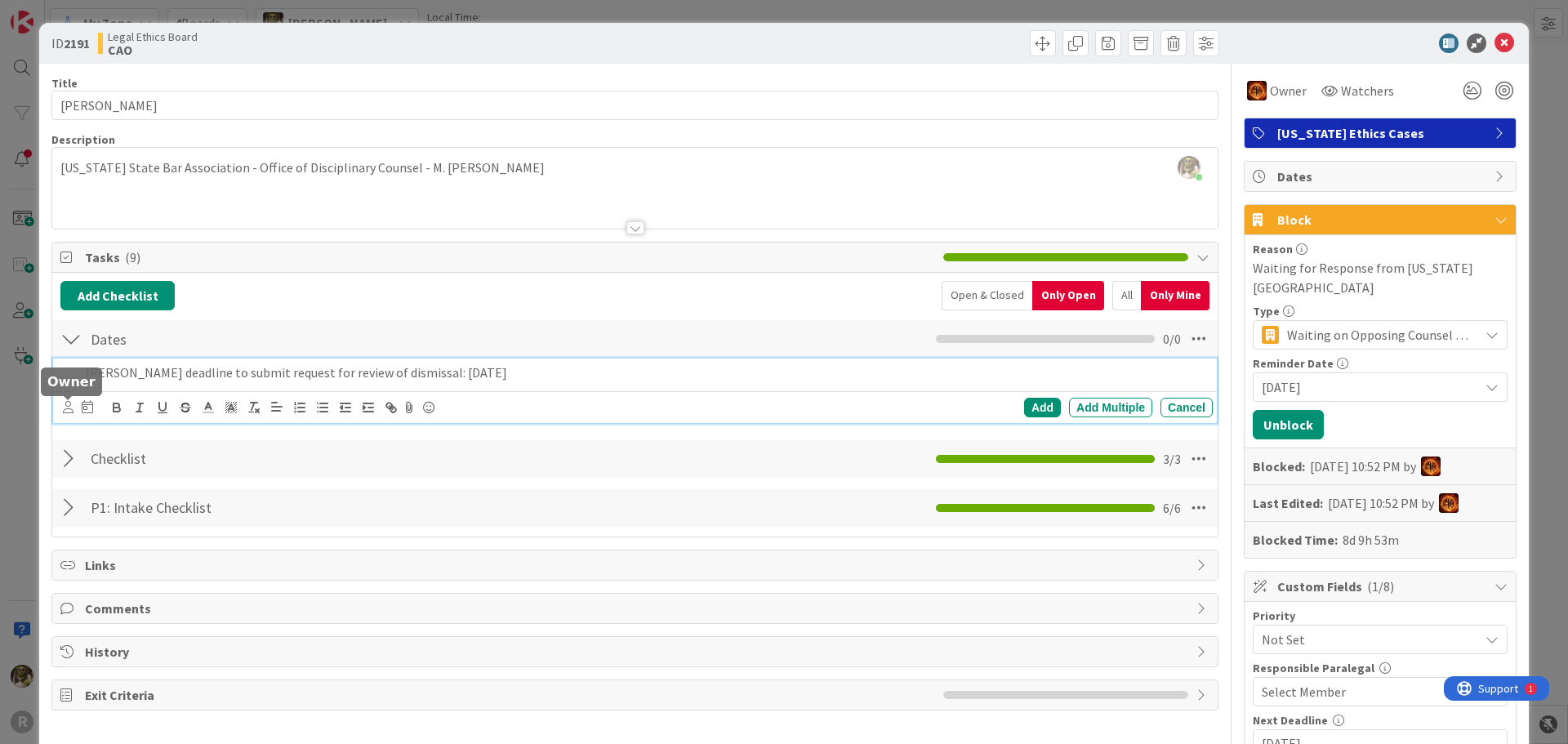
click at [66, 399] on div at bounding box center [68, 407] width 10 height 18
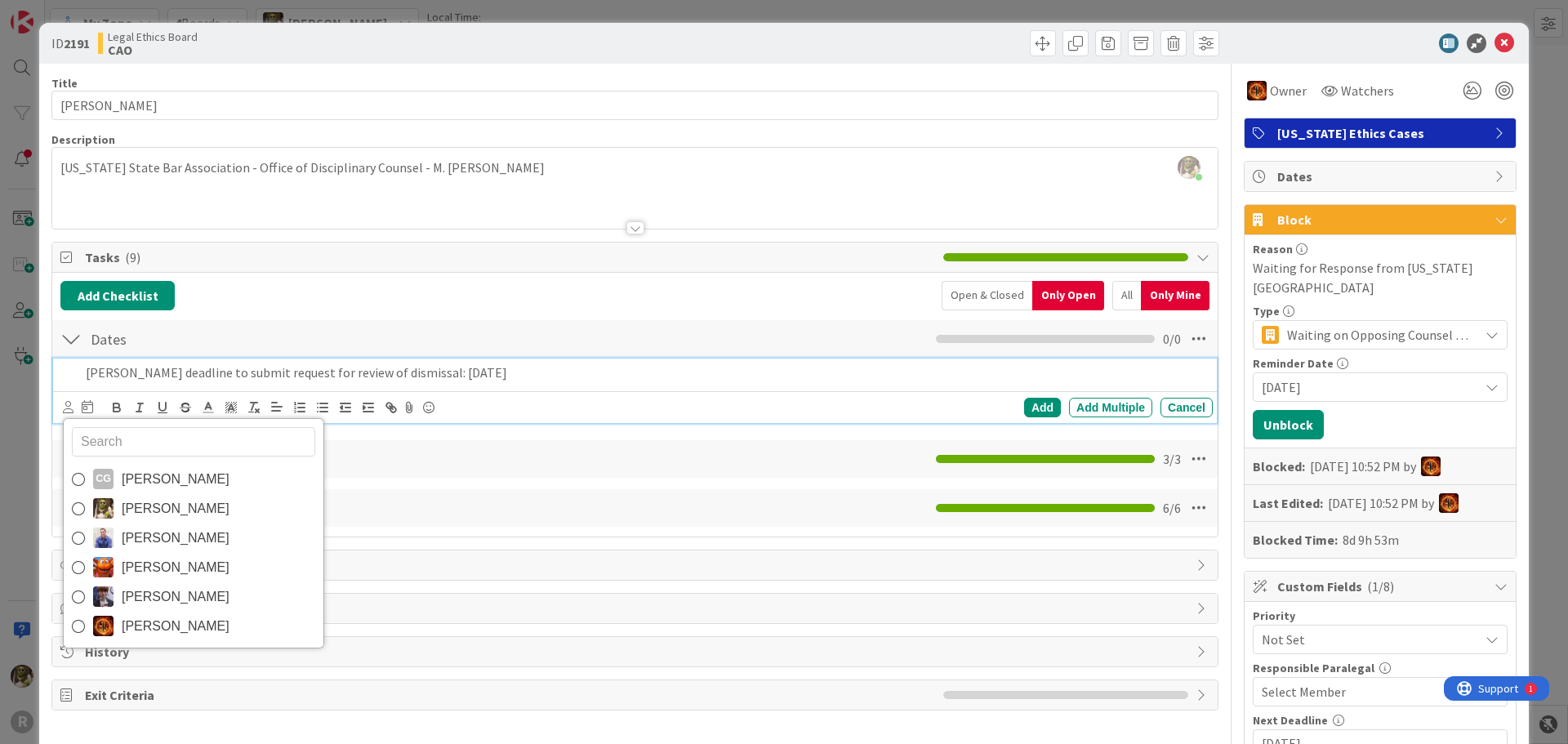
drag, startPoint x: 154, startPoint y: 620, endPoint x: 124, endPoint y: 565, distance: 62.6
click at [154, 620] on span "[PERSON_NAME]" at bounding box center [175, 627] width 108 height 25
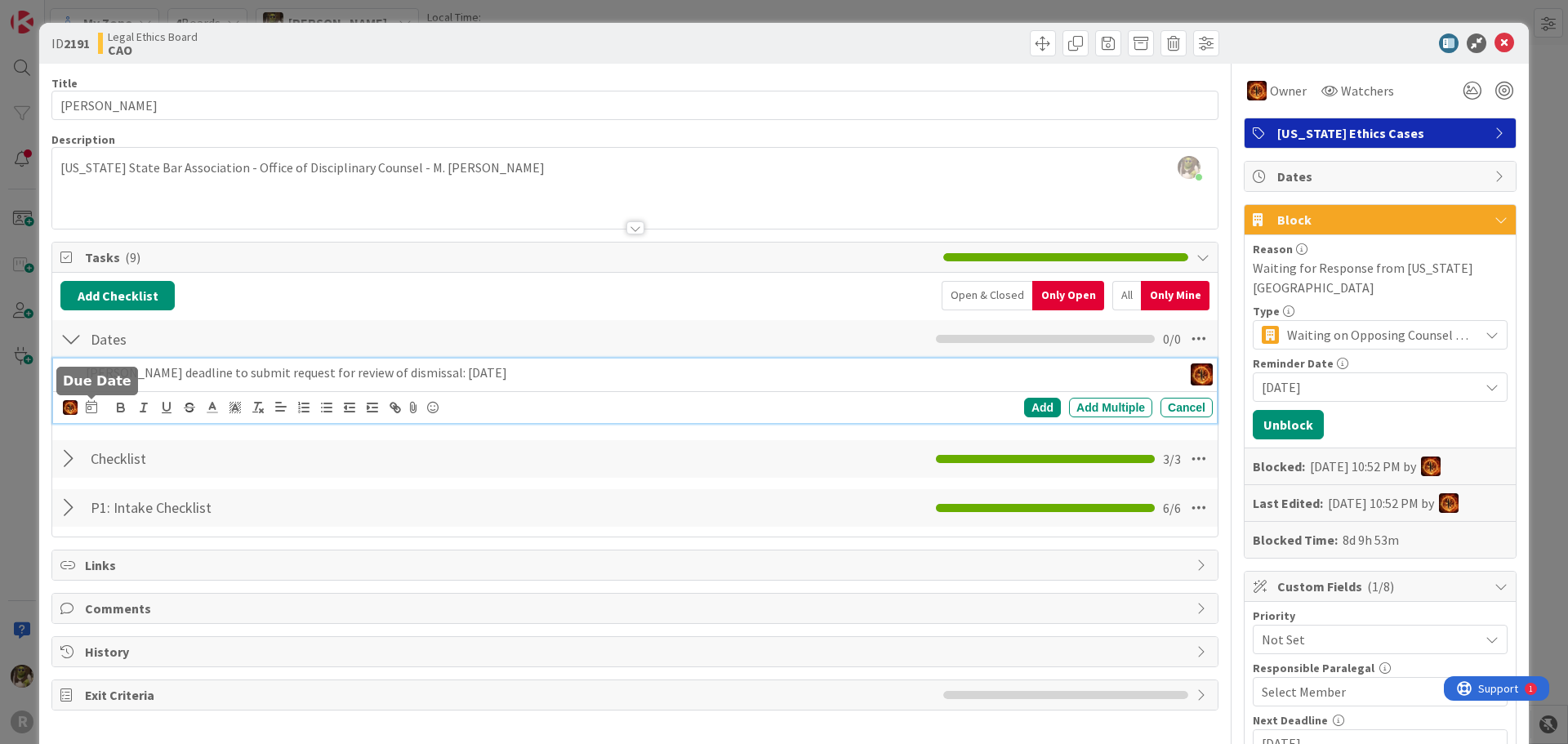
click at [86, 412] on icon at bounding box center [91, 407] width 11 height 13
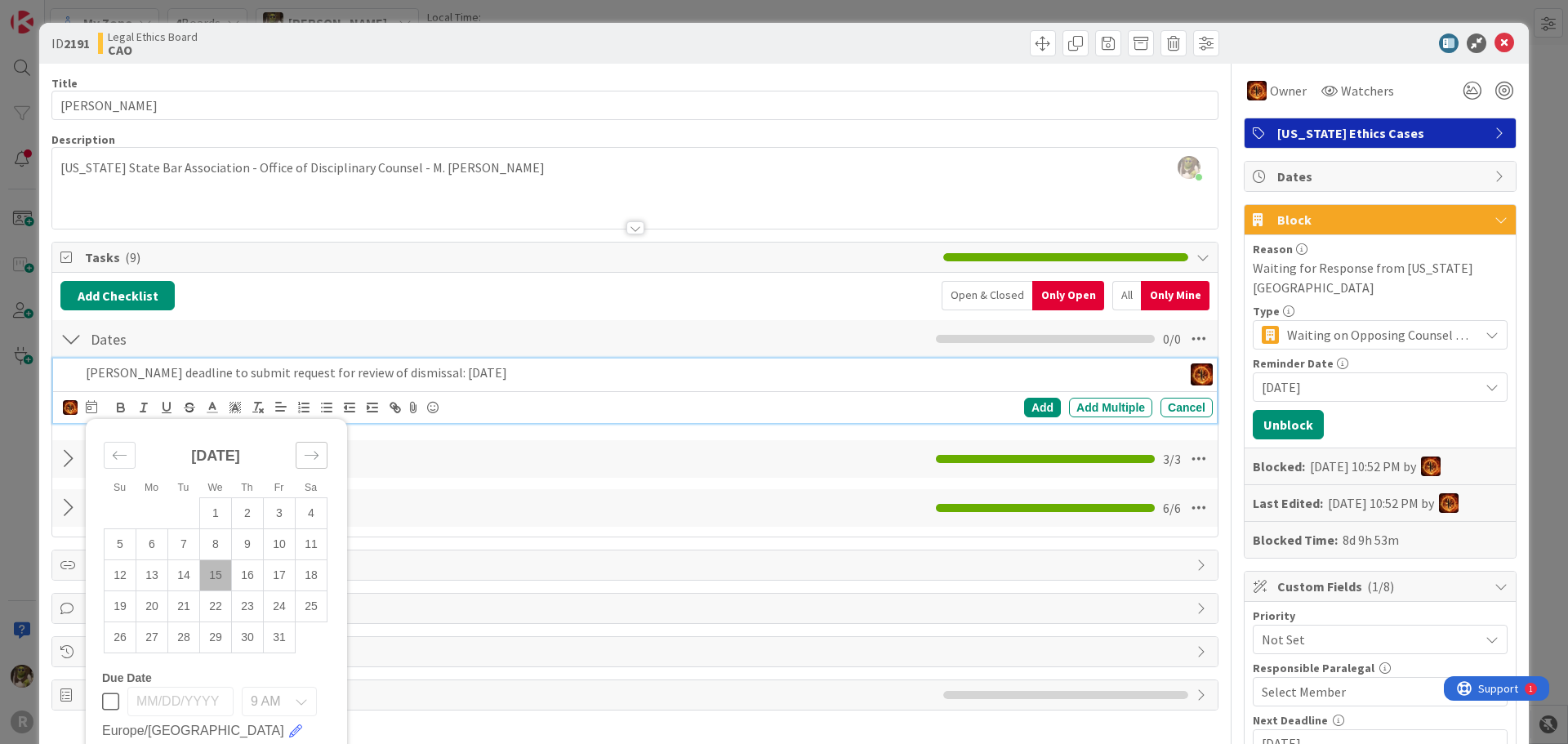
click at [324, 446] on div "Move forward to switch to the next month." at bounding box center [311, 455] width 31 height 27
click at [235, 641] on td "27" at bounding box center [247, 636] width 31 height 31
type input "[DATE]"
click at [1033, 403] on div "Add" at bounding box center [1042, 407] width 37 height 20
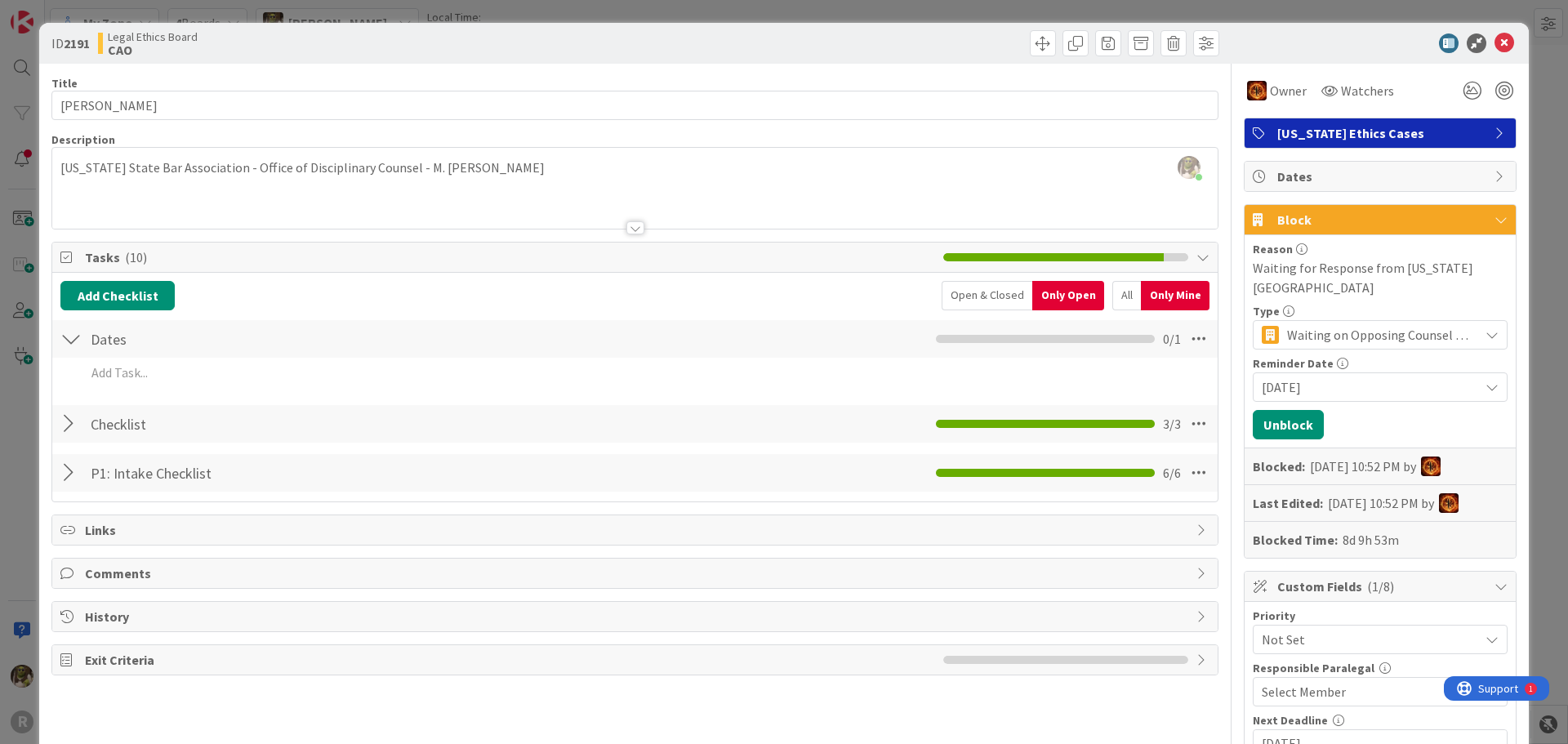
click at [1115, 300] on div "All" at bounding box center [1127, 295] width 29 height 30
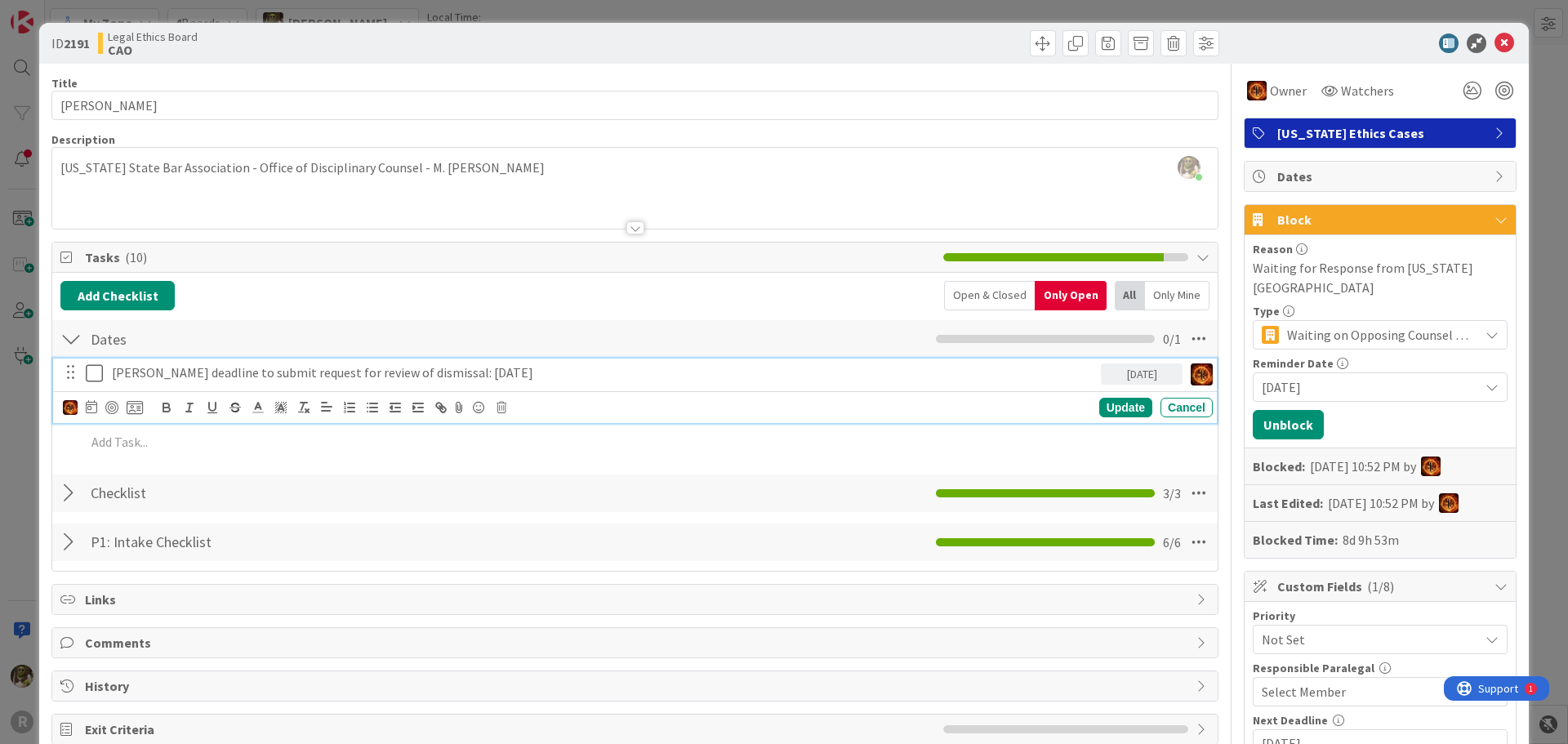
drag, startPoint x: 599, startPoint y: 380, endPoint x: 77, endPoint y: 372, distance: 522.1
click at [77, 372] on div "[PERSON_NAME] deadline to submit request for review of dismissal: [DATE] [DATE]" at bounding box center [636, 372] width 1153 height 29
copy p "[PERSON_NAME] deadline to submit request for review of dismissal: [DATE]"
click at [333, 196] on div at bounding box center [634, 208] width 1165 height 42
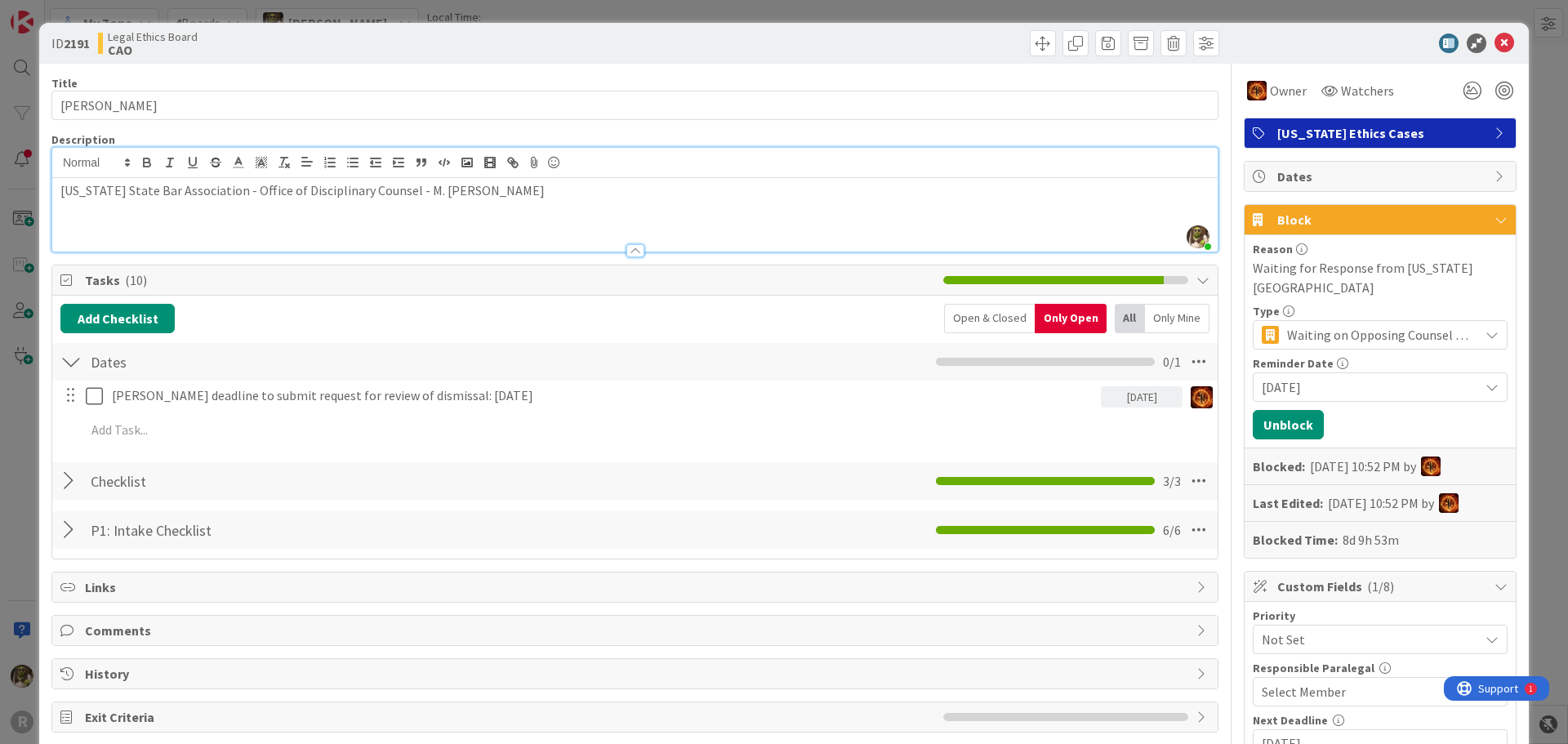
click at [140, 224] on div "[US_STATE] State Bar Association - Office of Disciplinary Counsel - M. [PERSON_…" at bounding box center [634, 214] width 1165 height 73
click at [592, 201] on div "[US_STATE] State Bar Association - Office of Disciplinary Counsel - M. [PERSON_…" at bounding box center [634, 214] width 1165 height 73
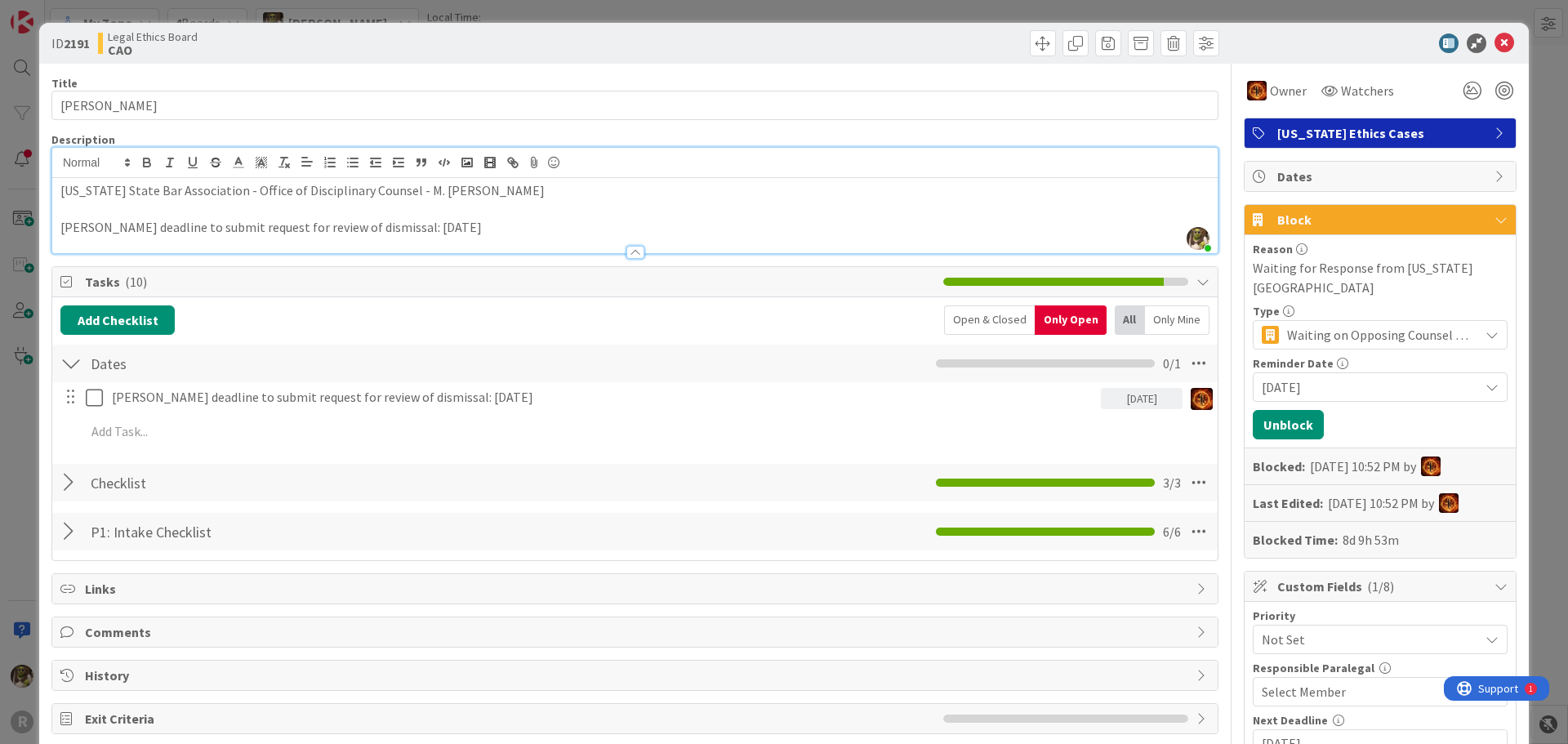
click at [350, 213] on p at bounding box center [634, 210] width 1149 height 19
drag, startPoint x: 373, startPoint y: 229, endPoint x: 58, endPoint y: 226, distance: 315.0
click at [58, 226] on div "[US_STATE] State Bar Association - Office of Disciplinary Counsel - M. [PERSON_…" at bounding box center [634, 215] width 1165 height 75
copy p "[PERSON_NAME] deadline to submit request for review of dismissal"
click at [1496, 37] on icon at bounding box center [1504, 43] width 20 height 20
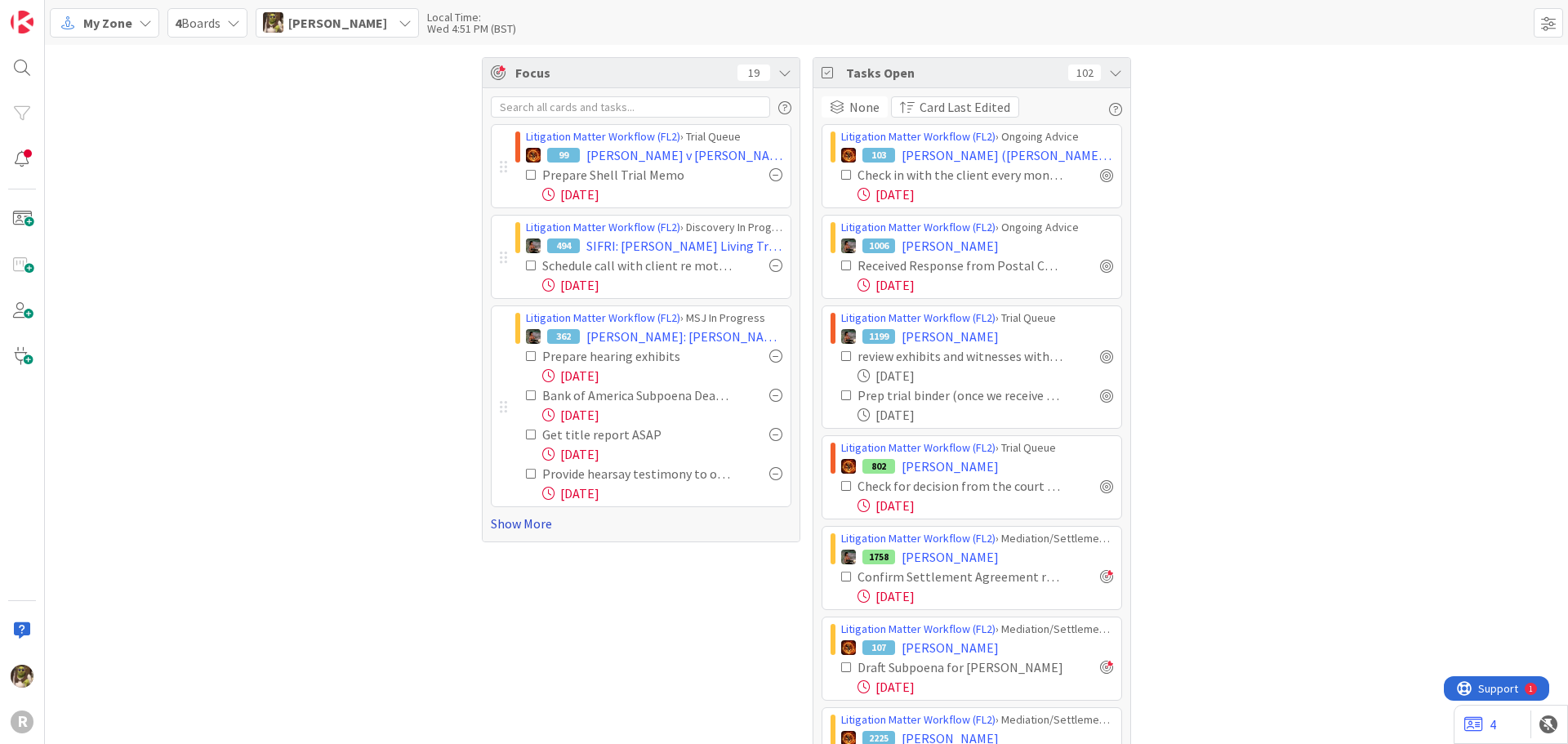
click at [537, 528] on link "Show More" at bounding box center [640, 523] width 300 height 20
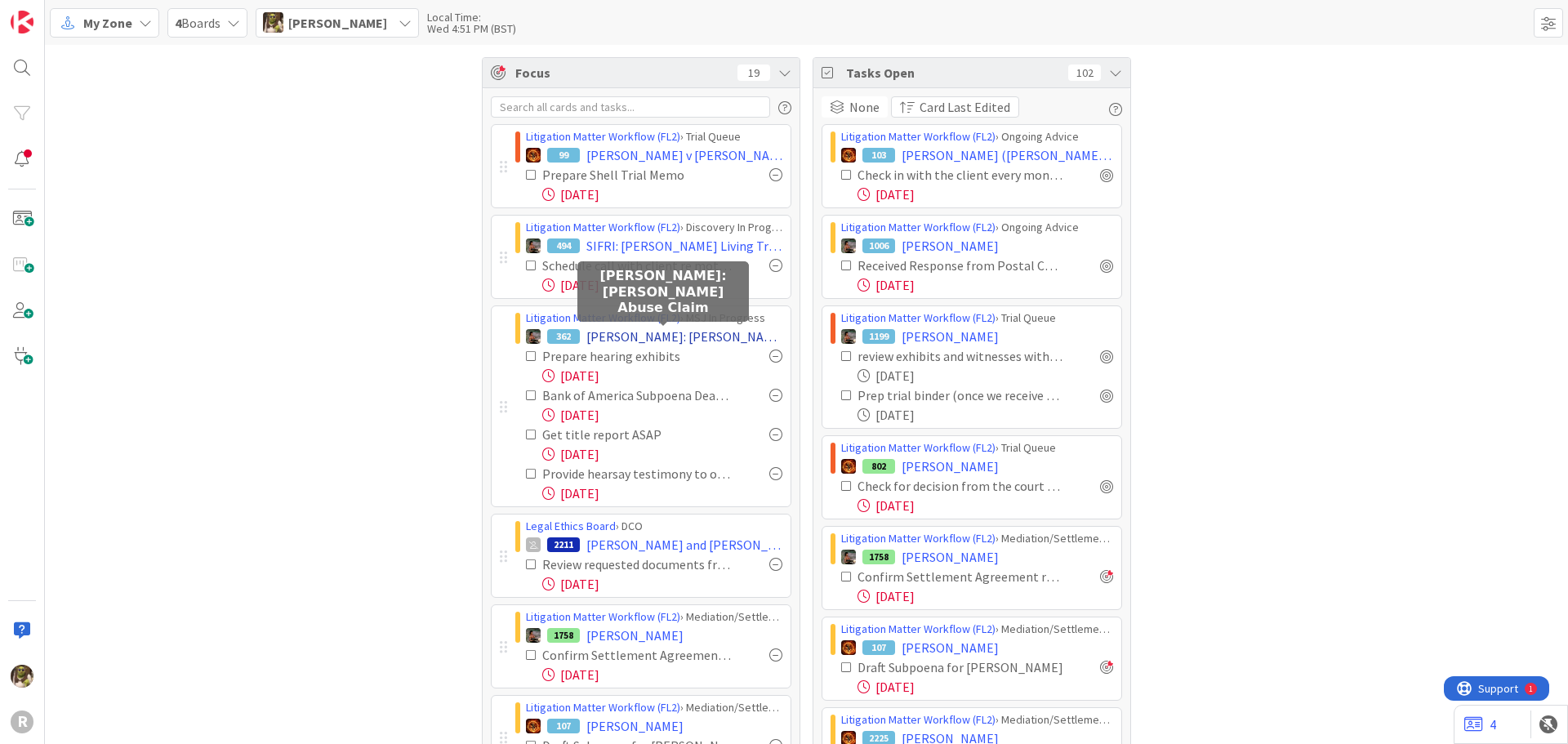
click at [640, 340] on span "[PERSON_NAME]: [PERSON_NAME] Abuse Claim" at bounding box center [684, 336] width 196 height 20
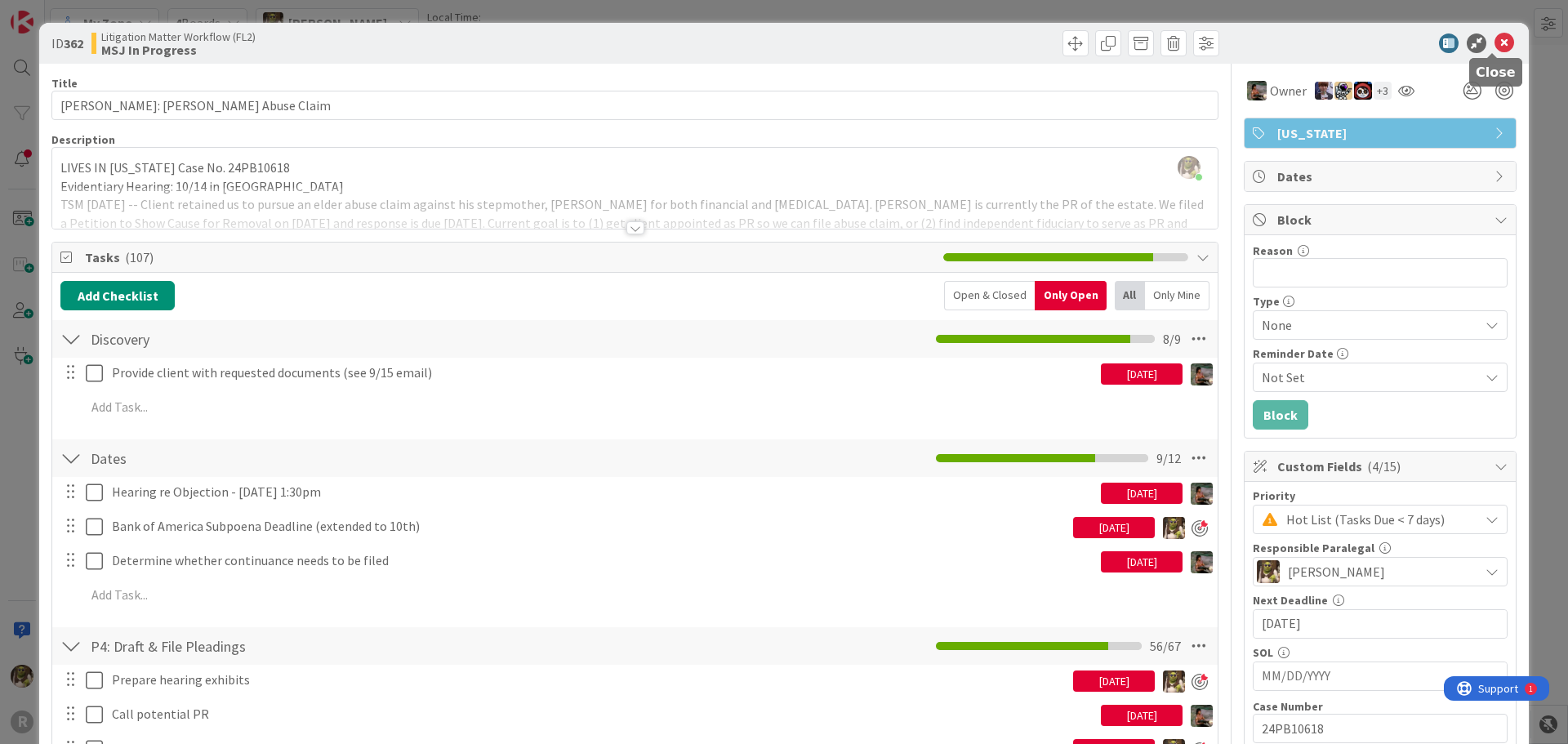
click at [1495, 43] on icon at bounding box center [1504, 43] width 20 height 20
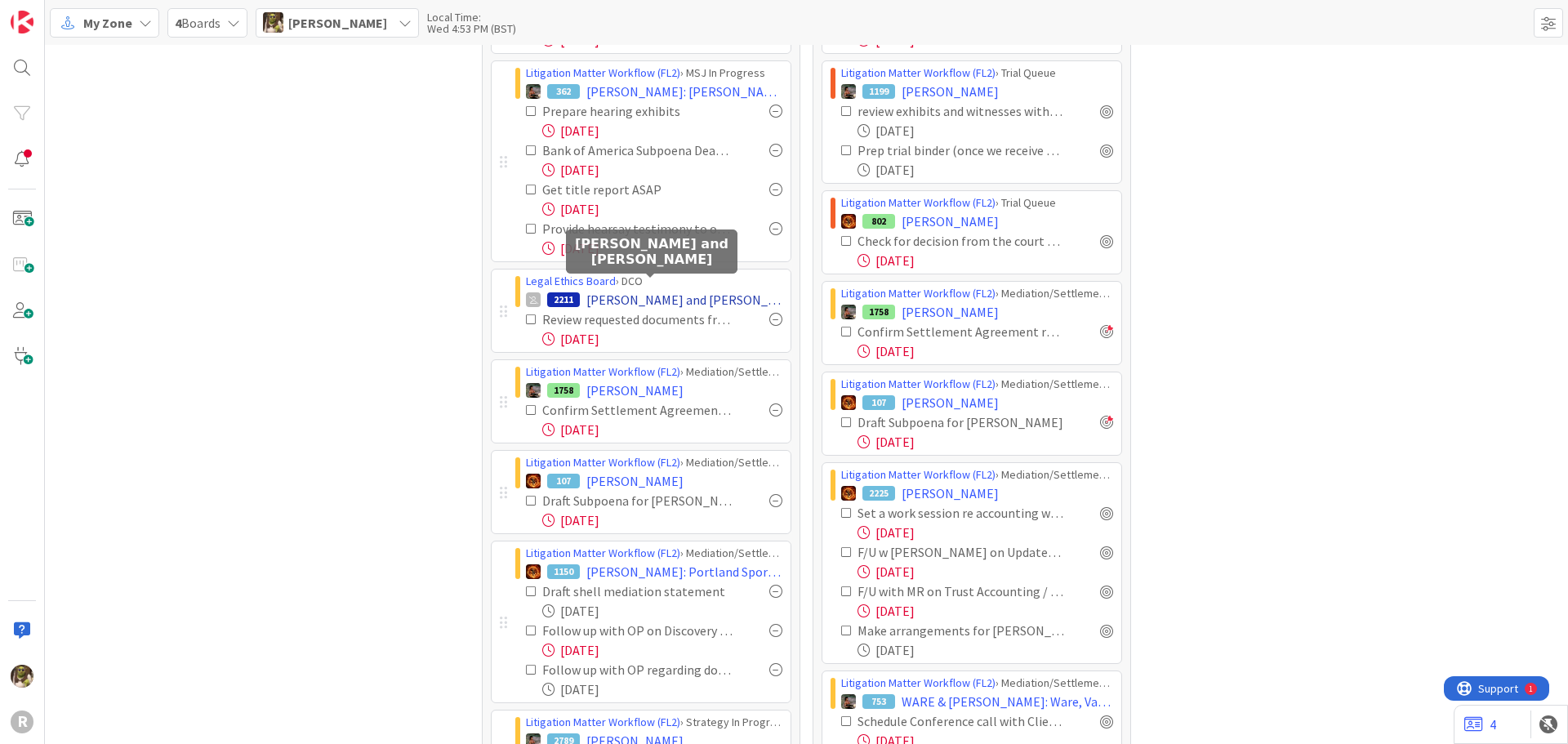
scroll to position [327, 0]
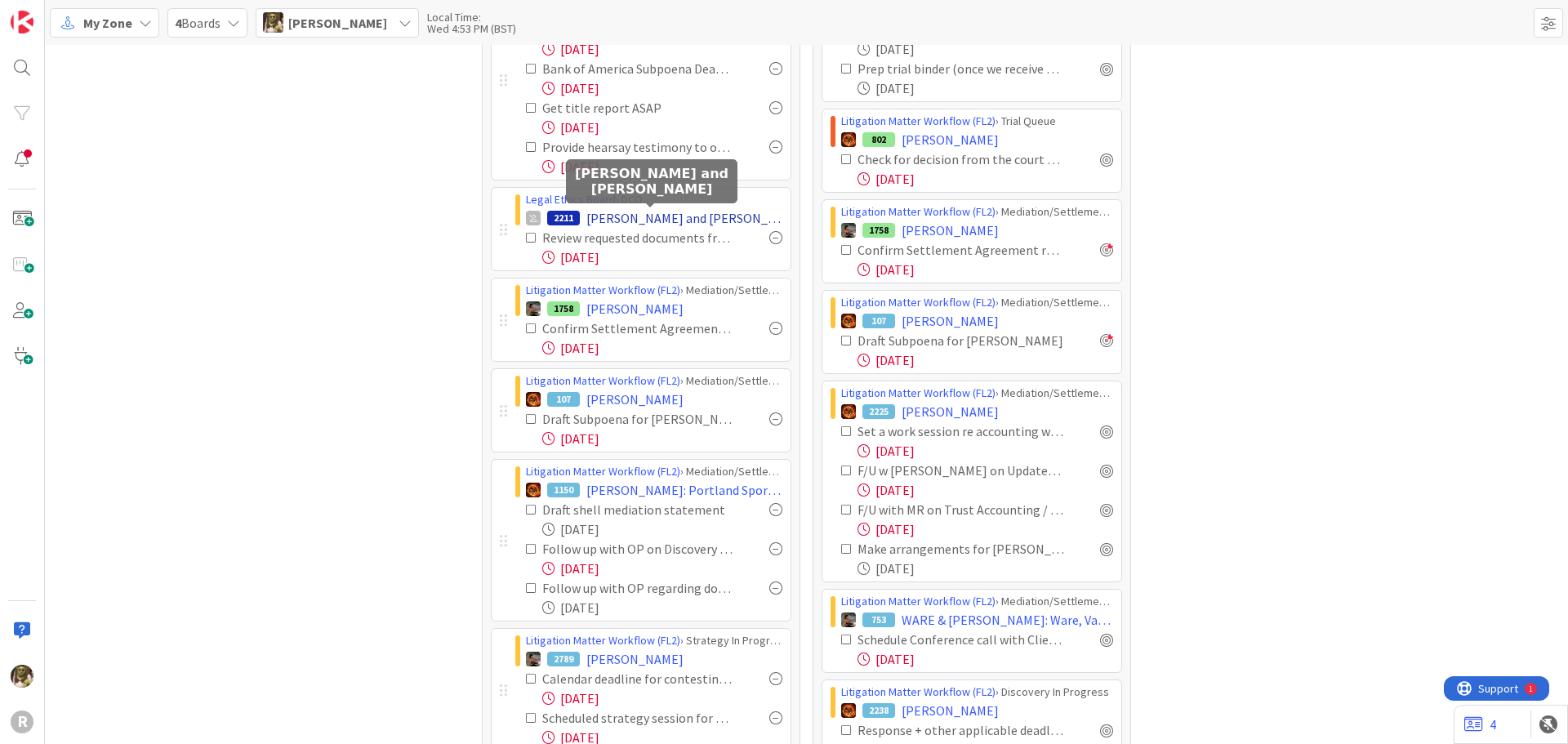
click at [665, 218] on span "[PERSON_NAME] and [PERSON_NAME]" at bounding box center [684, 218] width 196 height 20
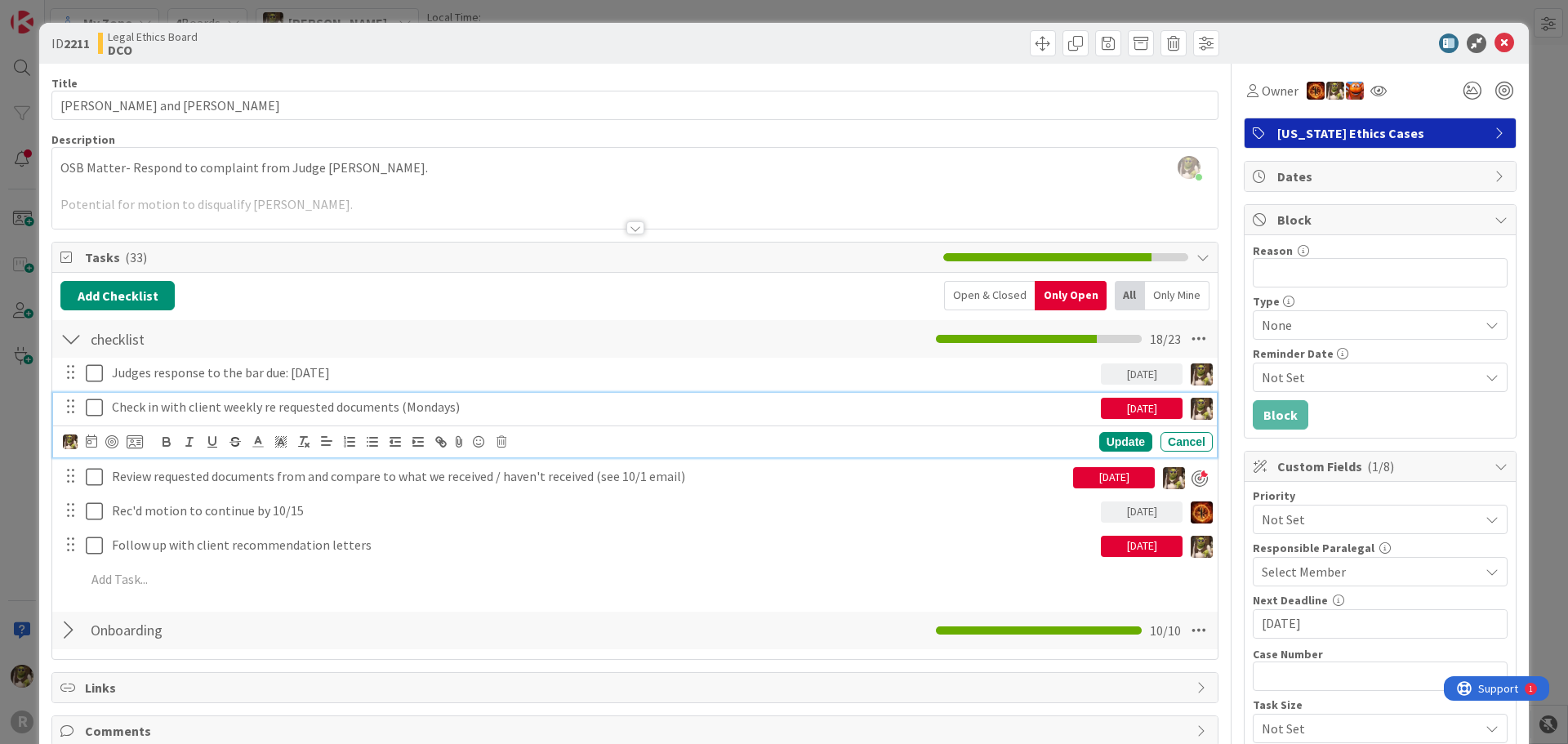
click at [220, 414] on p "Check in with client weekly re requested documents (Mondays)" at bounding box center [602, 407] width 982 height 19
click at [89, 438] on icon at bounding box center [91, 441] width 11 height 13
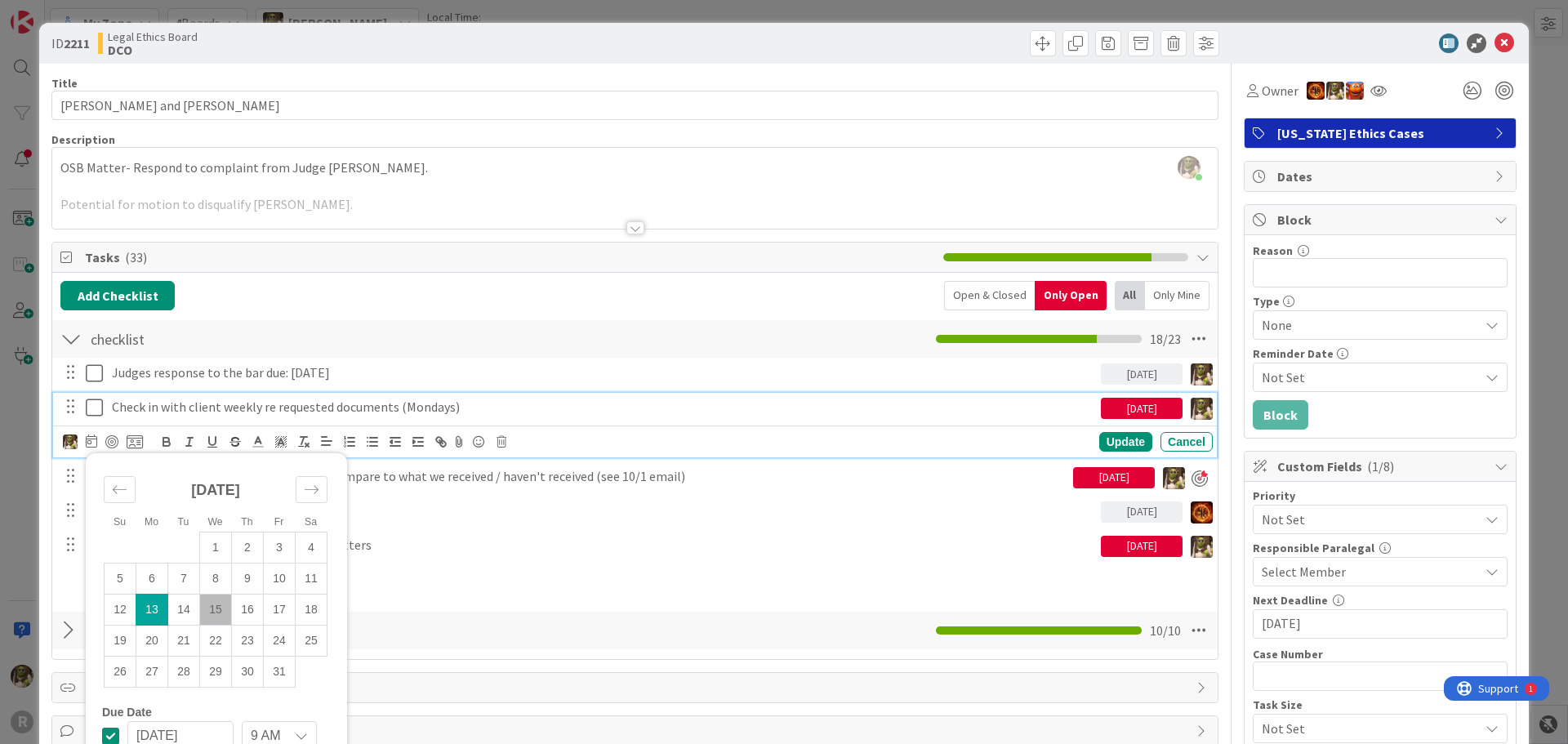
click at [213, 613] on td "15" at bounding box center [215, 609] width 31 height 31
type input "[DATE]"
click at [1104, 443] on div "Update" at bounding box center [1126, 441] width 53 height 20
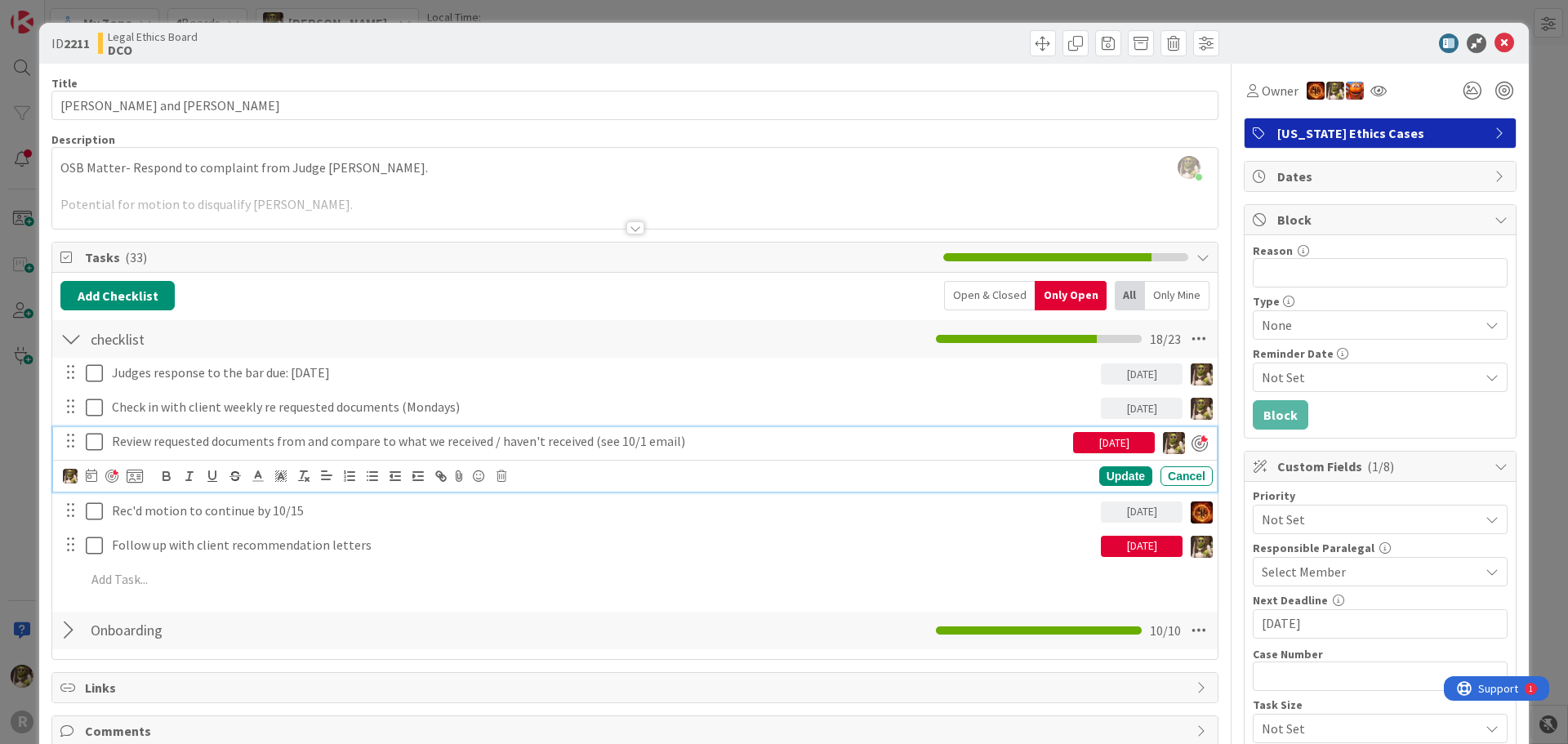
click at [317, 450] on p "Review requested documents from and compare to what we received / haven't recei…" at bounding box center [589, 441] width 955 height 19
click at [93, 474] on icon at bounding box center [91, 475] width 11 height 13
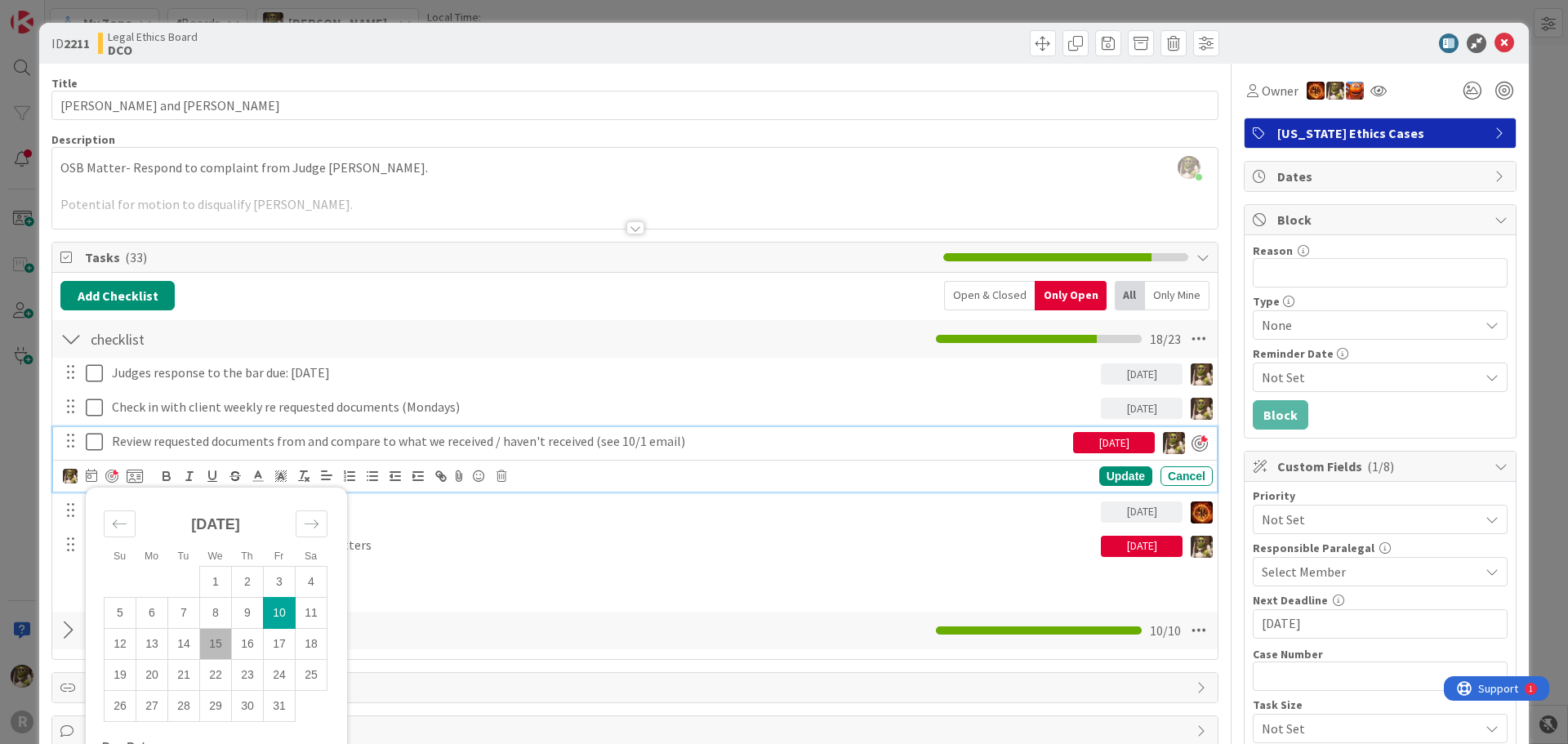
click at [220, 643] on td "15" at bounding box center [215, 643] width 31 height 31
type input "[DATE]"
click at [1111, 472] on div "Update" at bounding box center [1126, 476] width 53 height 20
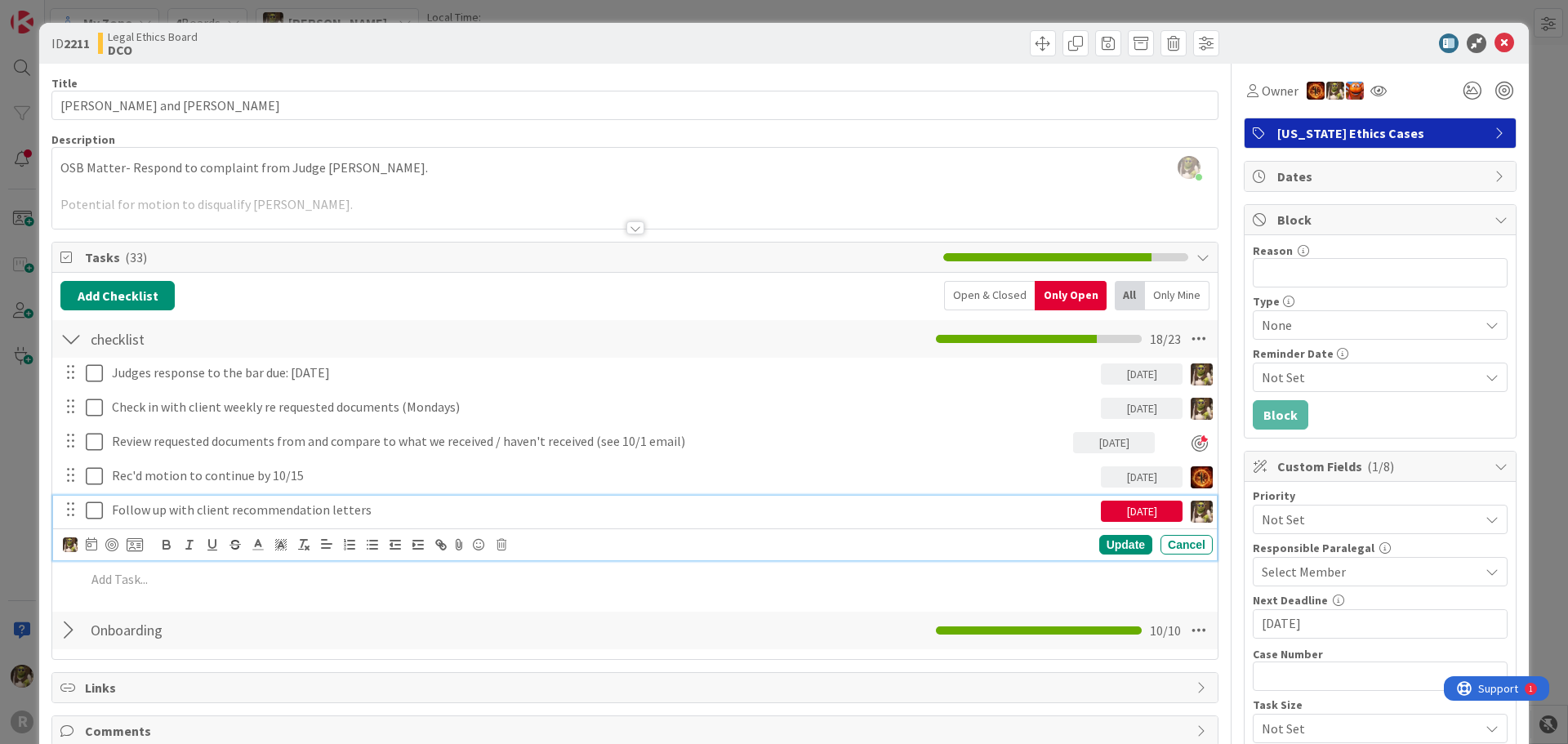
click at [273, 510] on p "Follow up with client recommendation letters" at bounding box center [602, 510] width 982 height 19
click at [96, 545] on icon at bounding box center [91, 544] width 11 height 13
click at [226, 707] on td "15" at bounding box center [215, 712] width 31 height 31
type input "[DATE]"
click at [878, 541] on div "Update Cancel" at bounding box center [1012, 544] width 402 height 20
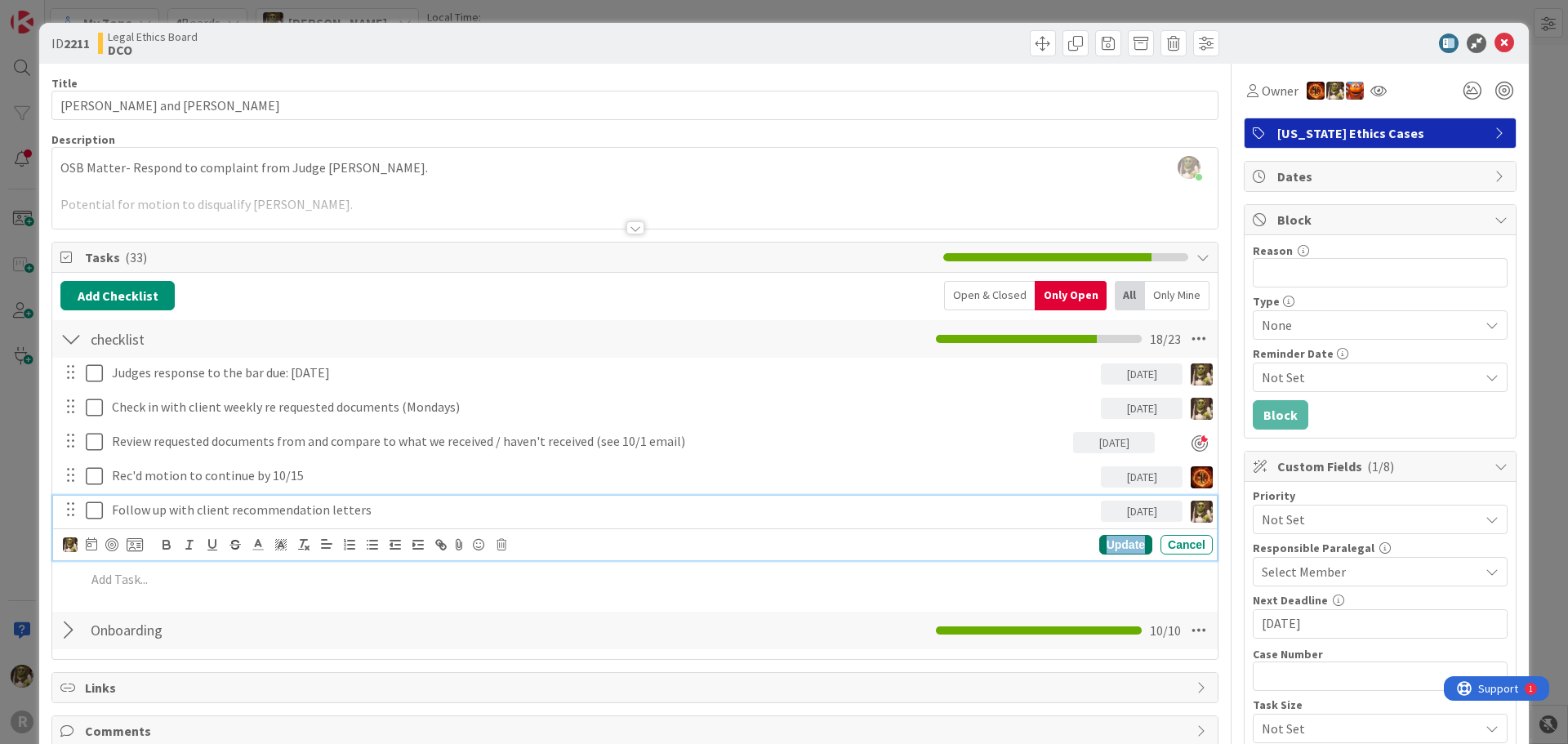
click at [1119, 546] on div "Update" at bounding box center [1126, 544] width 53 height 20
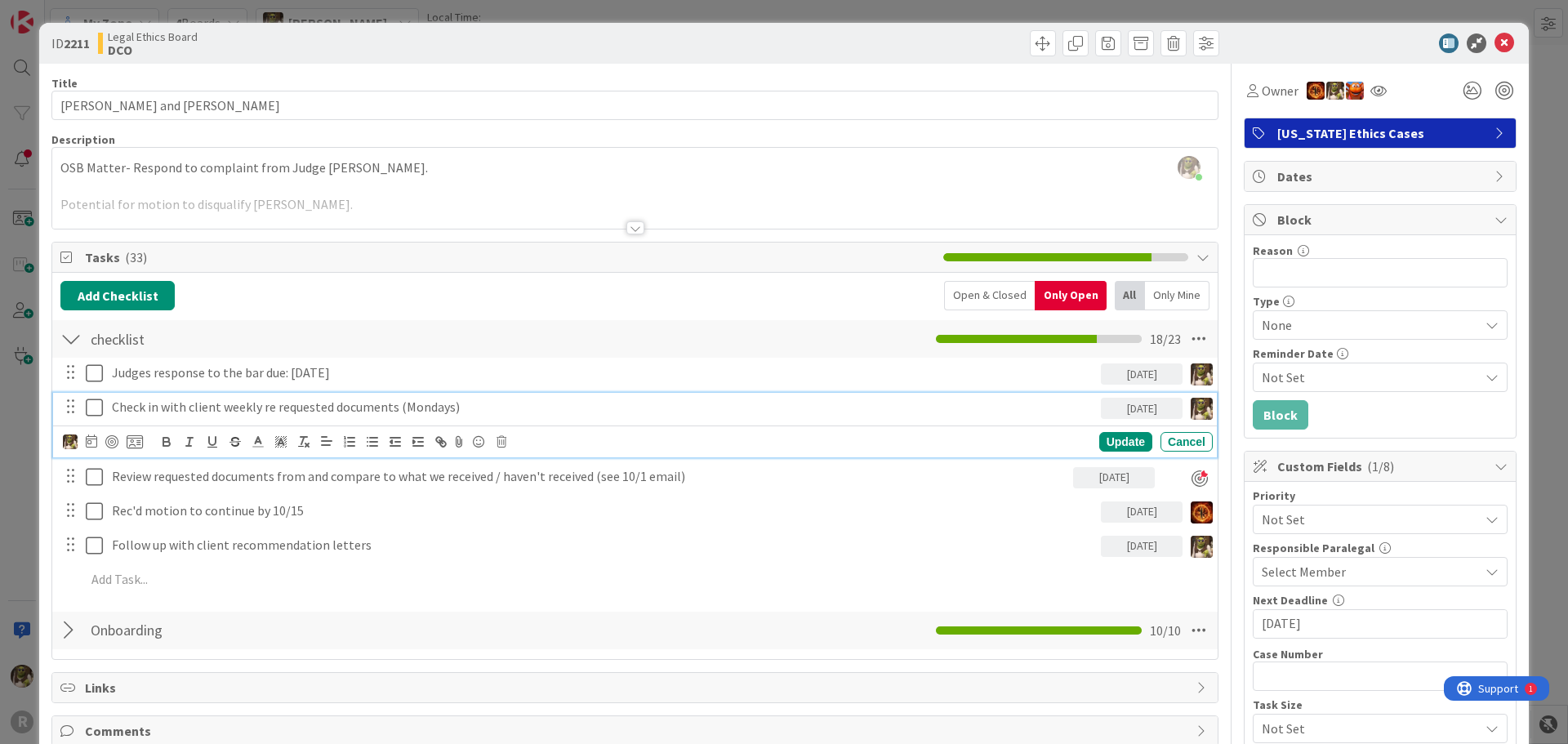
click at [249, 409] on p "Check in with client weekly re requested documents (Mondays)" at bounding box center [602, 407] width 982 height 19
click at [110, 442] on div at bounding box center [112, 442] width 13 height 13
click at [1487, 32] on div "ID 2211 Legal Ethics Board DCO" at bounding box center [784, 43] width 1490 height 41
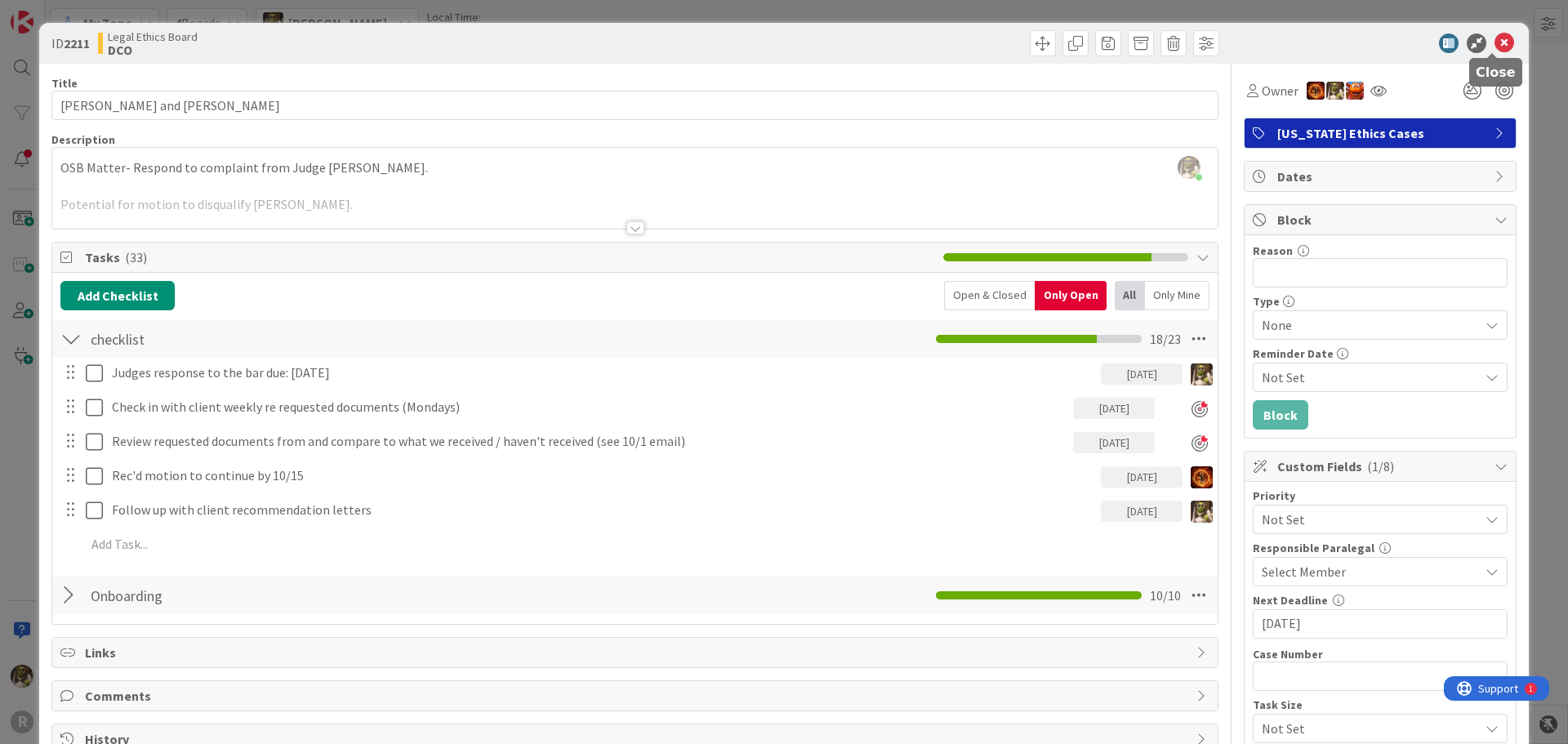
click at [1495, 52] on icon at bounding box center [1504, 43] width 20 height 20
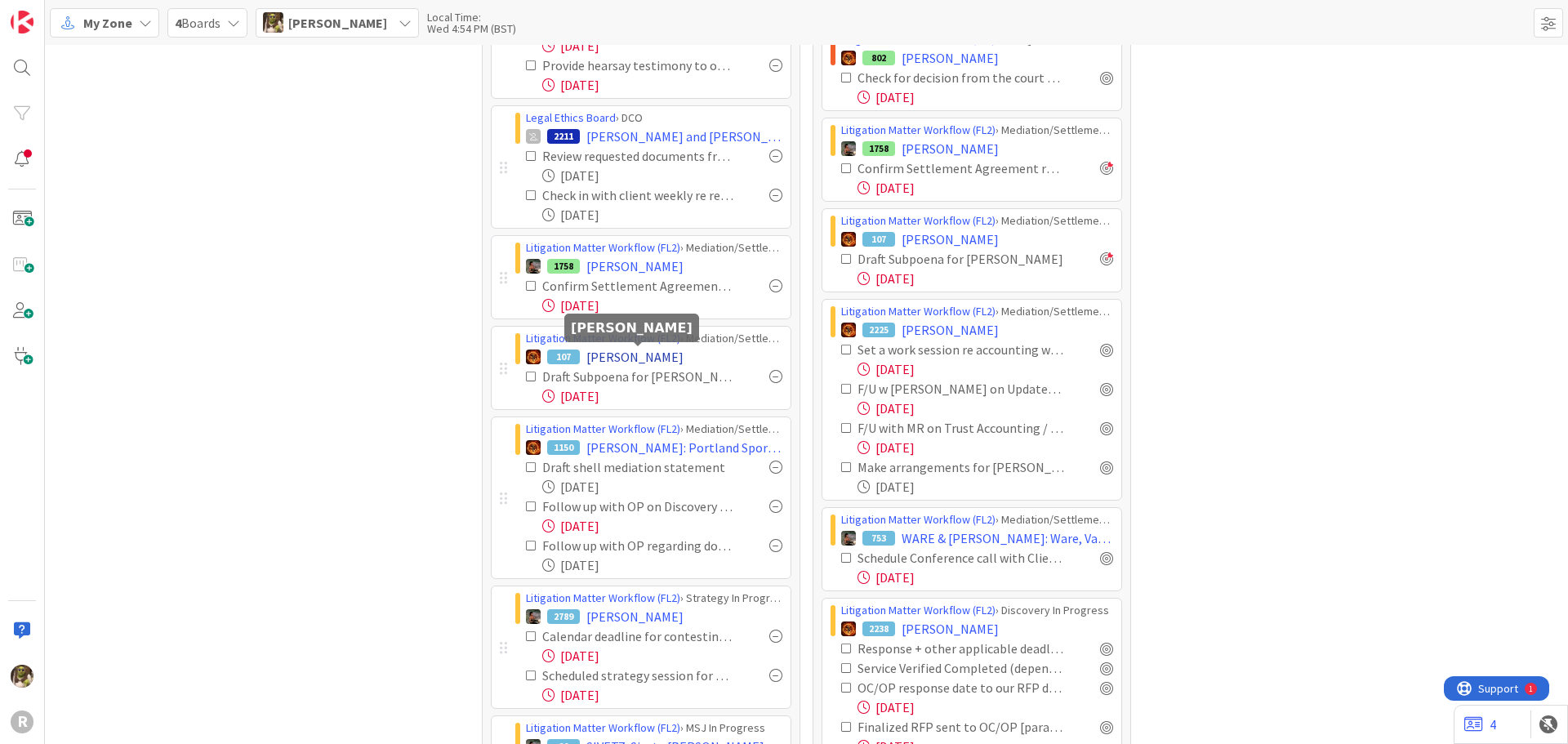
click at [637, 354] on span "[PERSON_NAME]" at bounding box center [634, 356] width 97 height 20
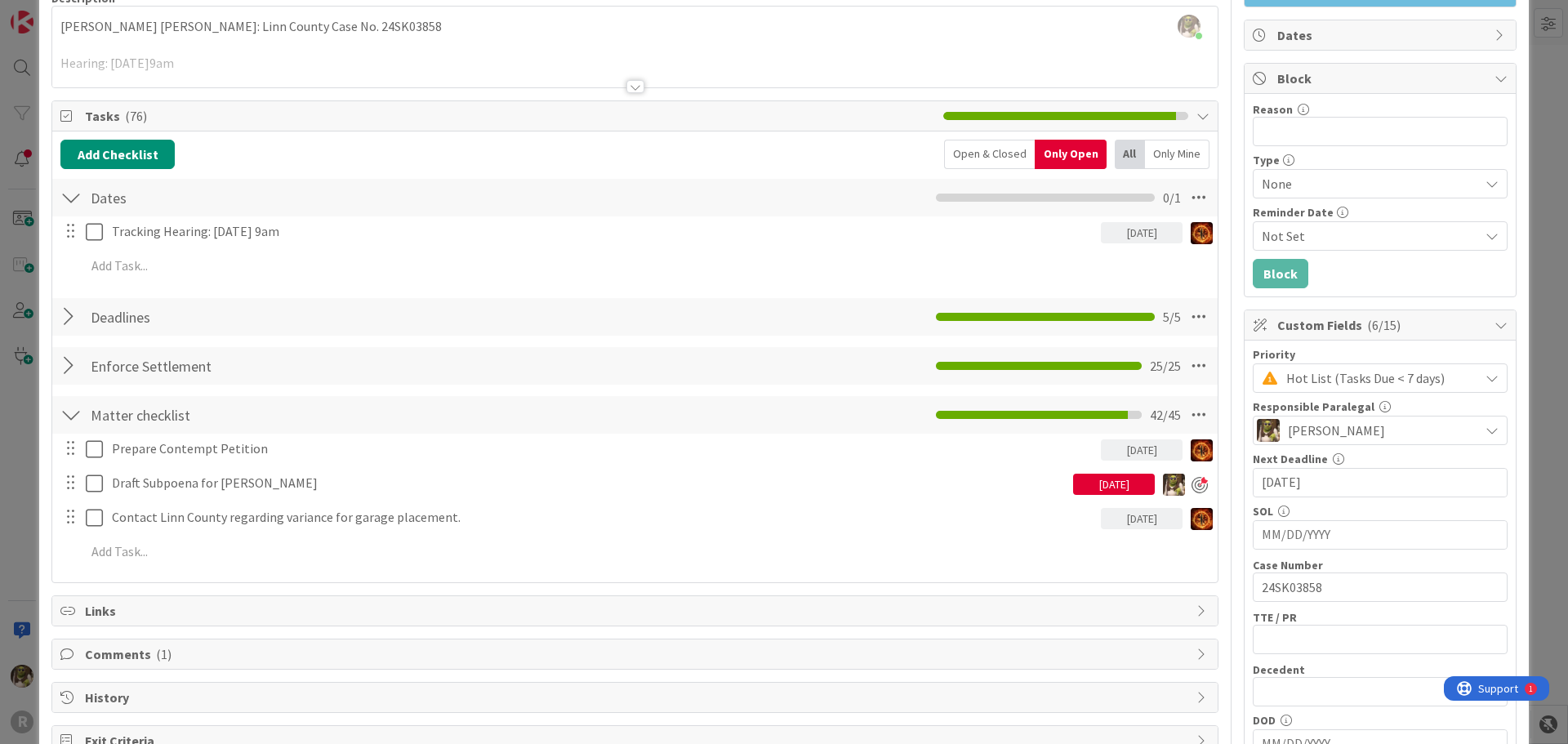
scroll to position [163, 0]
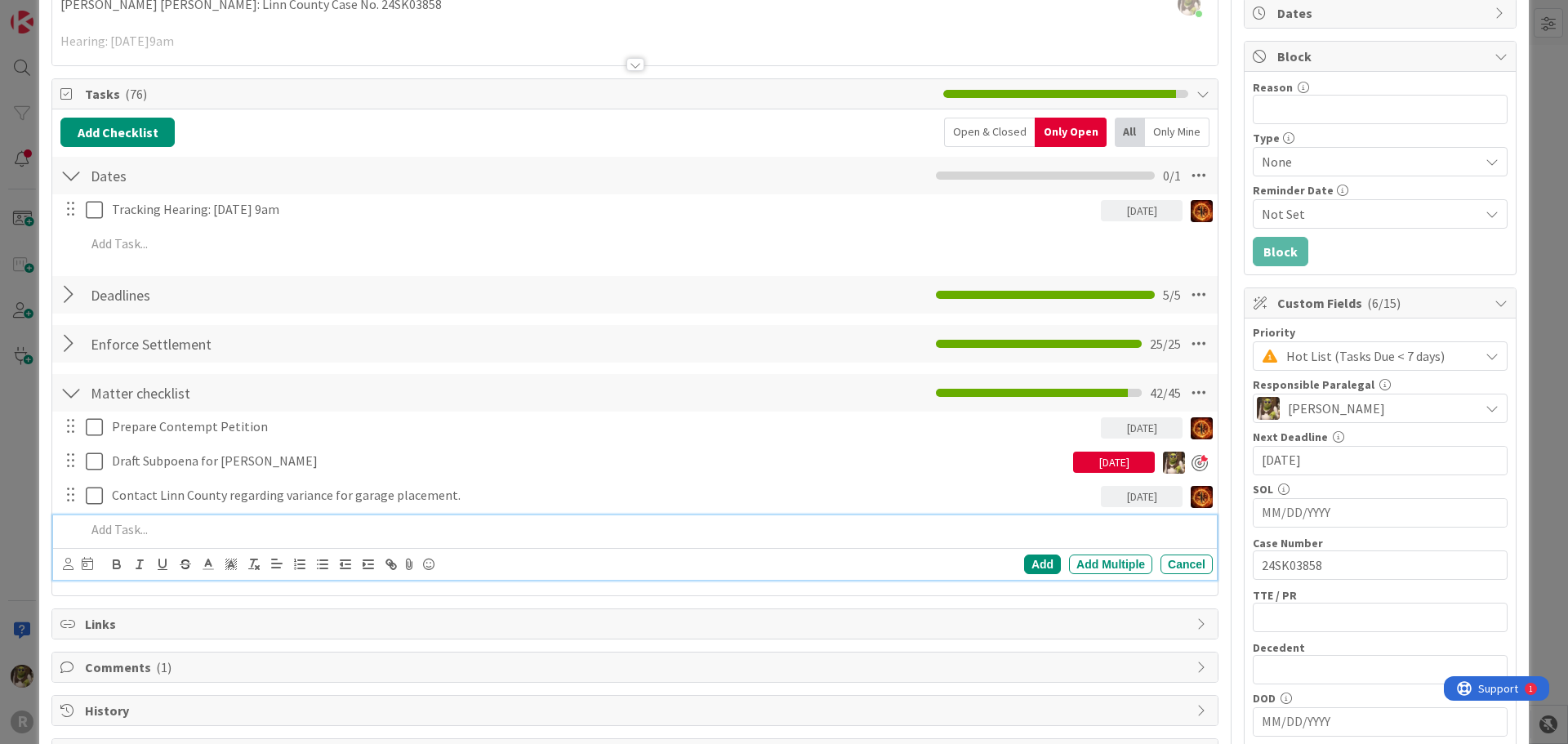
click at [192, 529] on p at bounding box center [646, 530] width 1120 height 19
click at [65, 562] on icon at bounding box center [68, 563] width 10 height 12
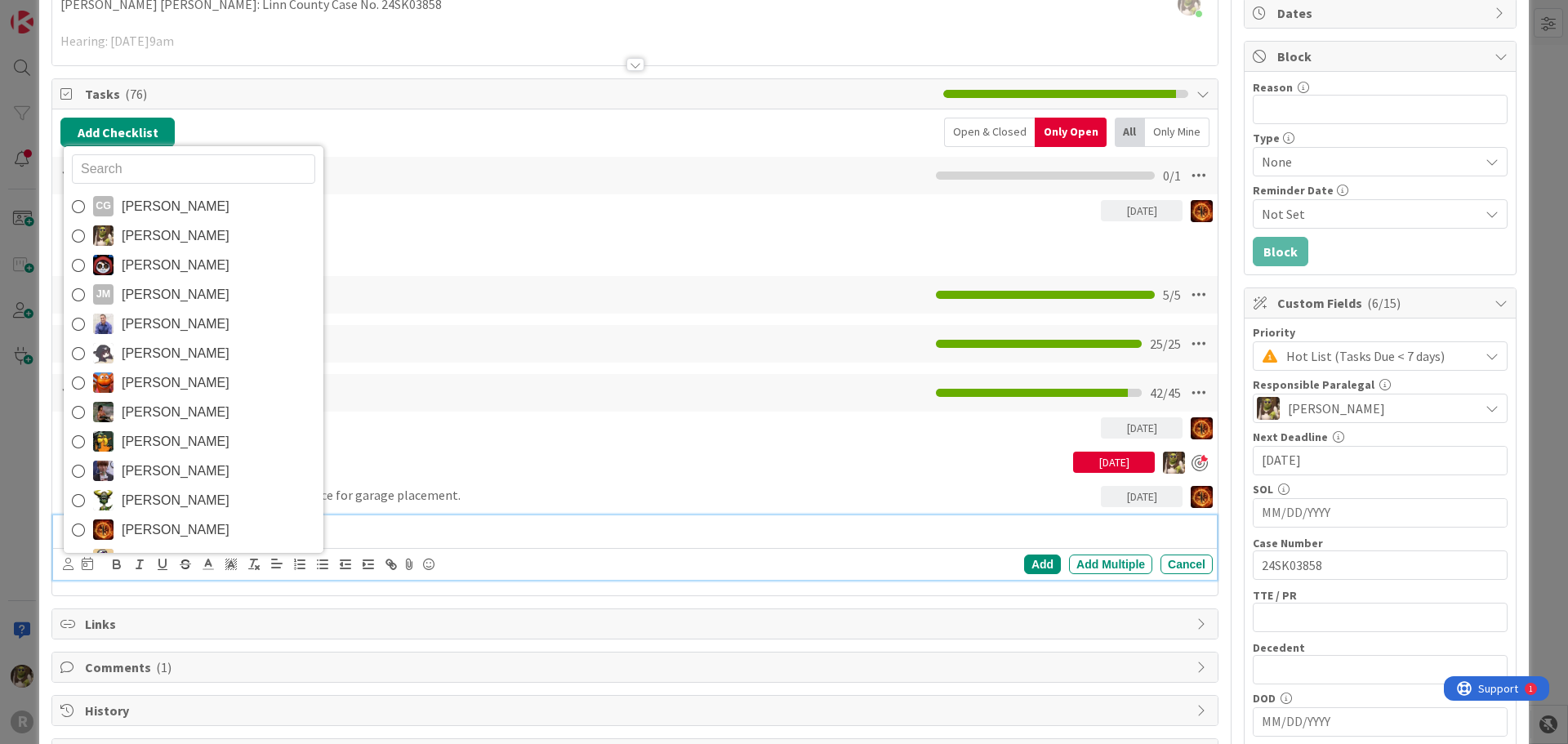
drag, startPoint x: 167, startPoint y: 225, endPoint x: 164, endPoint y: 266, distance: 41.1
click at [167, 225] on span "[PERSON_NAME]" at bounding box center [175, 236] width 108 height 25
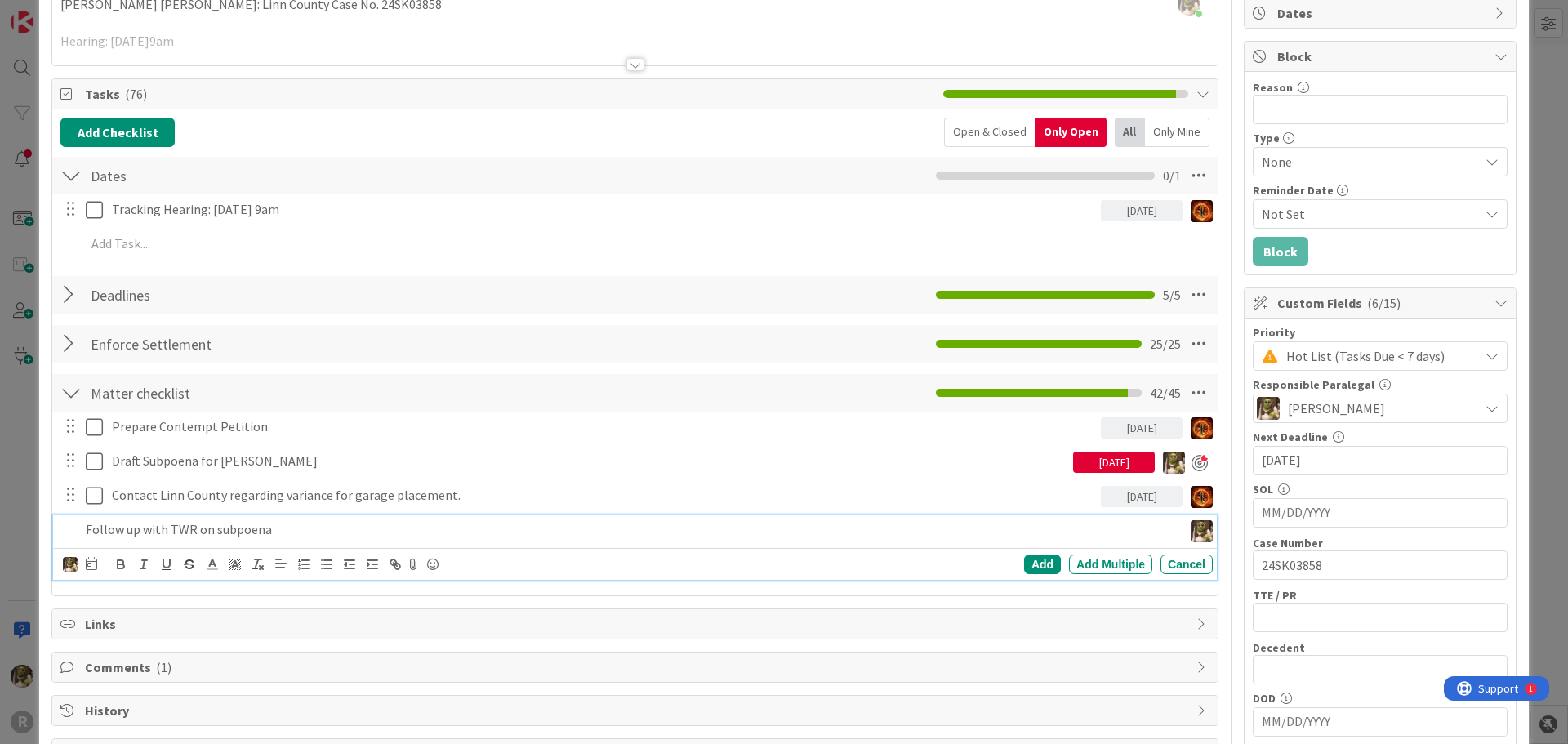
click at [91, 568] on icon at bounding box center [91, 564] width 11 height 13
click at [285, 734] on td "17" at bounding box center [279, 732] width 31 height 31
type input "[DATE]"
click at [1028, 560] on div "Add" at bounding box center [1042, 564] width 37 height 20
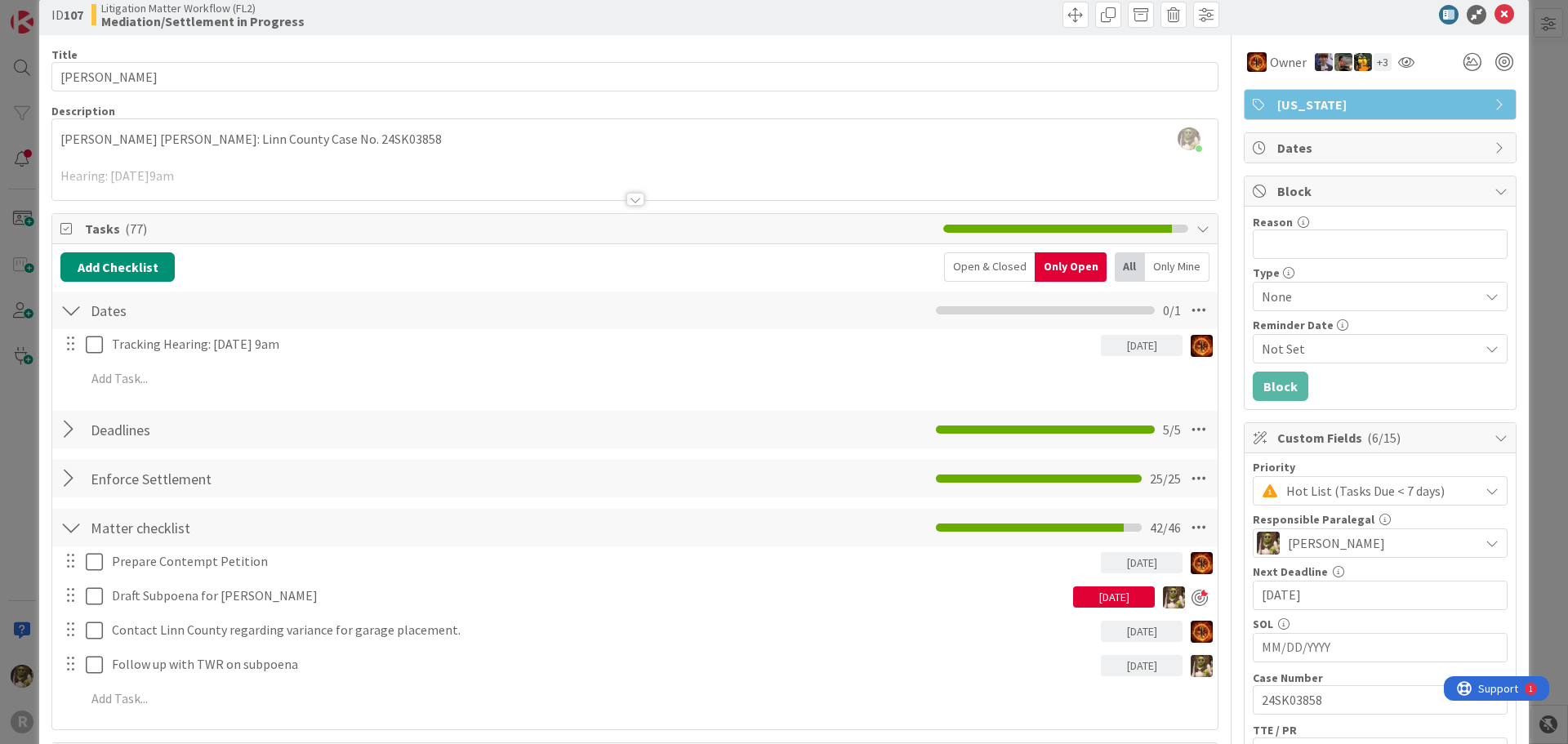
scroll to position [0, 0]
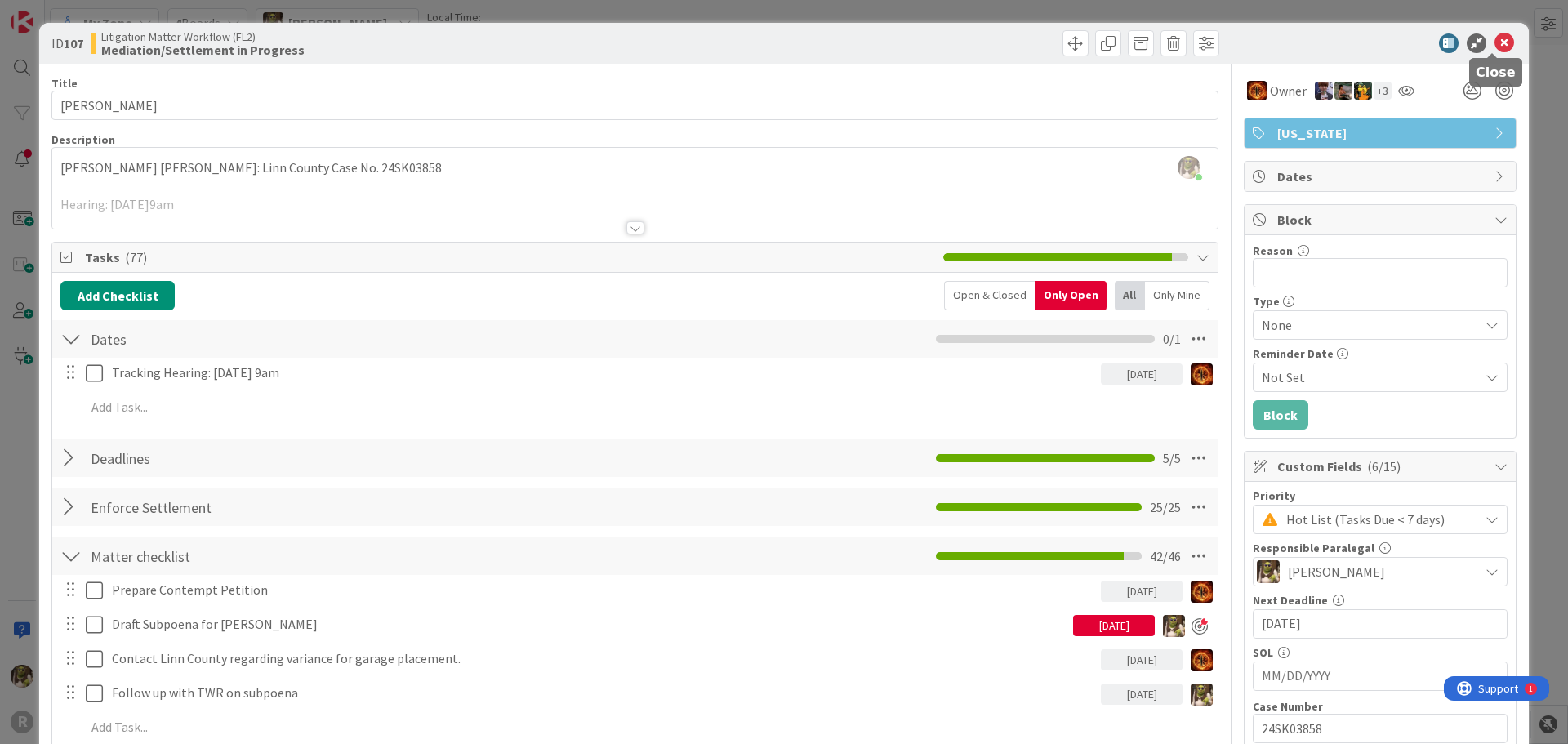
click at [1495, 38] on icon at bounding box center [1504, 43] width 20 height 20
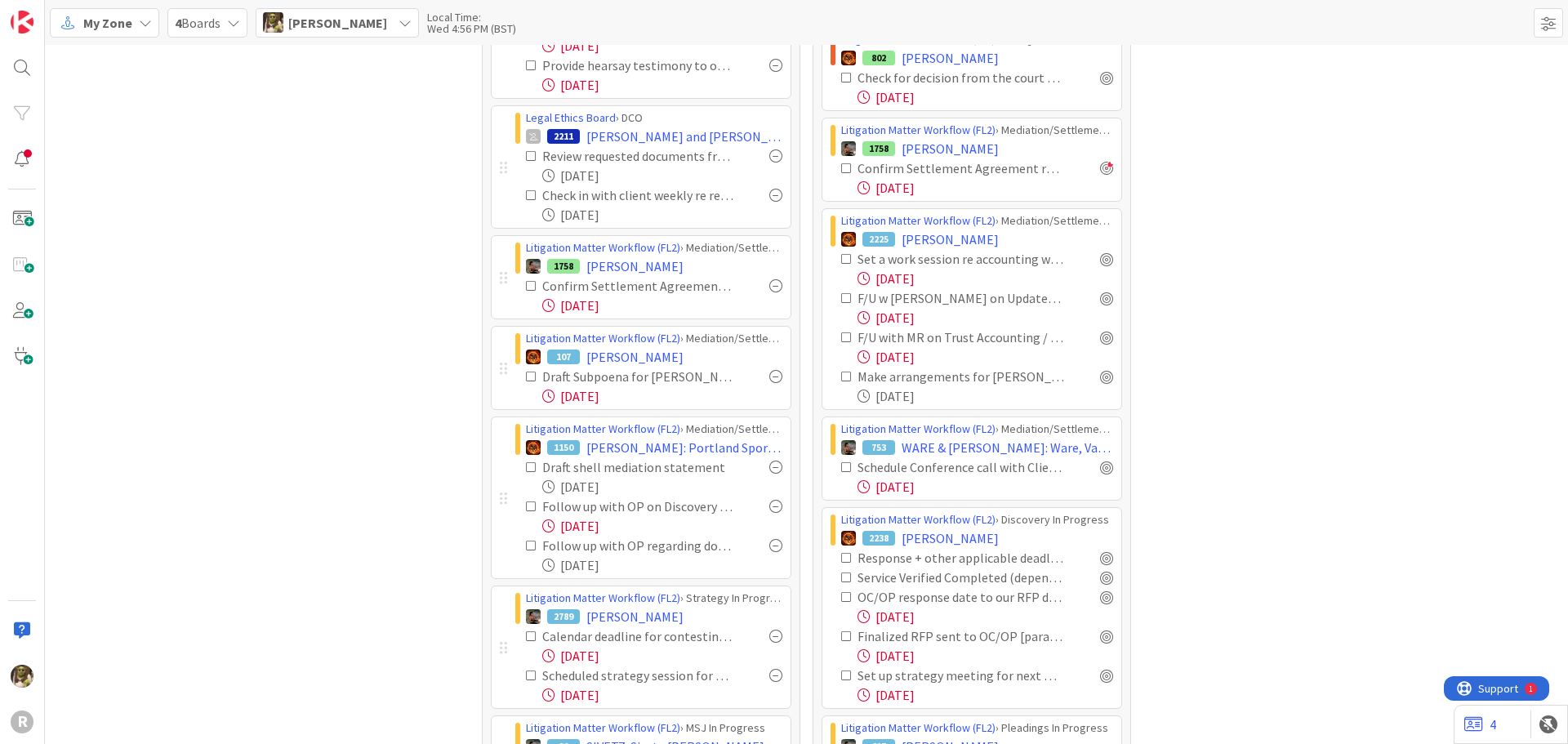
scroll to position [490, 0]
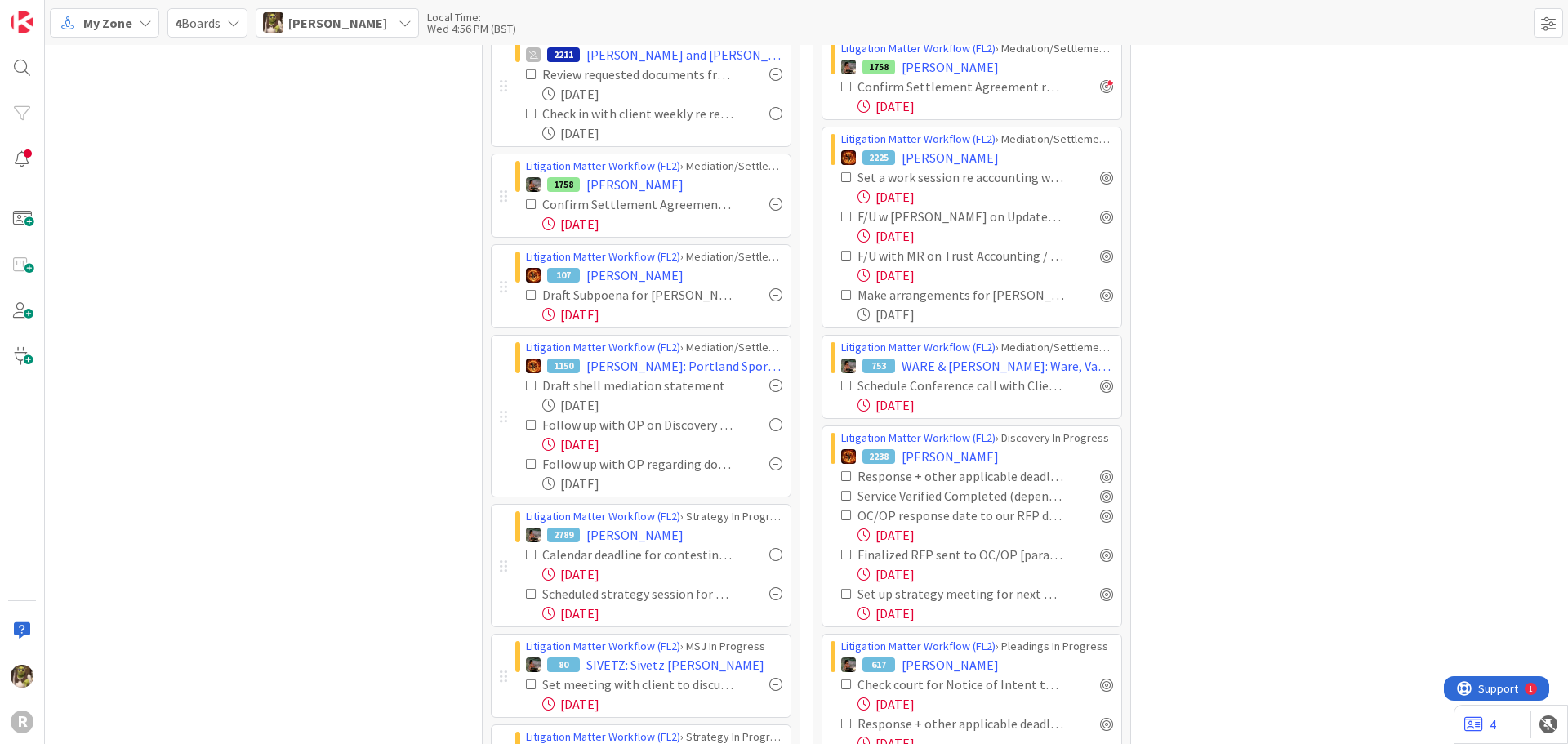
click at [526, 462] on icon at bounding box center [532, 464] width 11 height 11
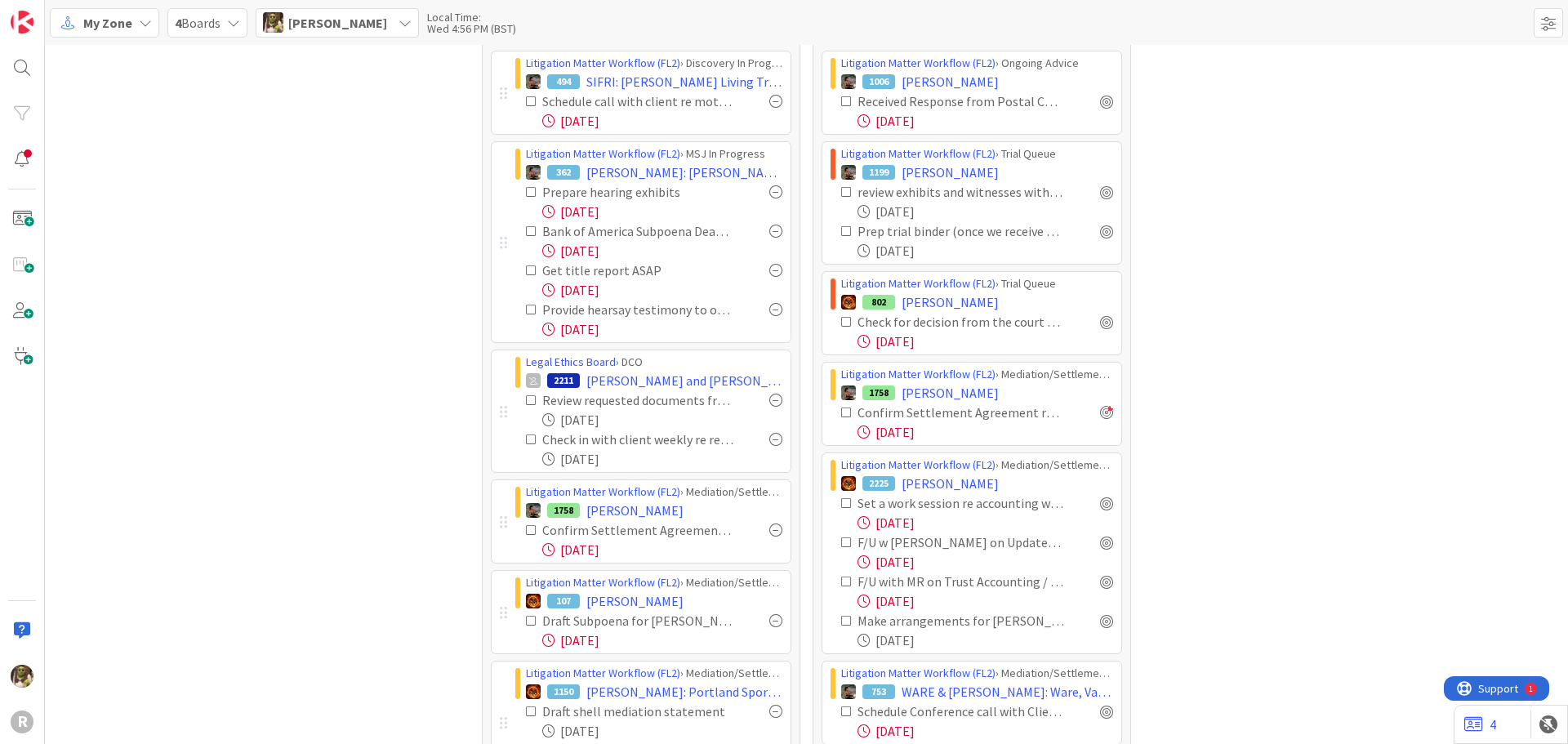
scroll to position [0, 0]
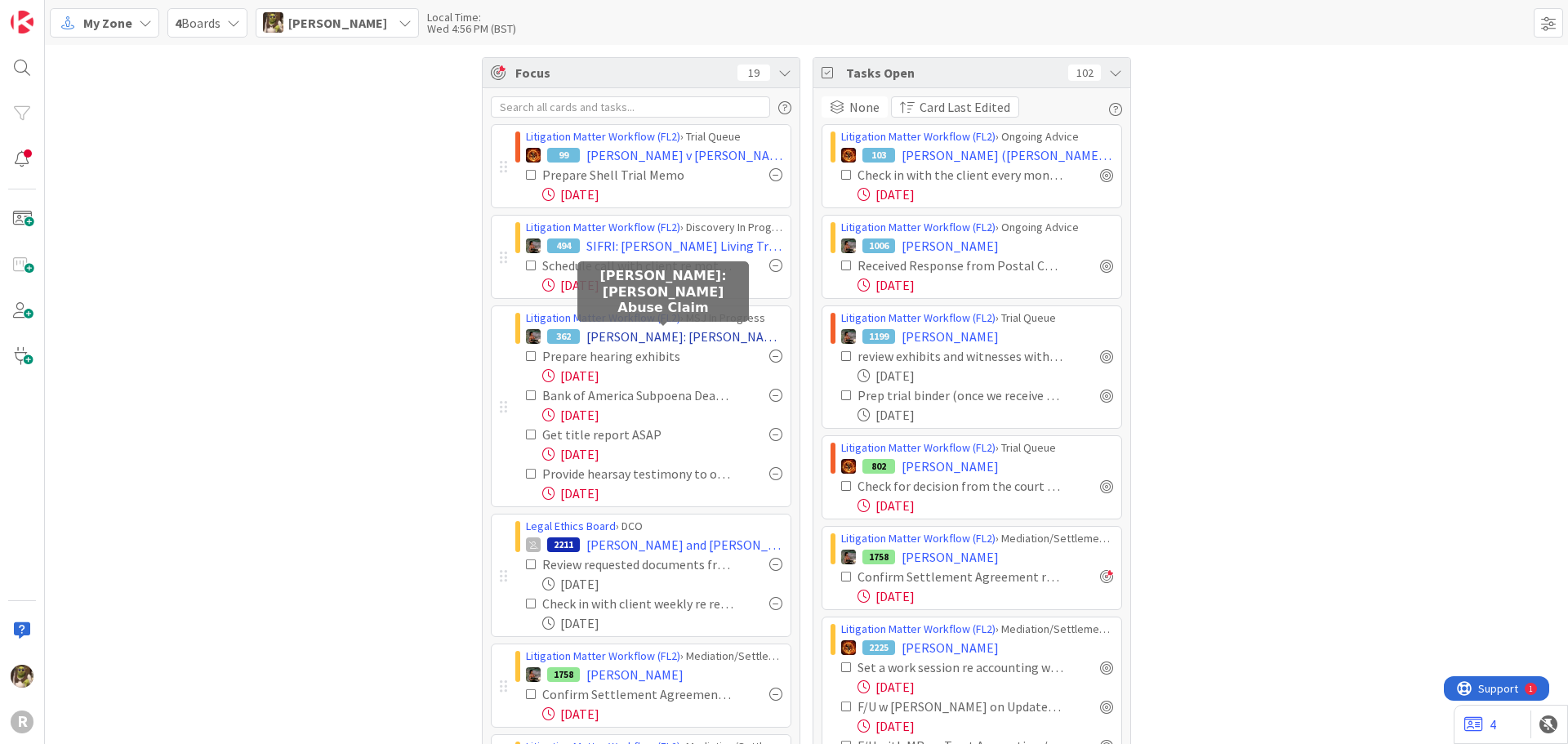
click at [674, 338] on span "[PERSON_NAME]: [PERSON_NAME] Abuse Claim" at bounding box center [684, 336] width 196 height 20
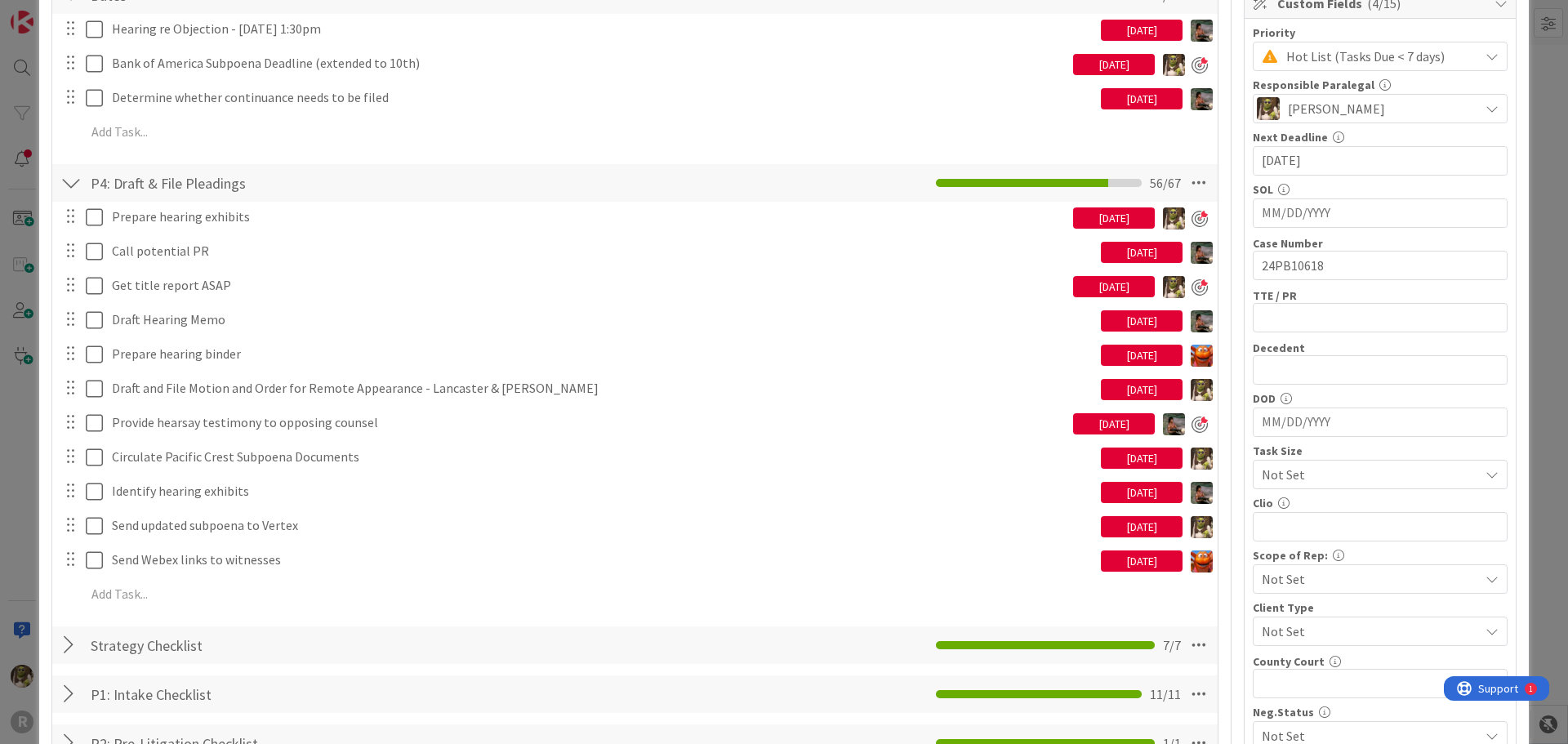
scroll to position [572, 0]
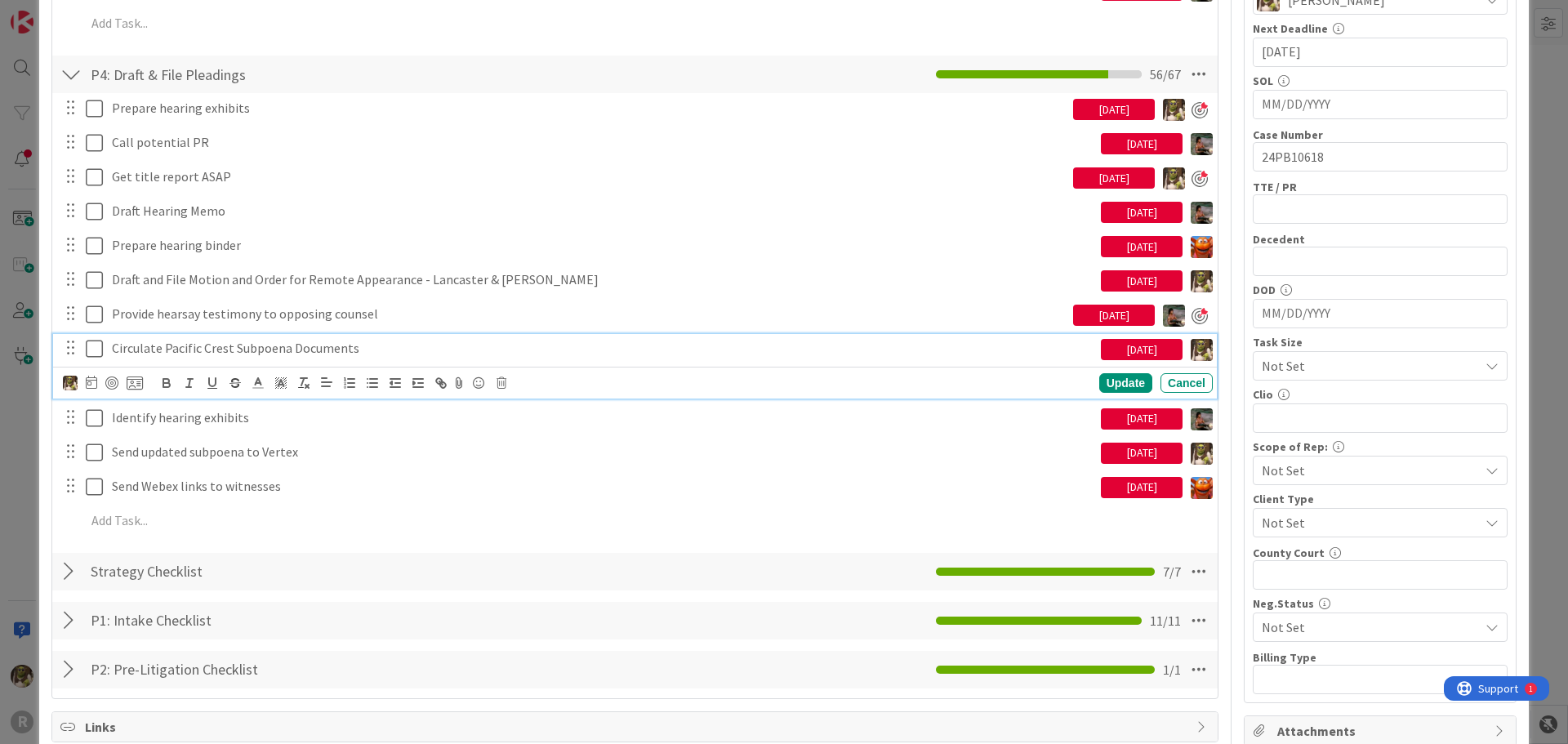
click at [380, 339] on p "Circulate Pacific Crest Subpoena Documents" at bounding box center [602, 349] width 982 height 19
click at [112, 376] on div at bounding box center [111, 373] width 10 height 5
click at [191, 347] on p "Circulate Pacific Crest Subpoena Documents" at bounding box center [602, 349] width 982 height 19
click at [108, 380] on div at bounding box center [112, 383] width 13 height 13
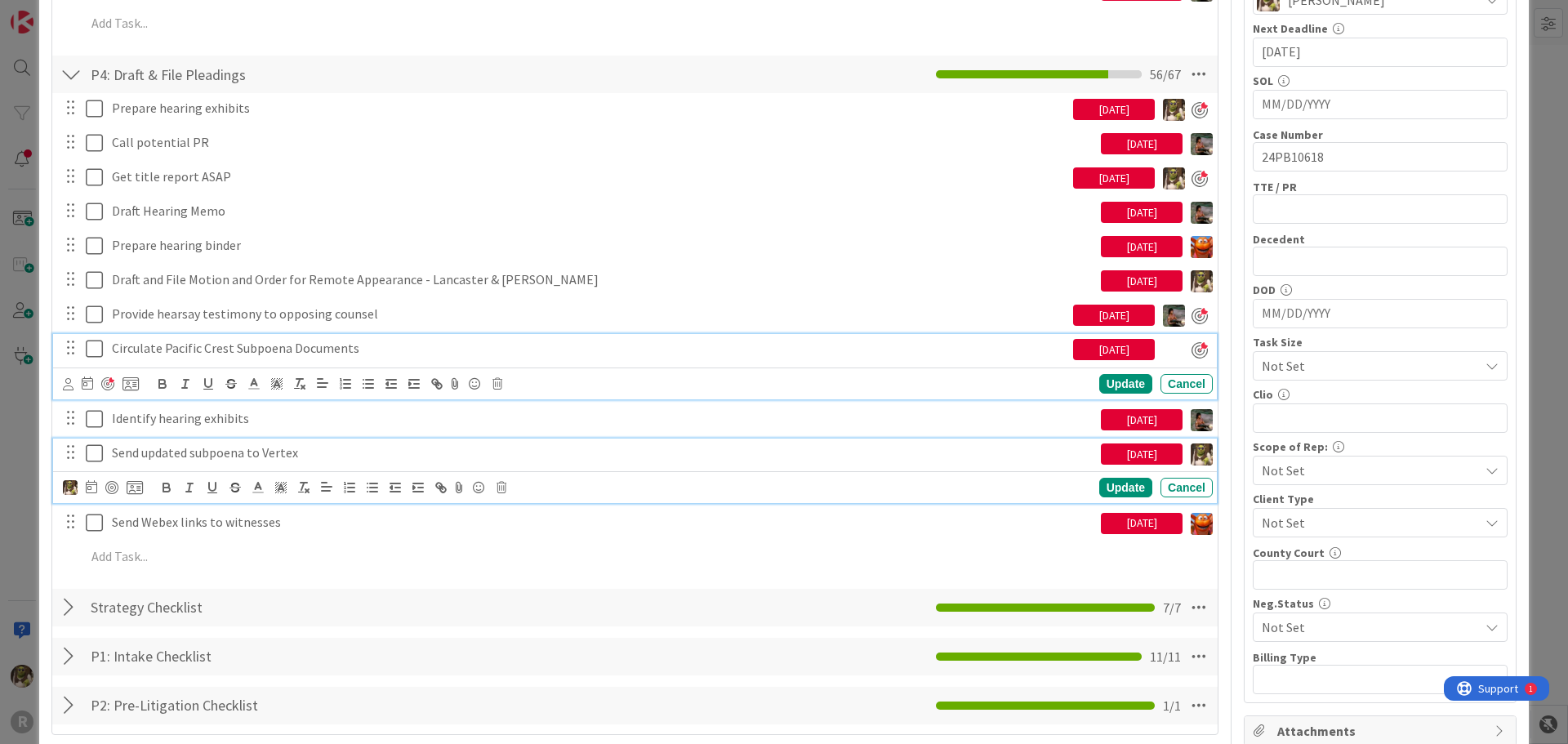
click at [180, 460] on p "Send updated subpoena to Vertex" at bounding box center [602, 452] width 982 height 19
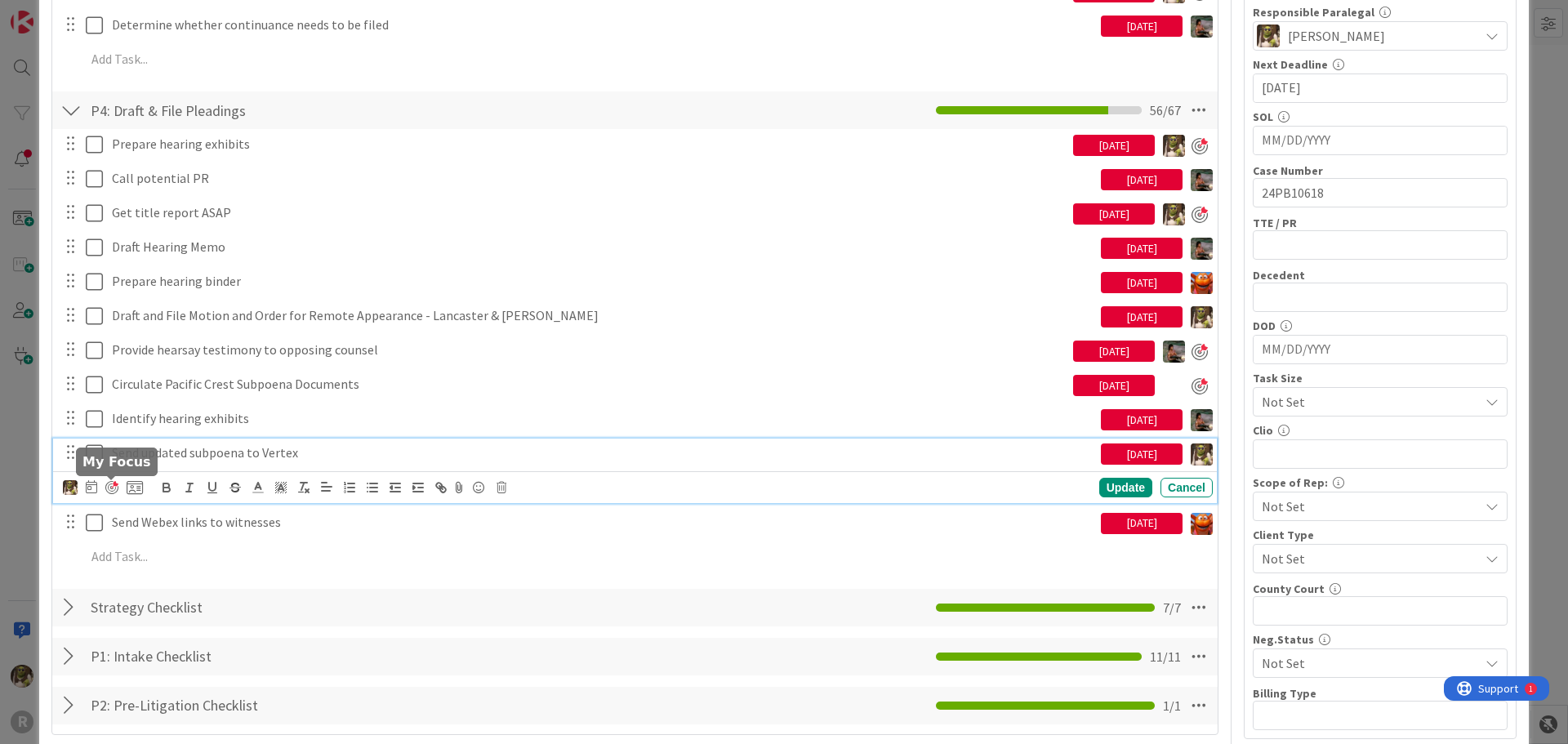
click at [113, 491] on div at bounding box center [112, 488] width 13 height 13
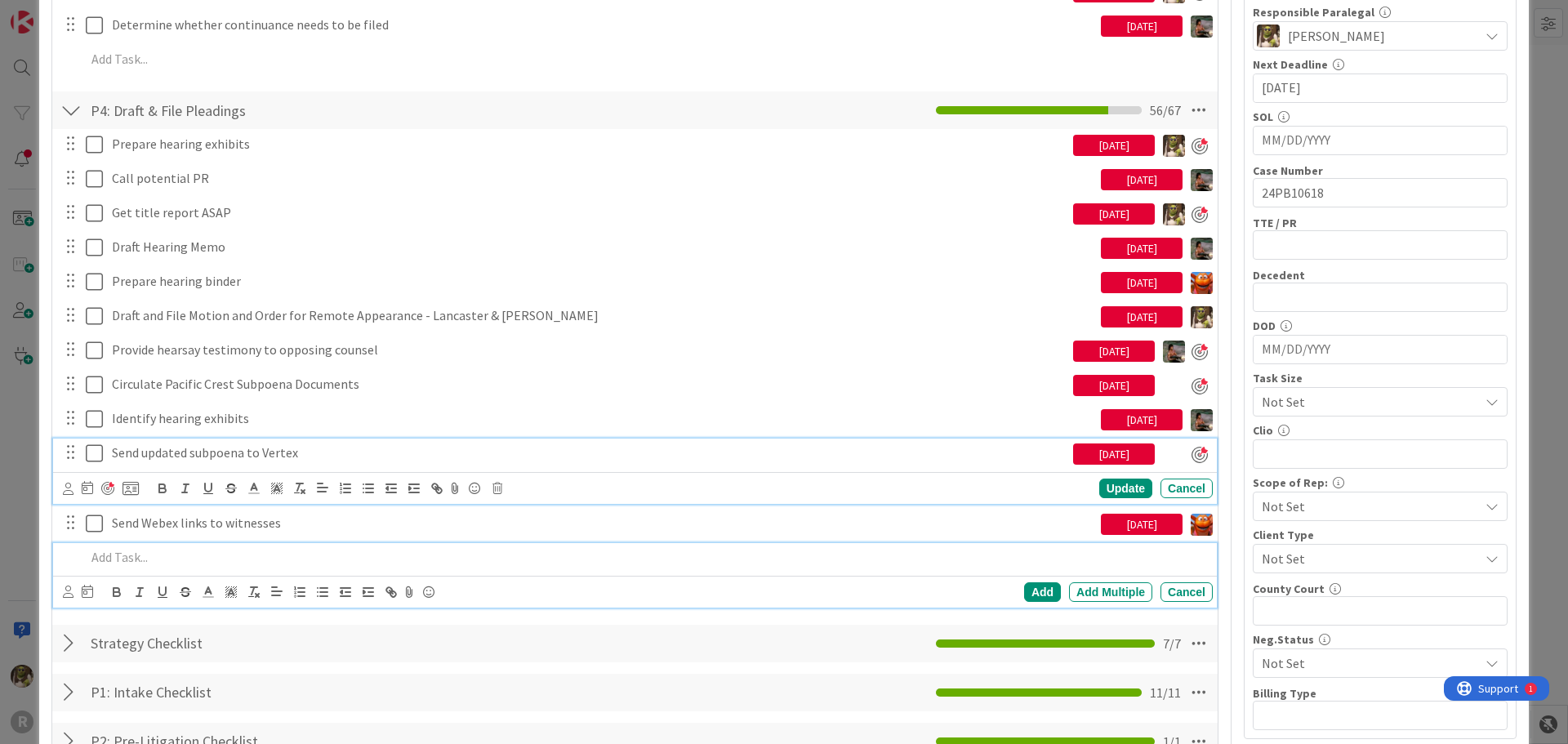
click at [173, 554] on p at bounding box center [646, 557] width 1120 height 19
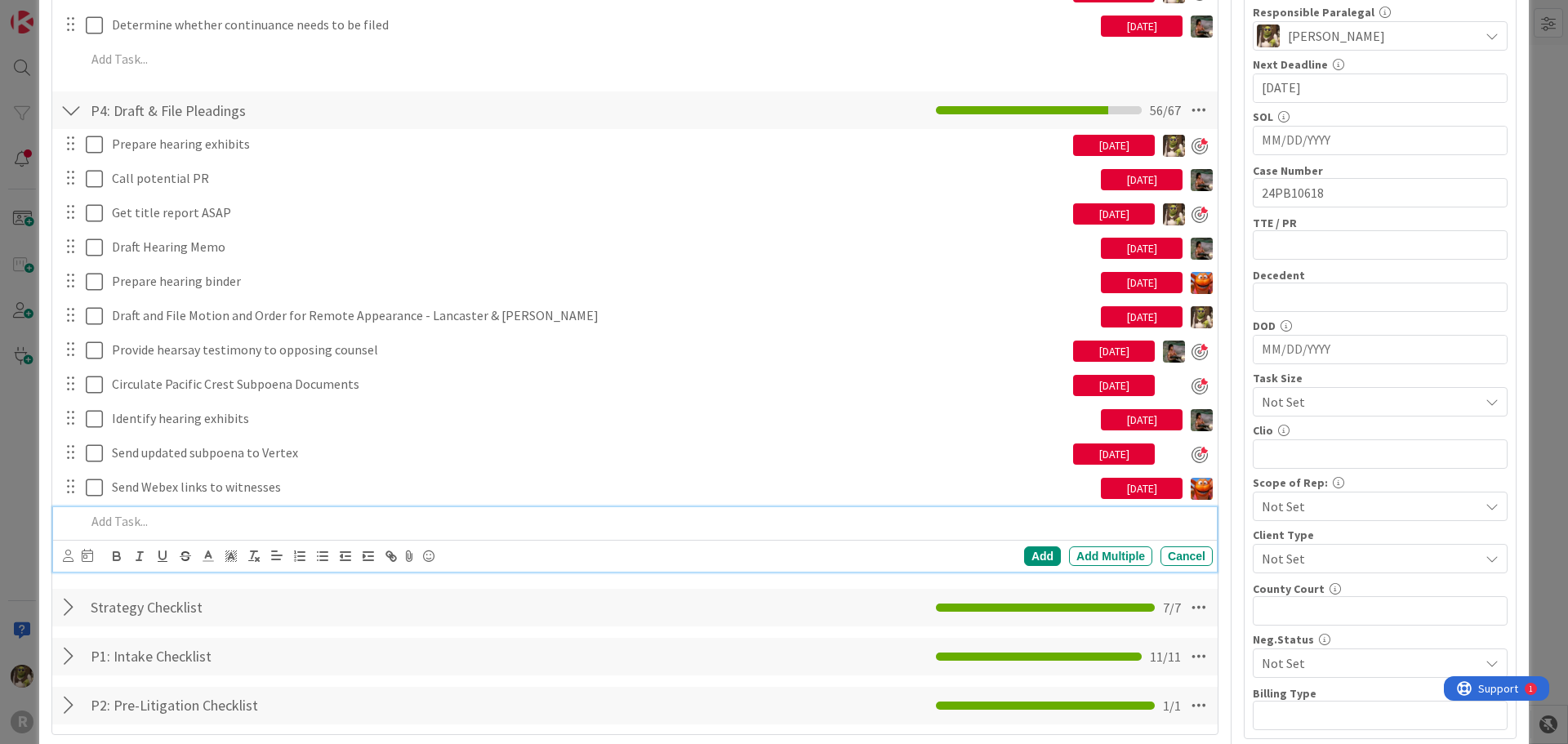
scroll to position [500, 0]
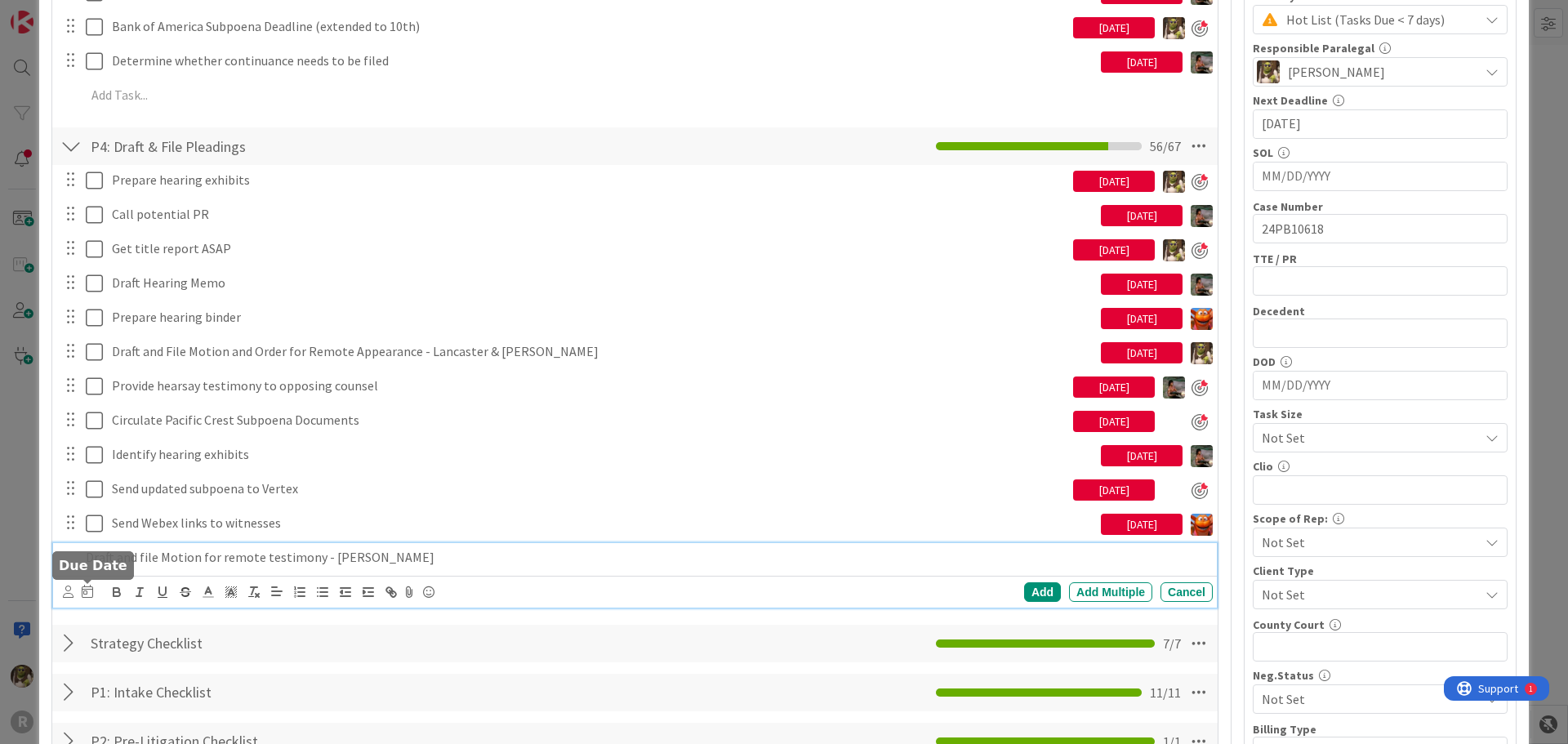
click at [72, 590] on icon at bounding box center [68, 592] width 10 height 12
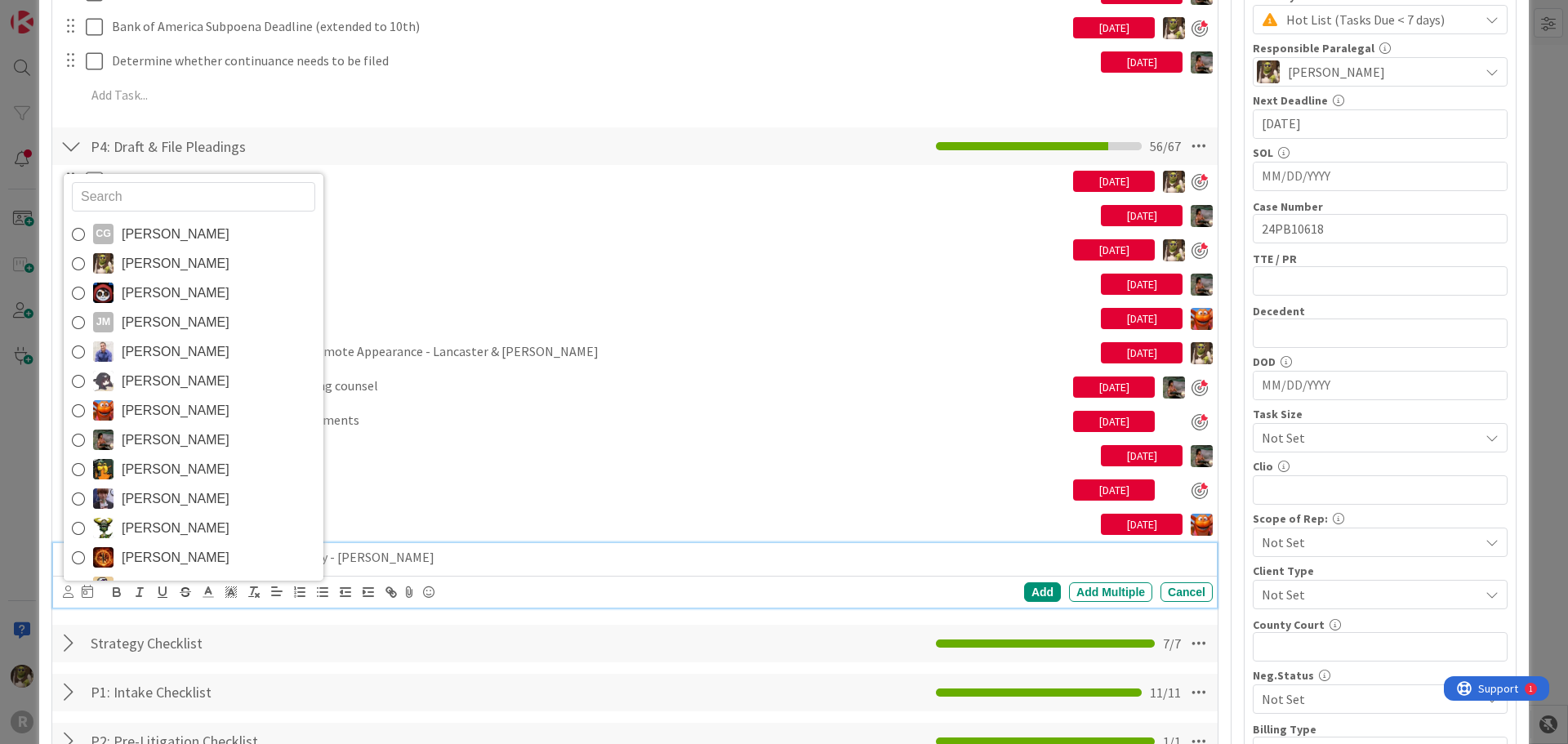
click at [171, 263] on span "[PERSON_NAME]" at bounding box center [175, 264] width 108 height 25
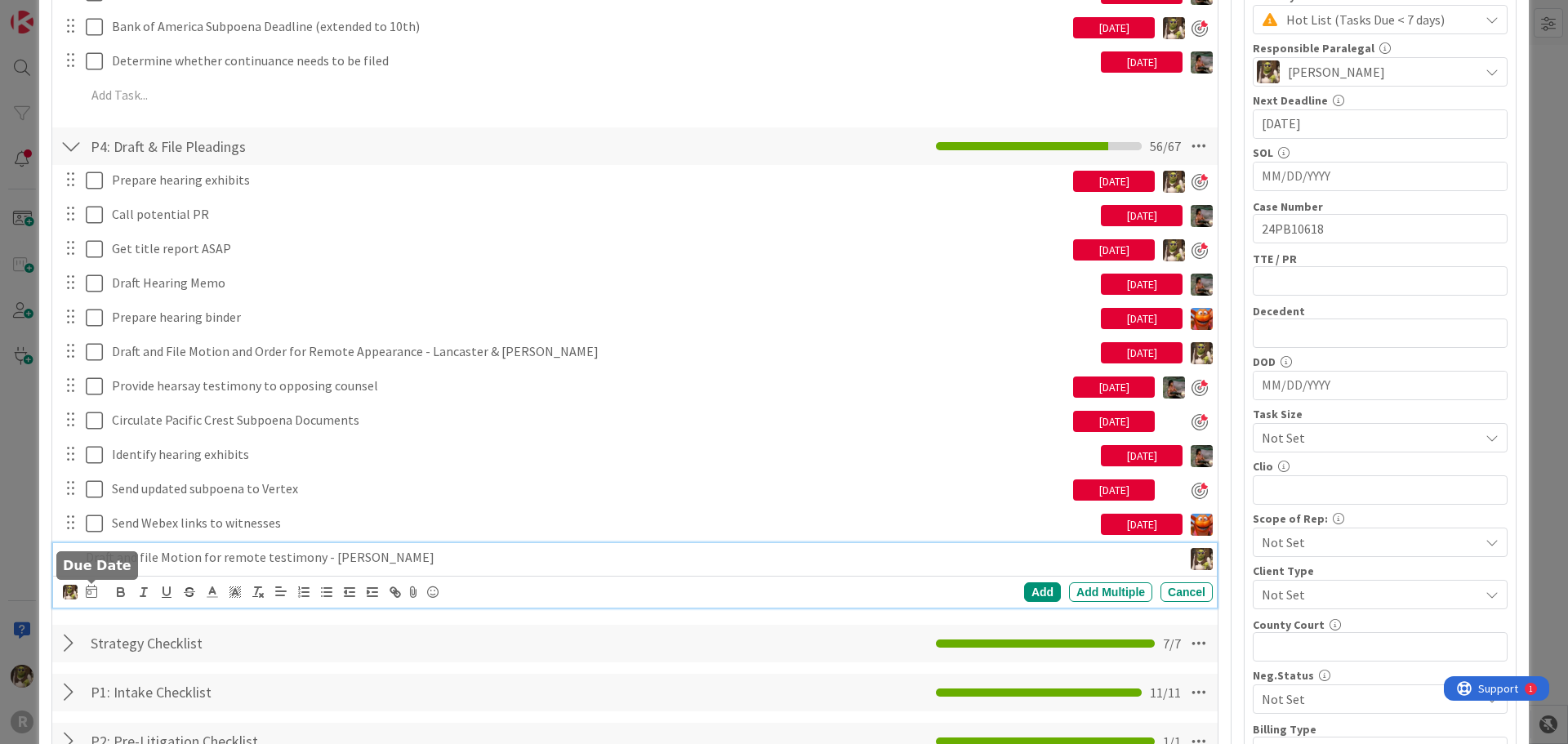
click at [87, 593] on icon at bounding box center [91, 592] width 11 height 13
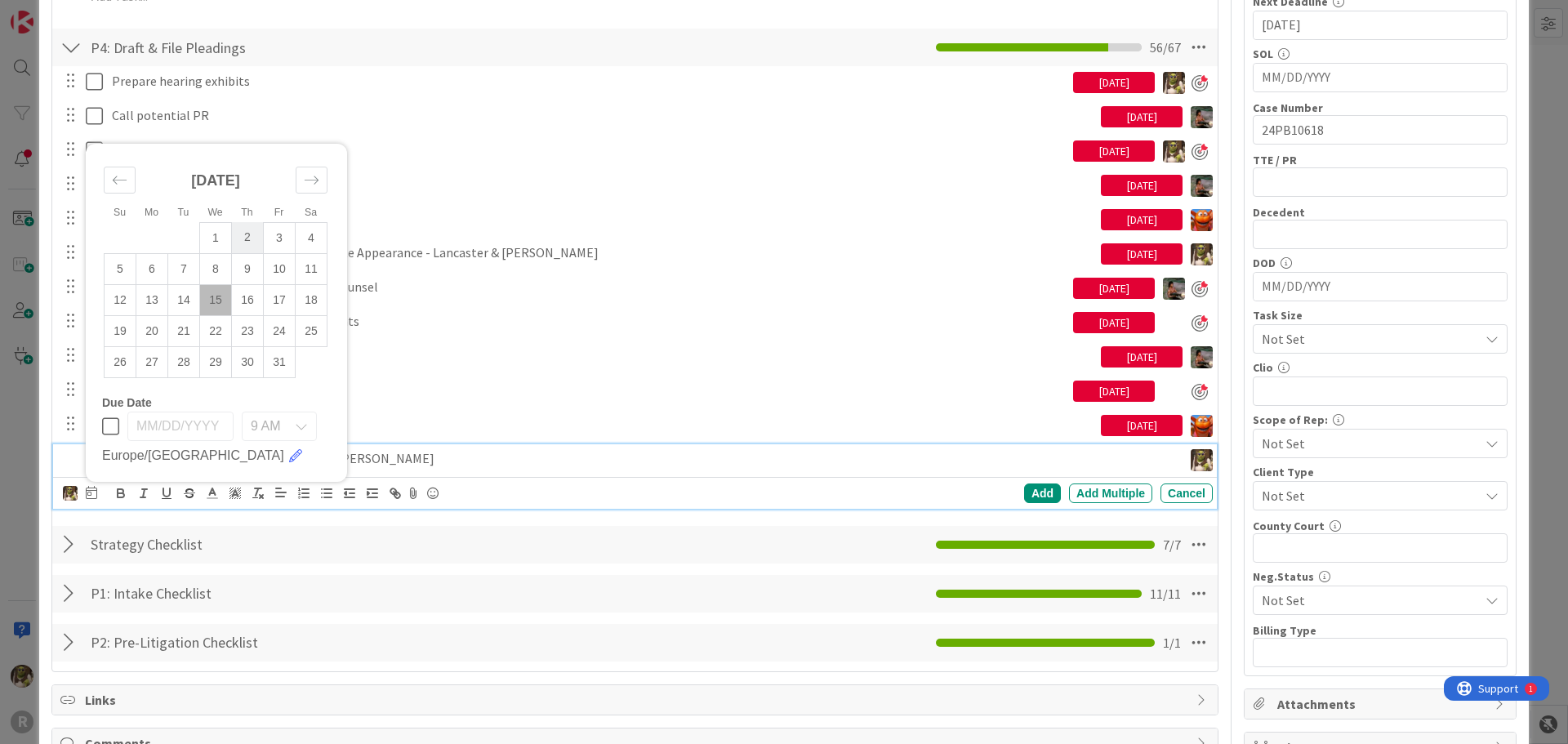
scroll to position [663, 0]
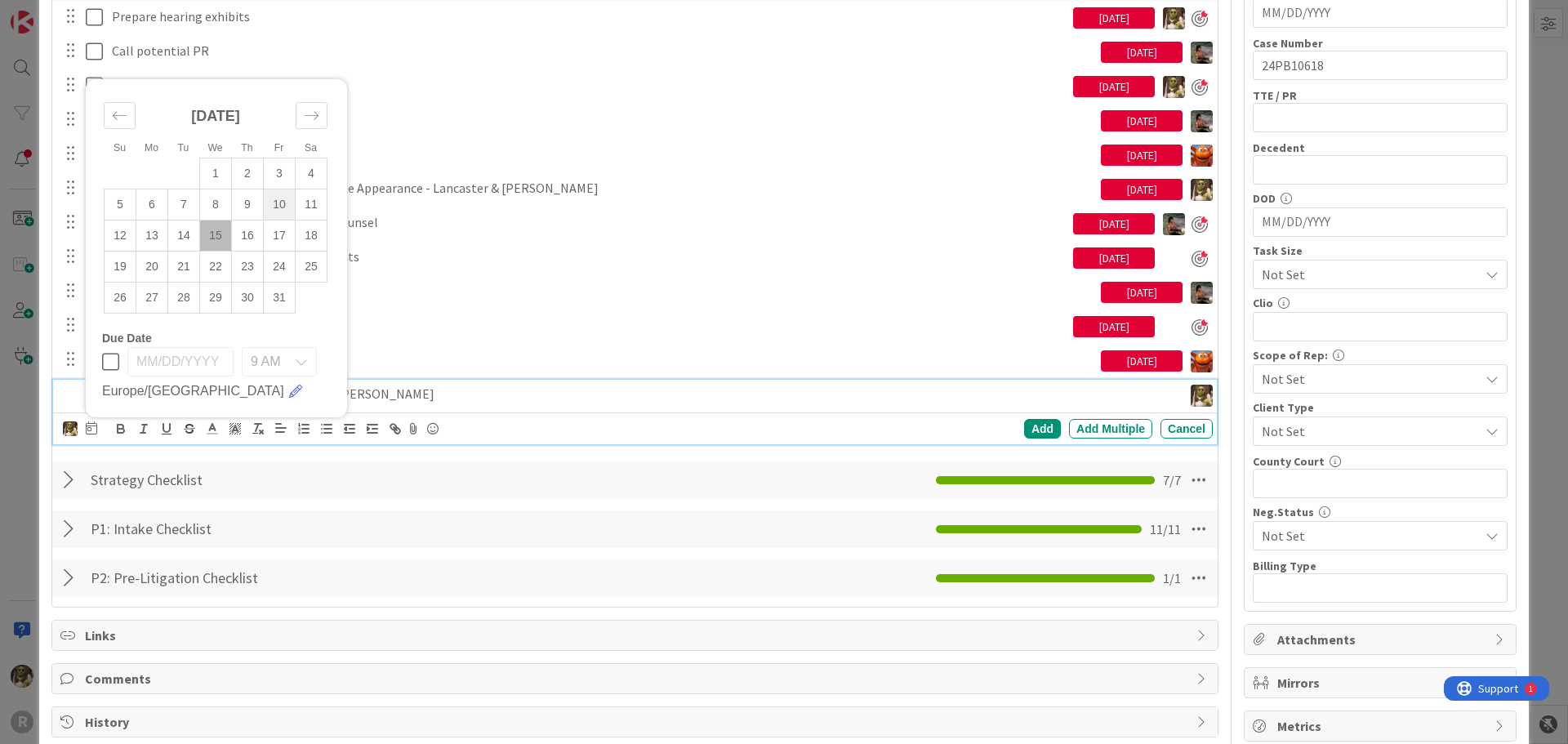
click at [277, 200] on td "10" at bounding box center [279, 204] width 31 height 31
type input "[DATE]"
click at [1034, 427] on div "Add" at bounding box center [1042, 429] width 37 height 20
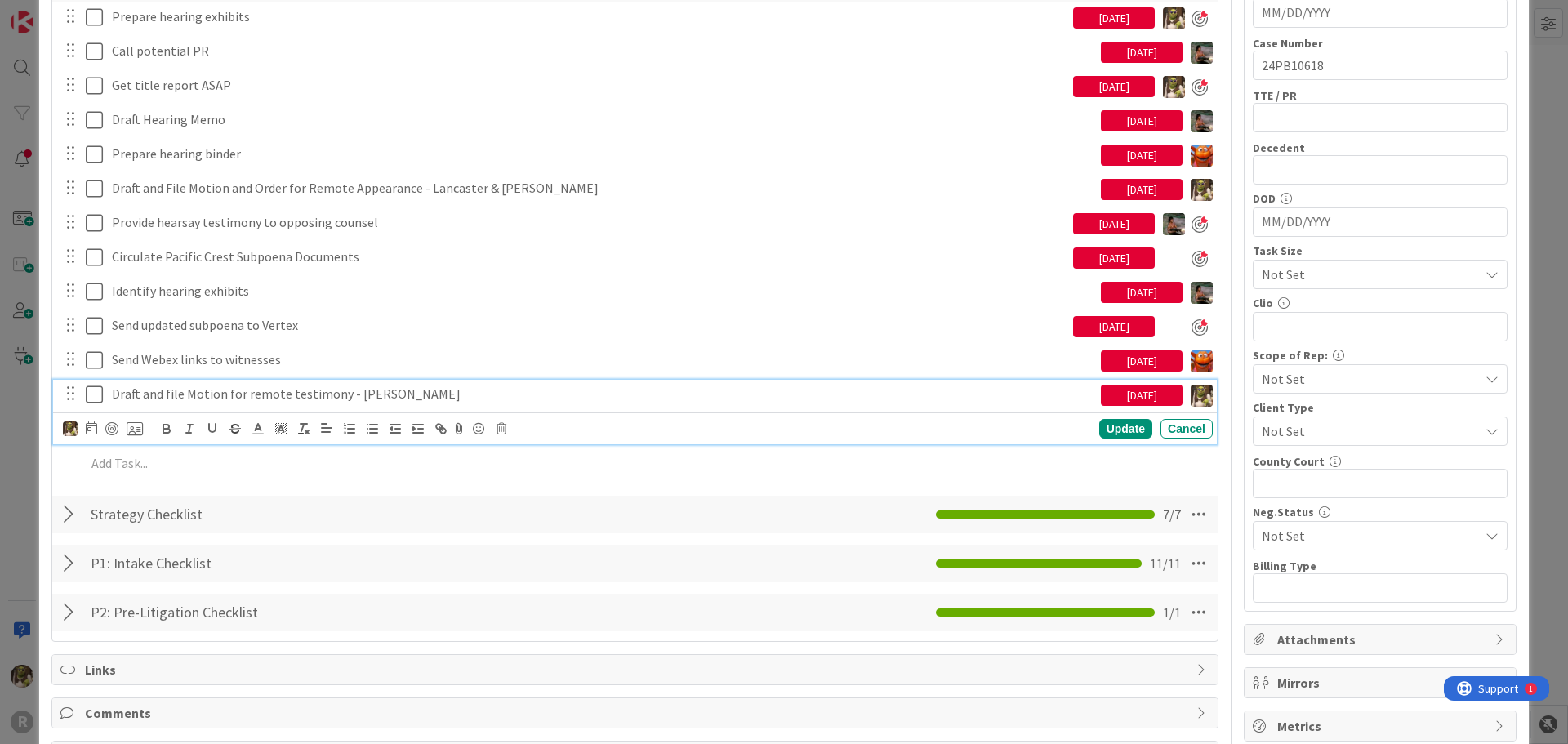
click at [194, 392] on p "Draft and file Motion for remote testimony - [PERSON_NAME]" at bounding box center [602, 394] width 982 height 19
click at [111, 430] on div at bounding box center [112, 429] width 13 height 13
click at [1118, 429] on div "Update" at bounding box center [1126, 430] width 53 height 20
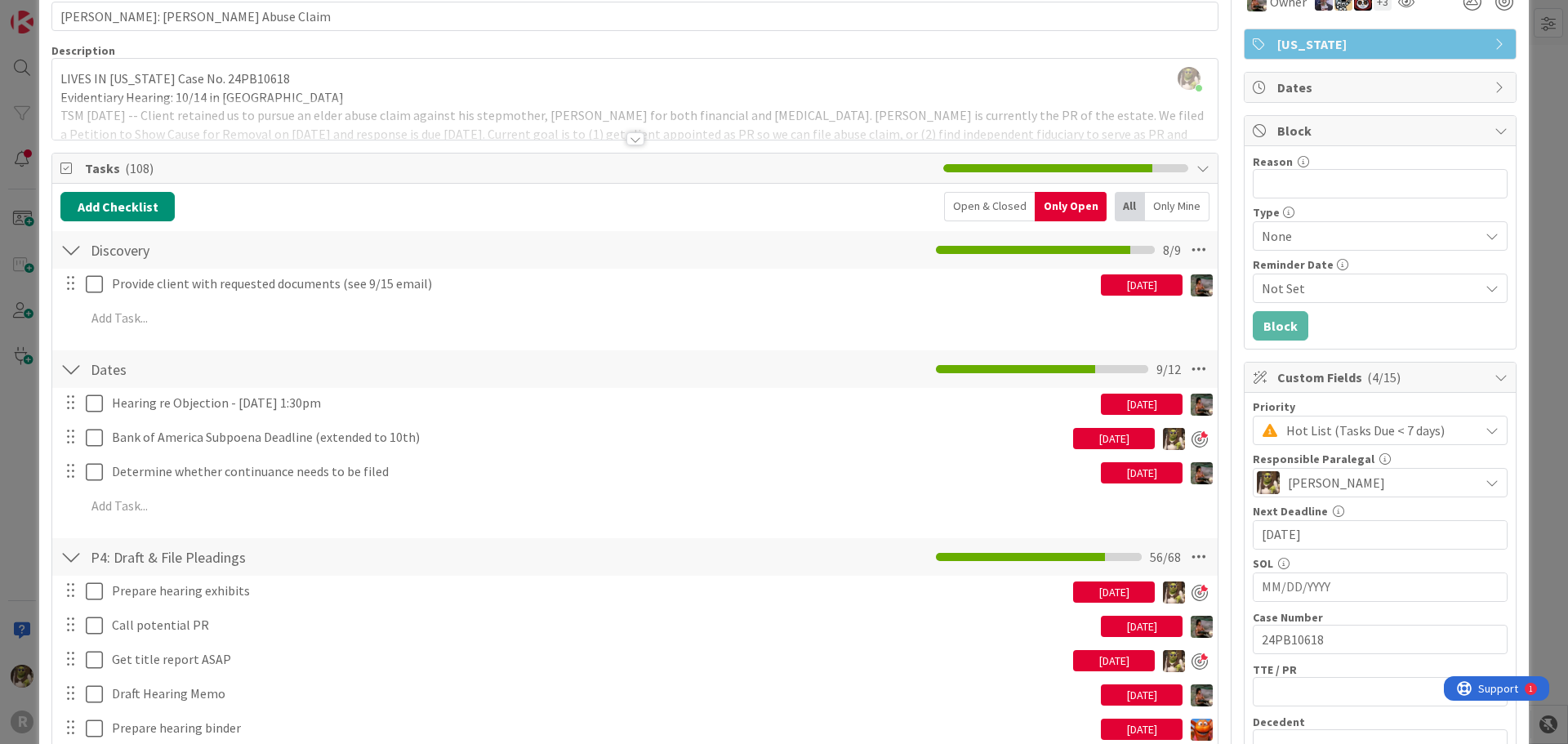
scroll to position [10, 0]
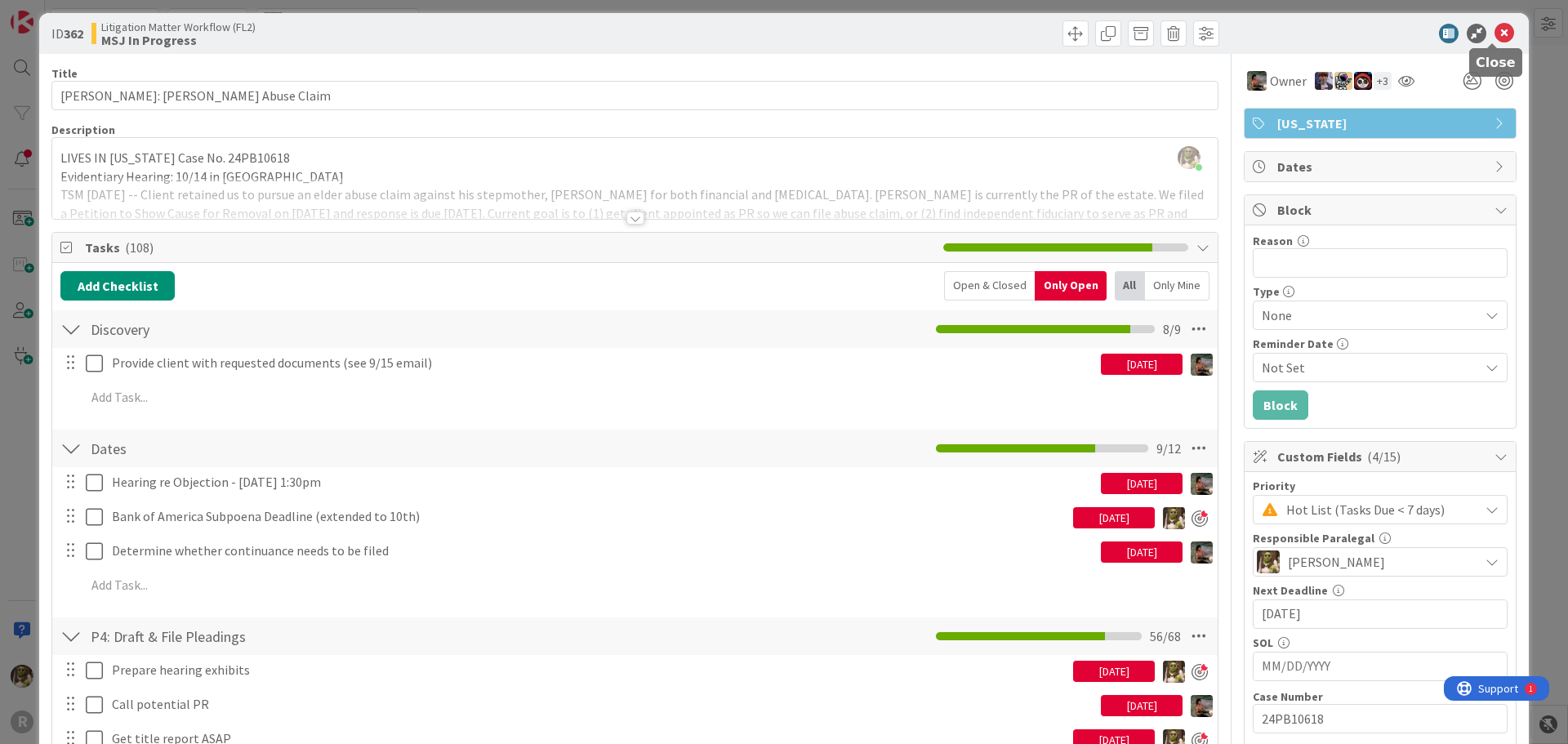
click at [1496, 26] on icon at bounding box center [1504, 33] width 20 height 20
